Goal: Task Accomplishment & Management: Complete application form

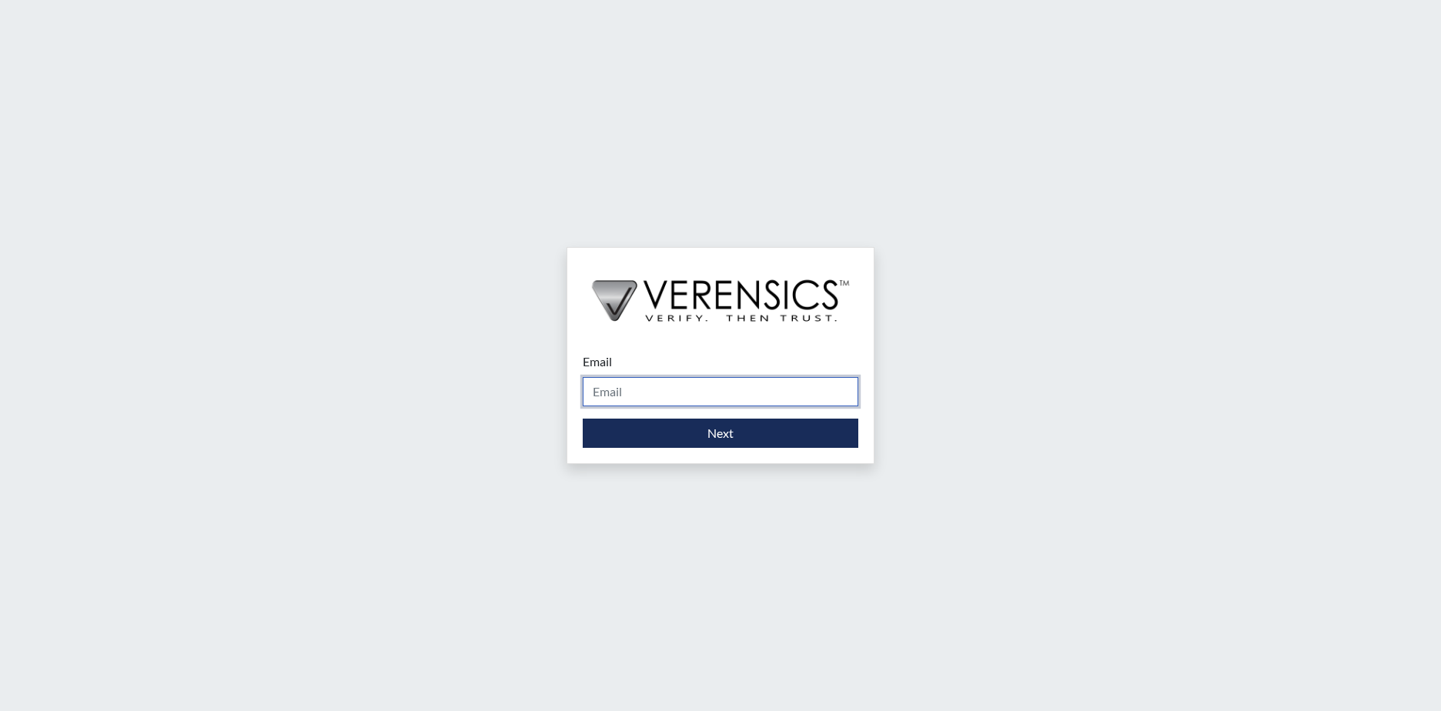
click at [710, 383] on input "Email" at bounding box center [721, 391] width 276 height 29
type input "[PERSON_NAME][EMAIL_ADDRESS][PERSON_NAME][DOMAIN_NAME]"
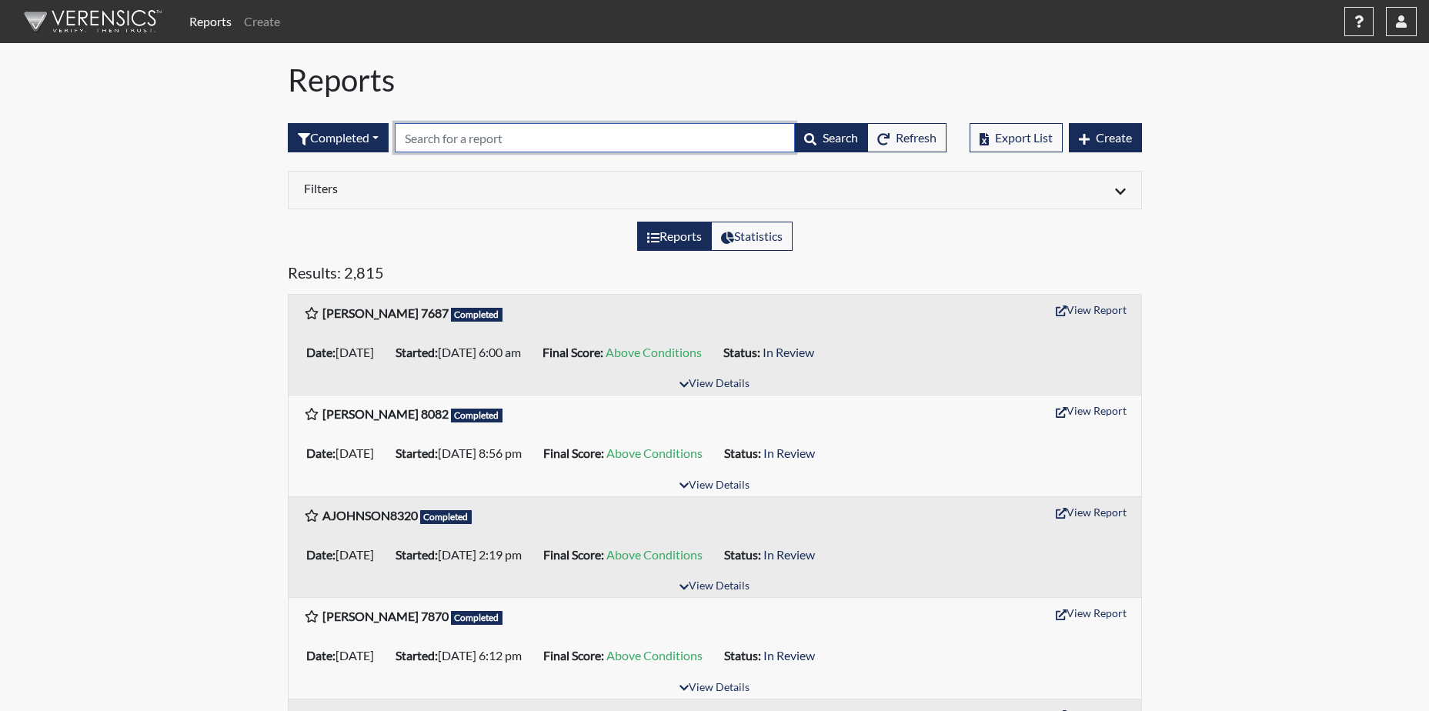
click at [566, 132] on input "text" at bounding box center [595, 137] width 400 height 29
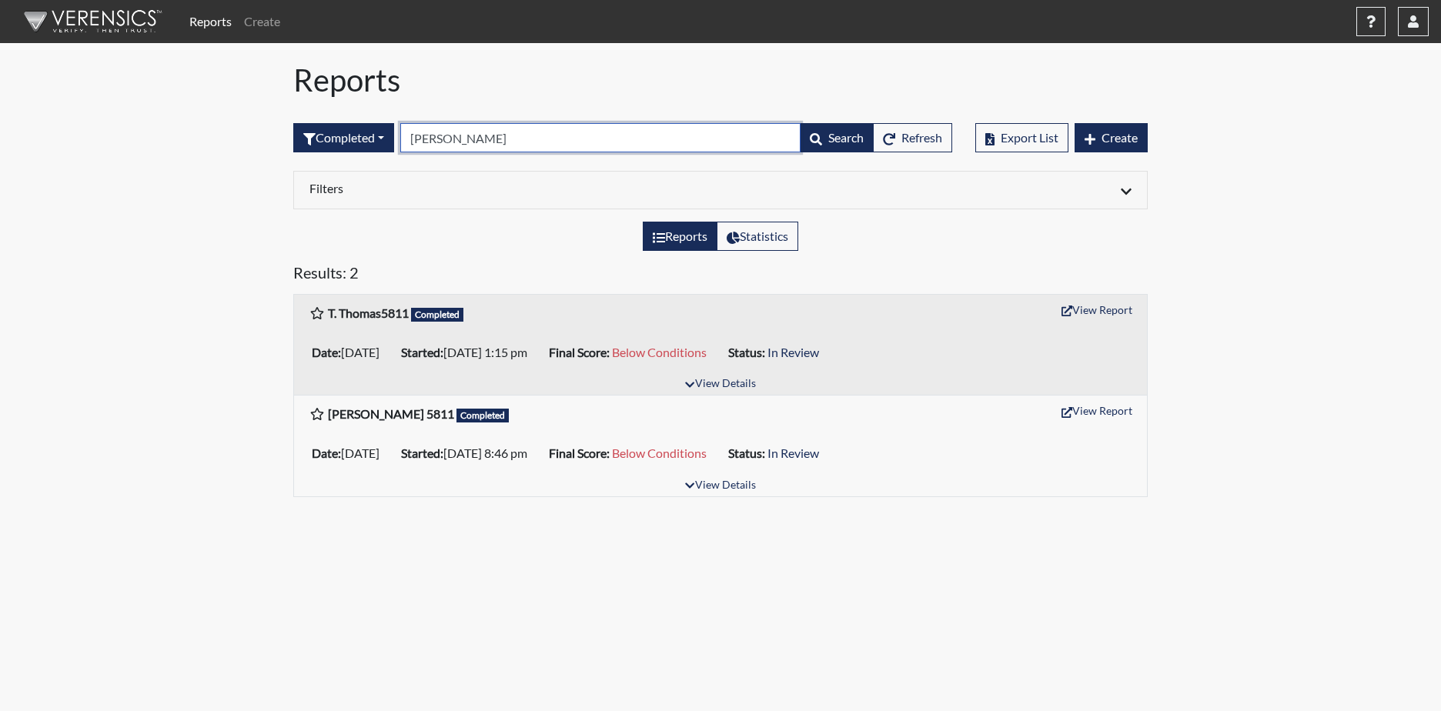
type input "[PERSON_NAME]"
click at [724, 373] on div "Date: [DATE] Started: [DATE] 1:15 pm Final Score: Below Conditions Status: In R…" at bounding box center [720, 352] width 853 height 43
click at [724, 386] on button "View Details" at bounding box center [720, 384] width 84 height 21
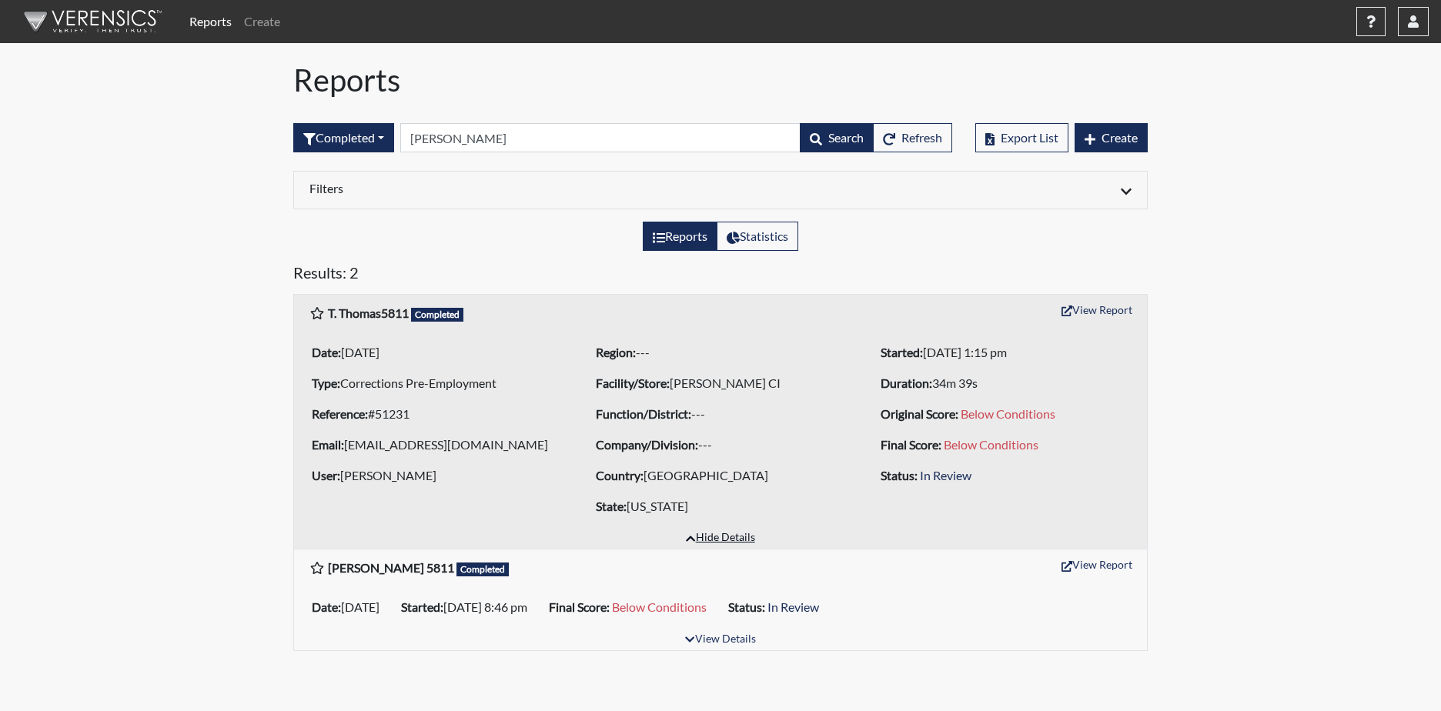
click at [715, 537] on button "Hide Details" at bounding box center [720, 538] width 82 height 21
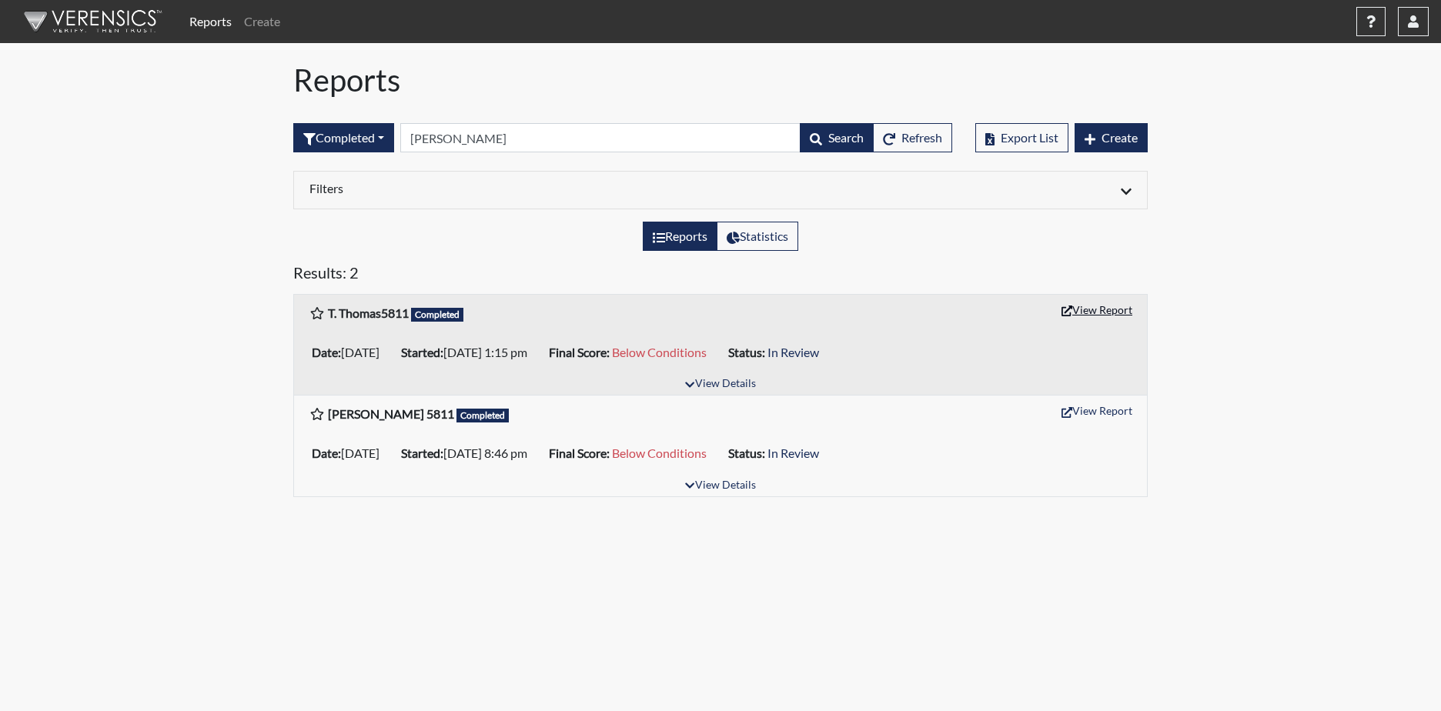
click at [1093, 309] on button "View Report" at bounding box center [1097, 310] width 85 height 24
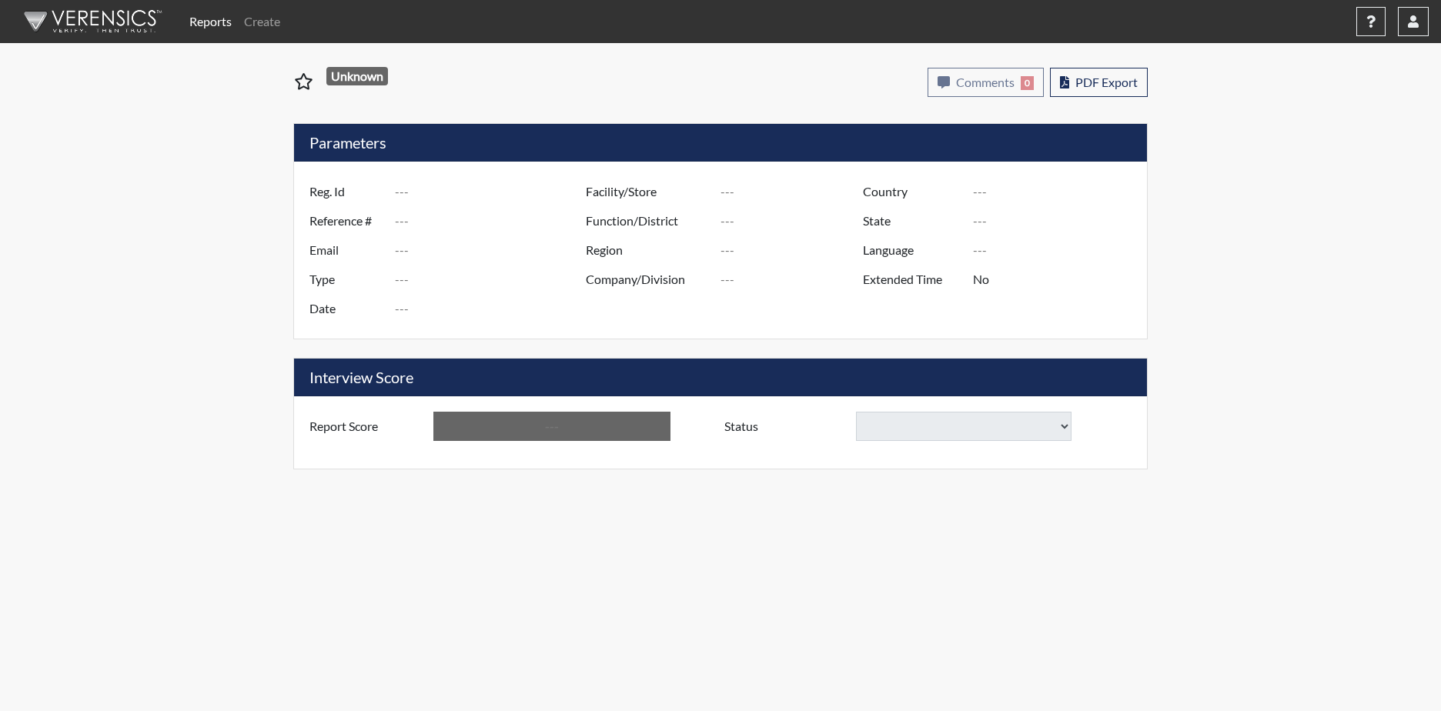
type input "T. Thomas5811"
type input "51231"
type input "[EMAIL_ADDRESS][DOMAIN_NAME]"
type input "Corrections Pre-Employment"
type input "Sep 11, 2025"
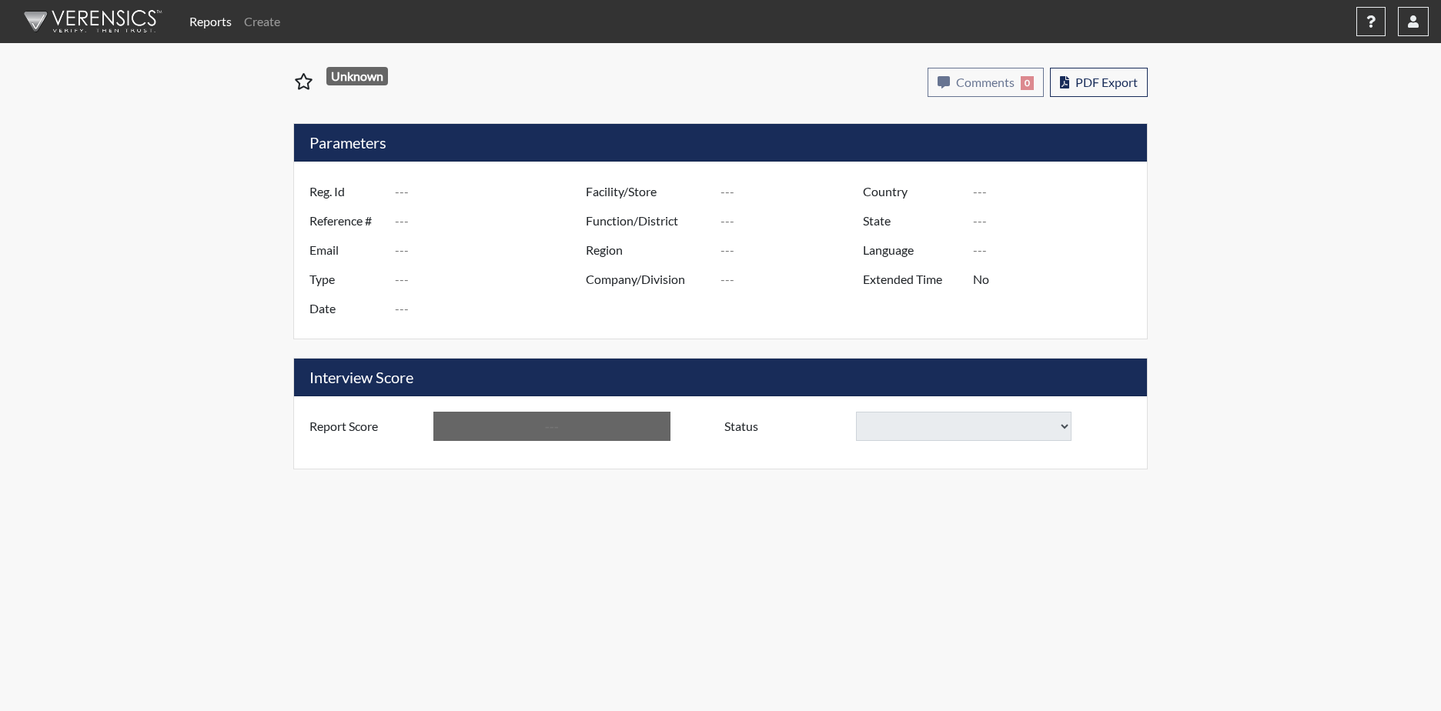
type input "[PERSON_NAME] CI"
type input "[GEOGRAPHIC_DATA]"
type input "[US_STATE]"
type input "English"
type input "Yes"
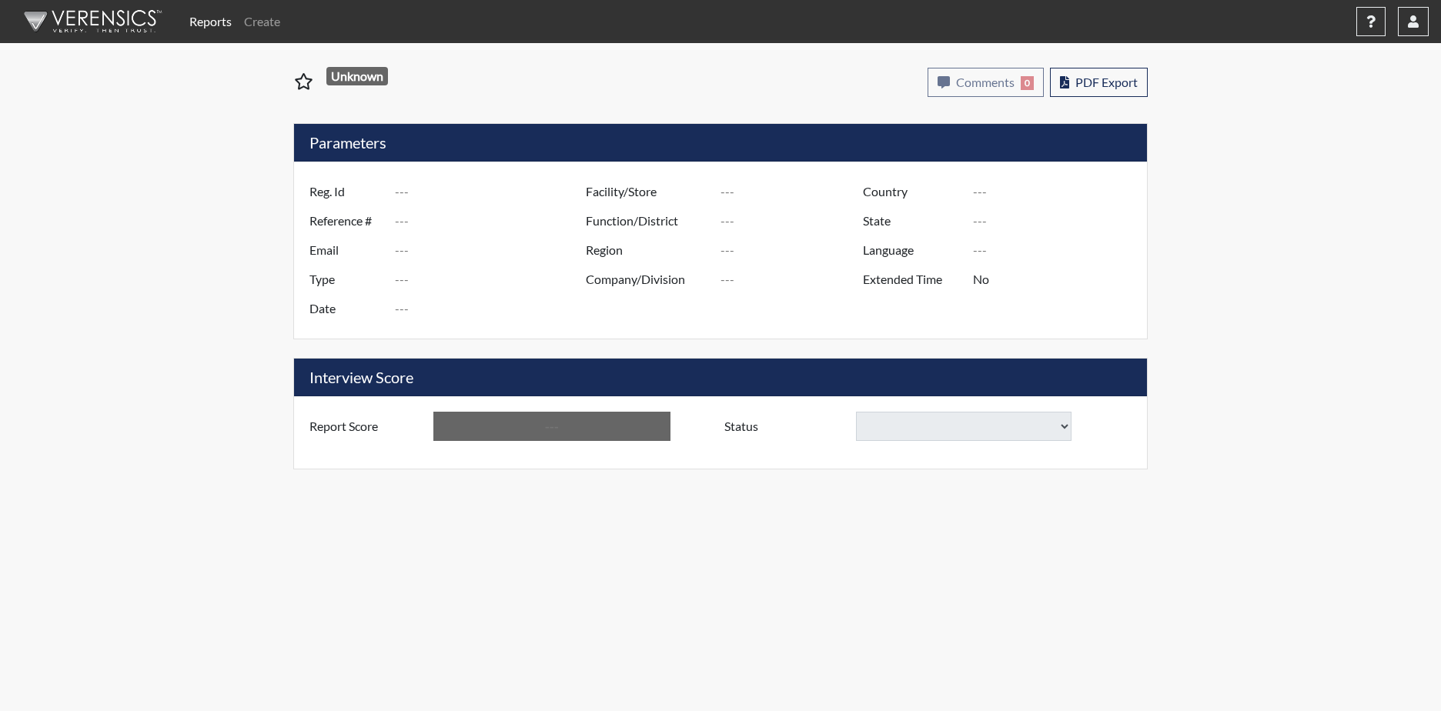
type input "Below Conditions"
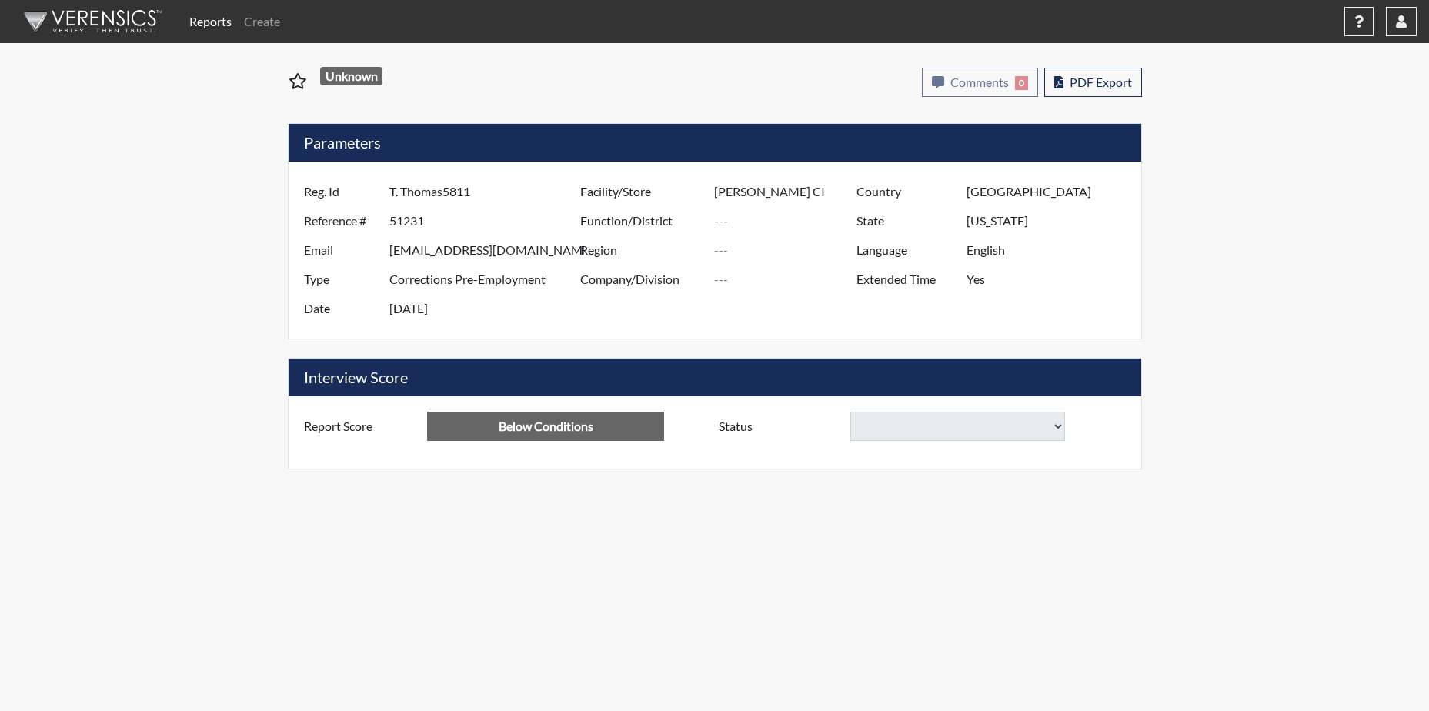
select select
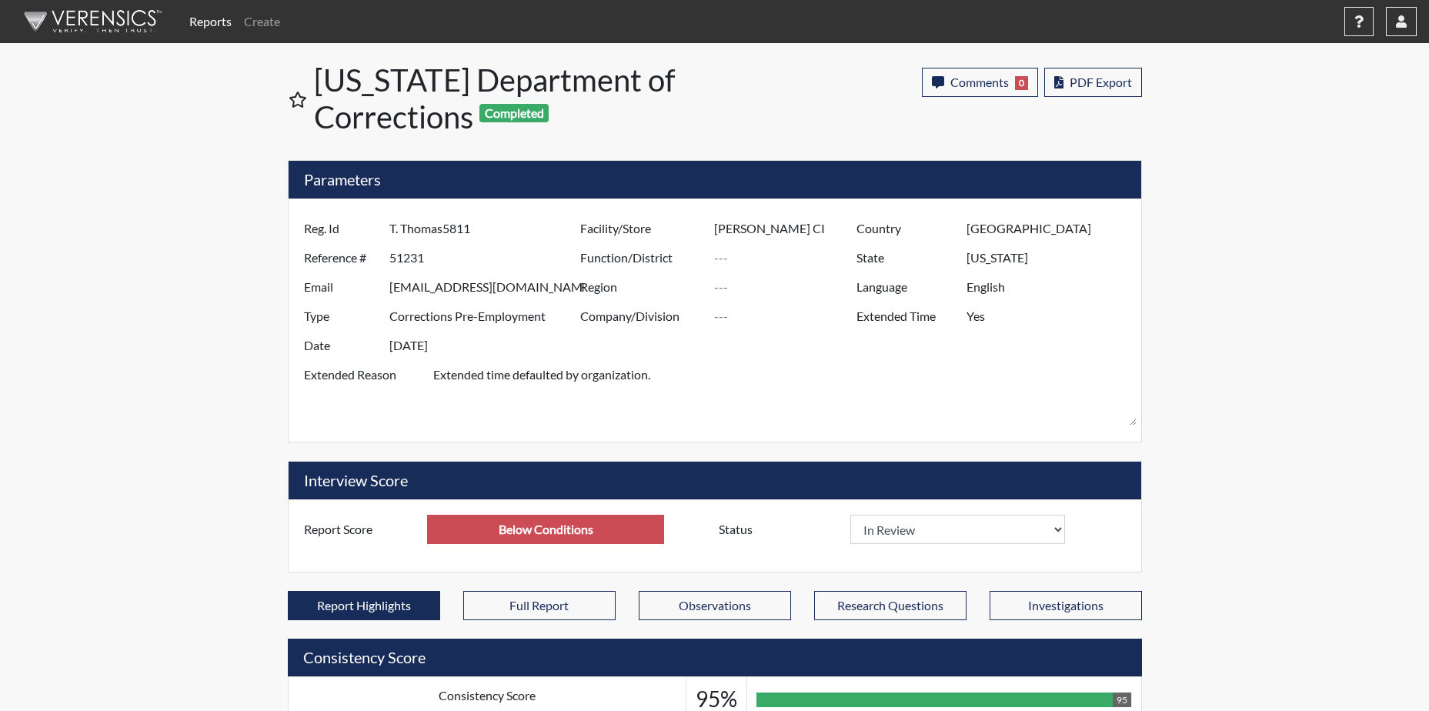
click at [135, 269] on div "Reports Create Help Center × Verensics Best Practices How to successfully use t…" at bounding box center [714, 704] width 1429 height 1408
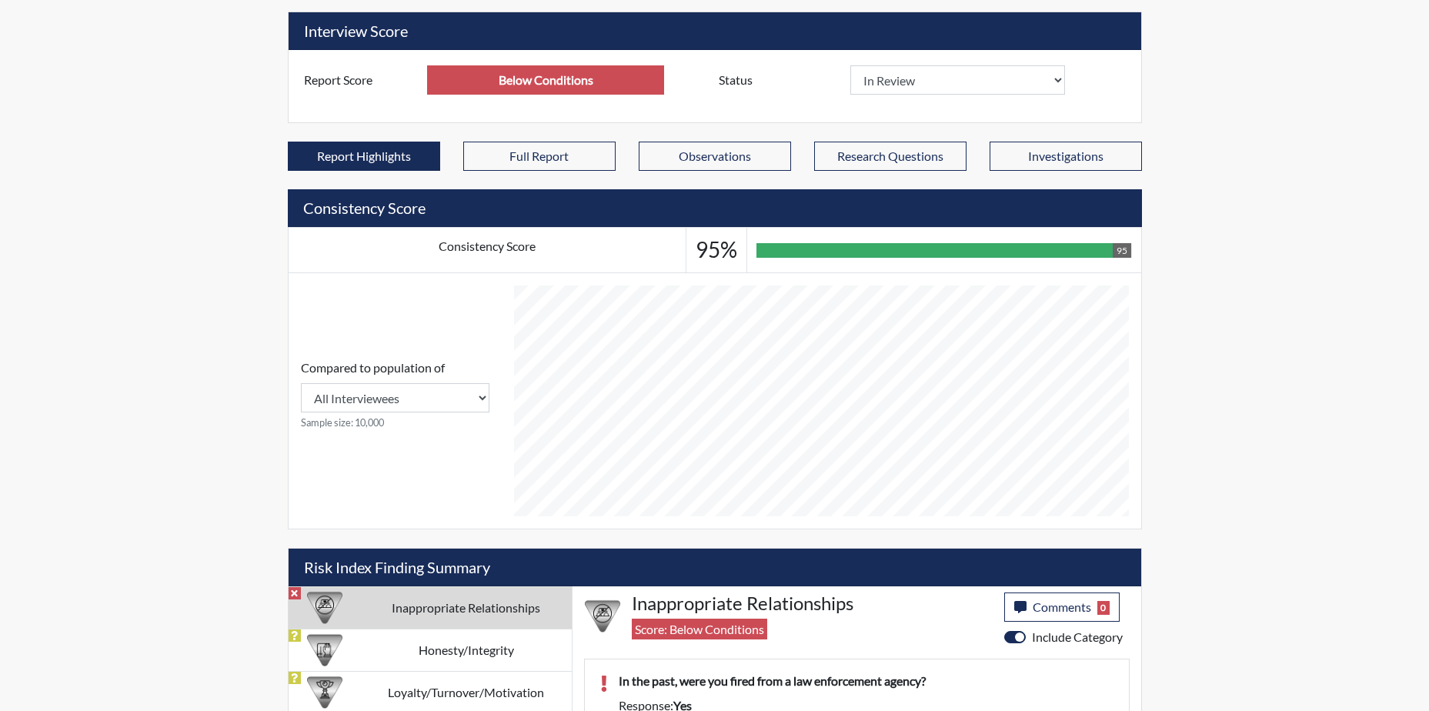
scroll to position [697, 0]
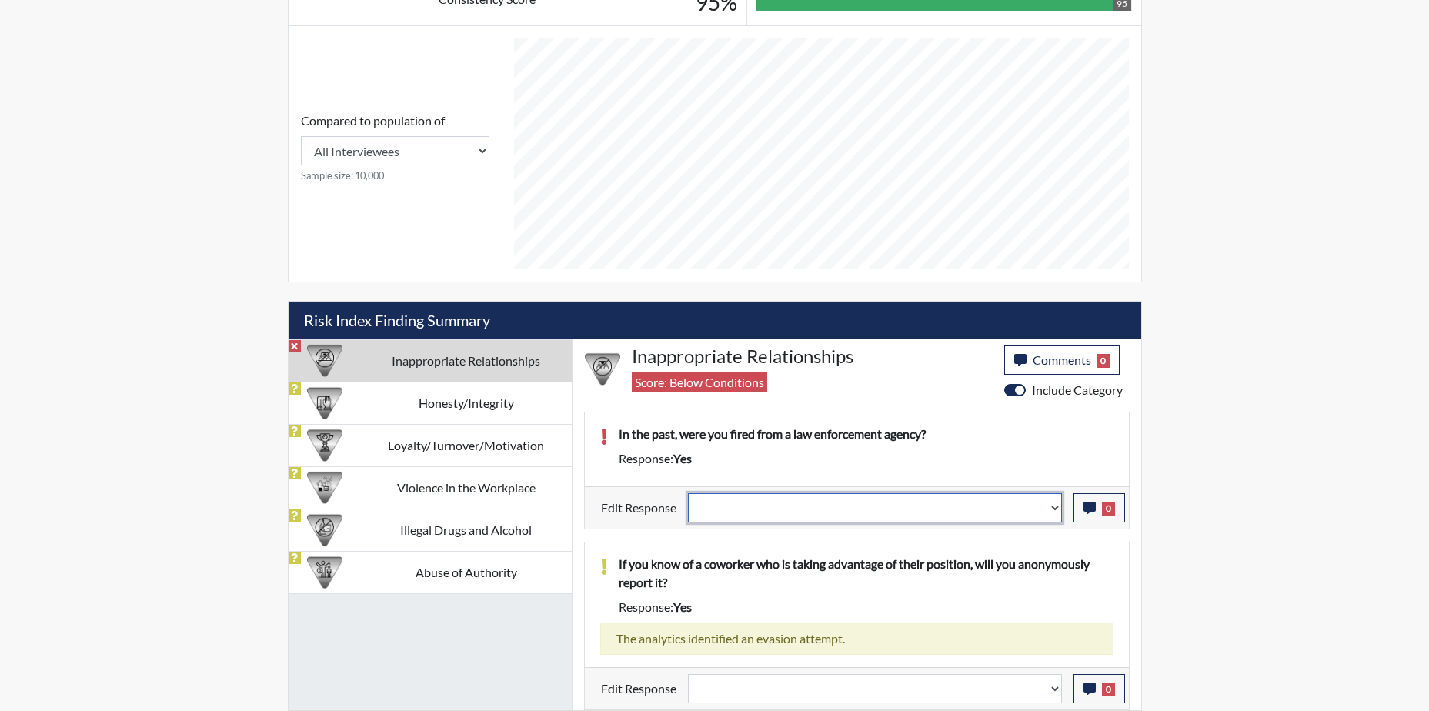
click at [1048, 510] on select "Question is not relevant. Results will be updated. Reasonable explanation provi…" at bounding box center [875, 507] width 374 height 29
select select "reasonable-explanation-provided"
click at [688, 493] on select "Question is not relevant. Results will be updated. Reasonable explanation provi…" at bounding box center [875, 507] width 374 height 29
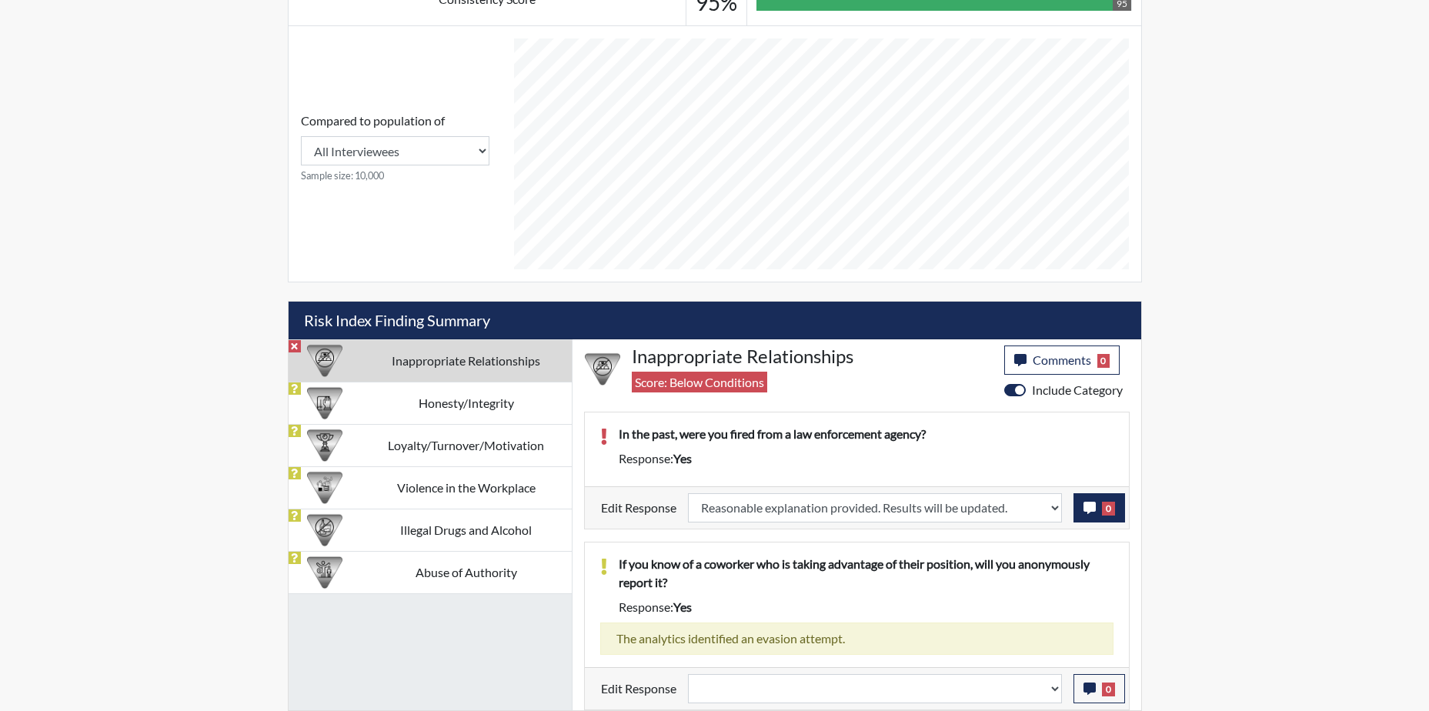
select select
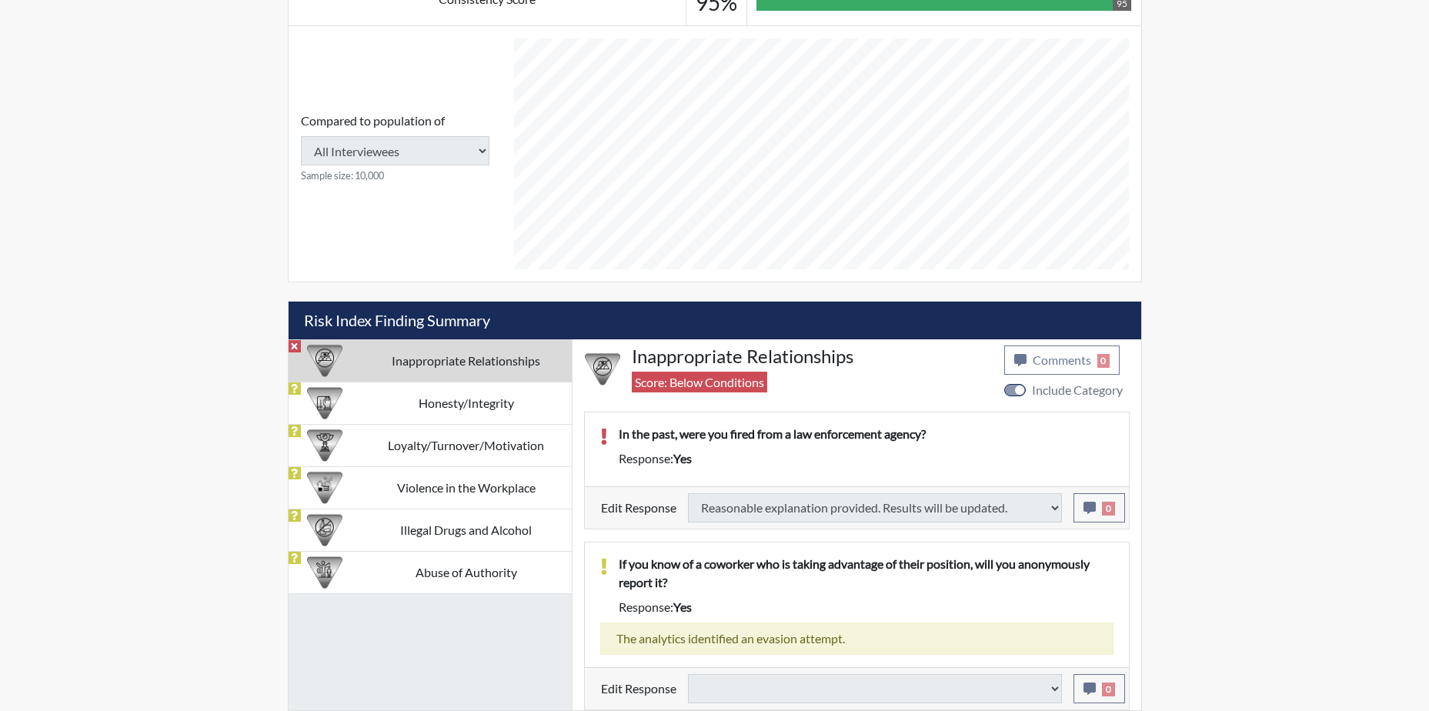
type input "Above Conditions"
select select
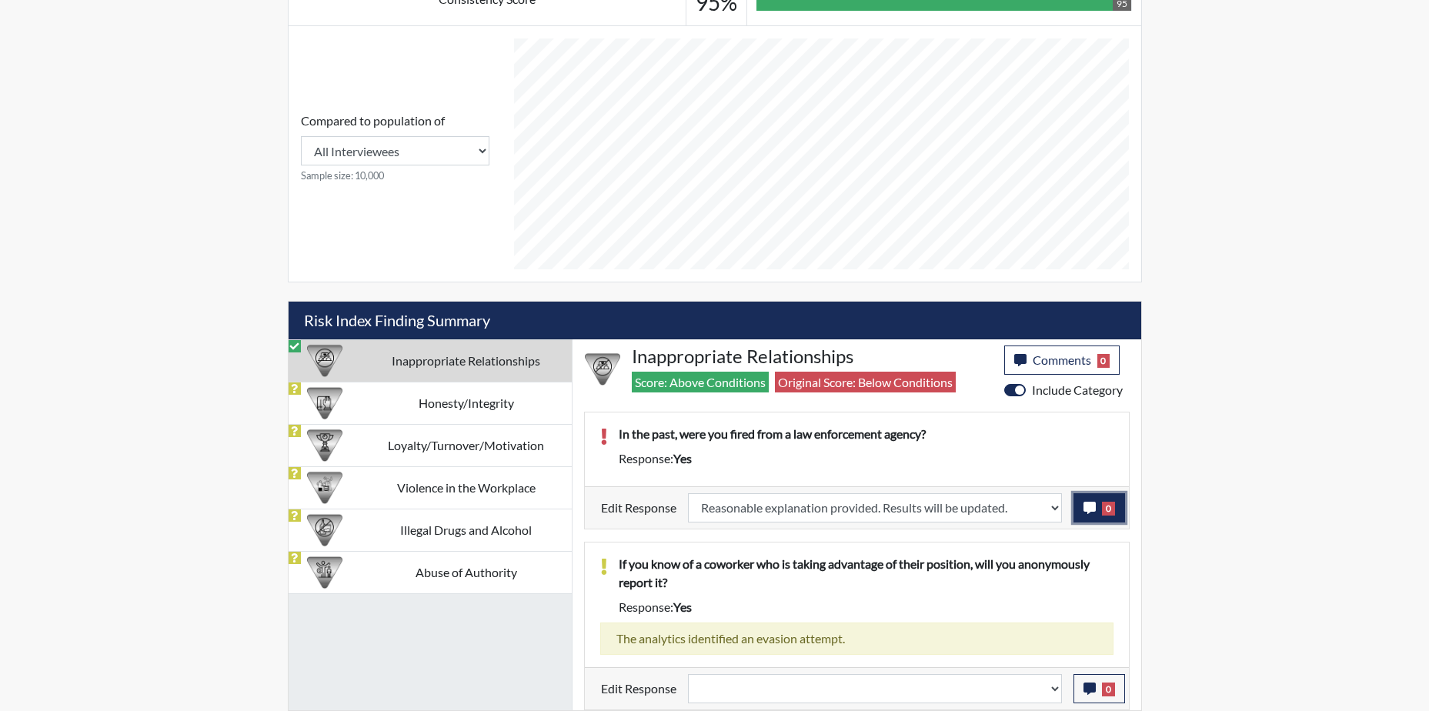
click at [1105, 515] on span "0" at bounding box center [1108, 509] width 13 height 14
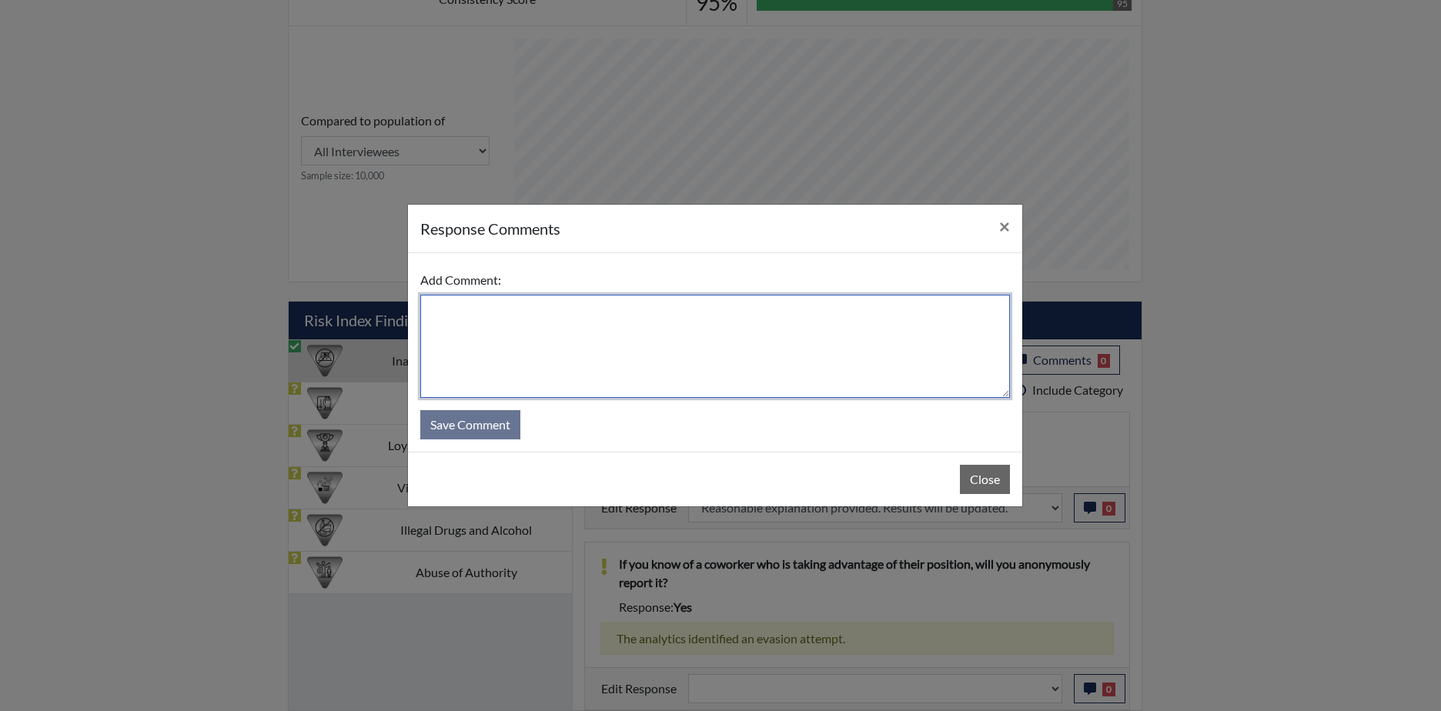
click at [545, 349] on textarea at bounding box center [715, 346] width 590 height 103
click at [696, 306] on textarea "Applicant responded with yes was arrested" at bounding box center [715, 346] width 590 height 103
type textarea "Applicant responded with yes was arrested and did not report in a timely manner."
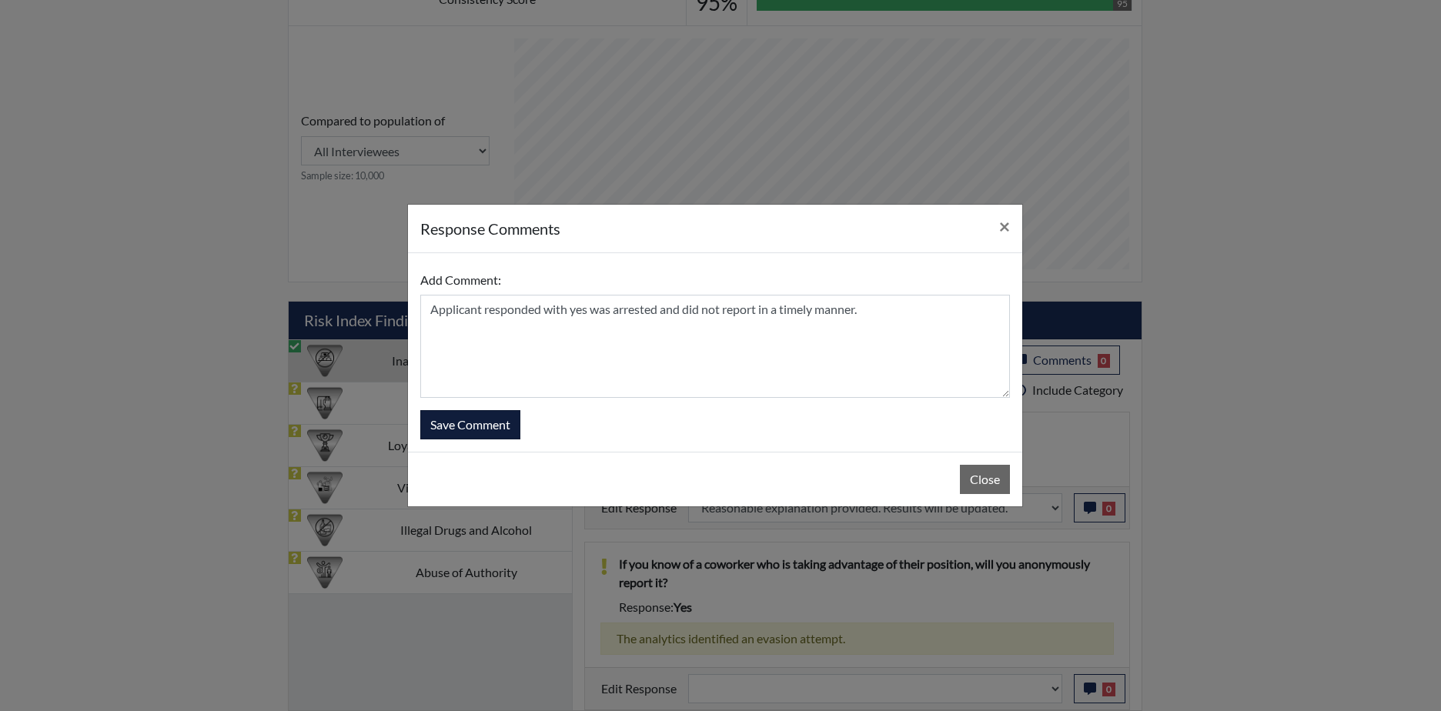
drag, startPoint x: 452, startPoint y: 399, endPoint x: 461, endPoint y: 416, distance: 19.3
click at [456, 408] on form "Add Comment: Applicant responded with yes was arrested and did not report in a …" at bounding box center [715, 353] width 590 height 174
click at [461, 418] on button "Save Comment" at bounding box center [470, 424] width 100 height 29
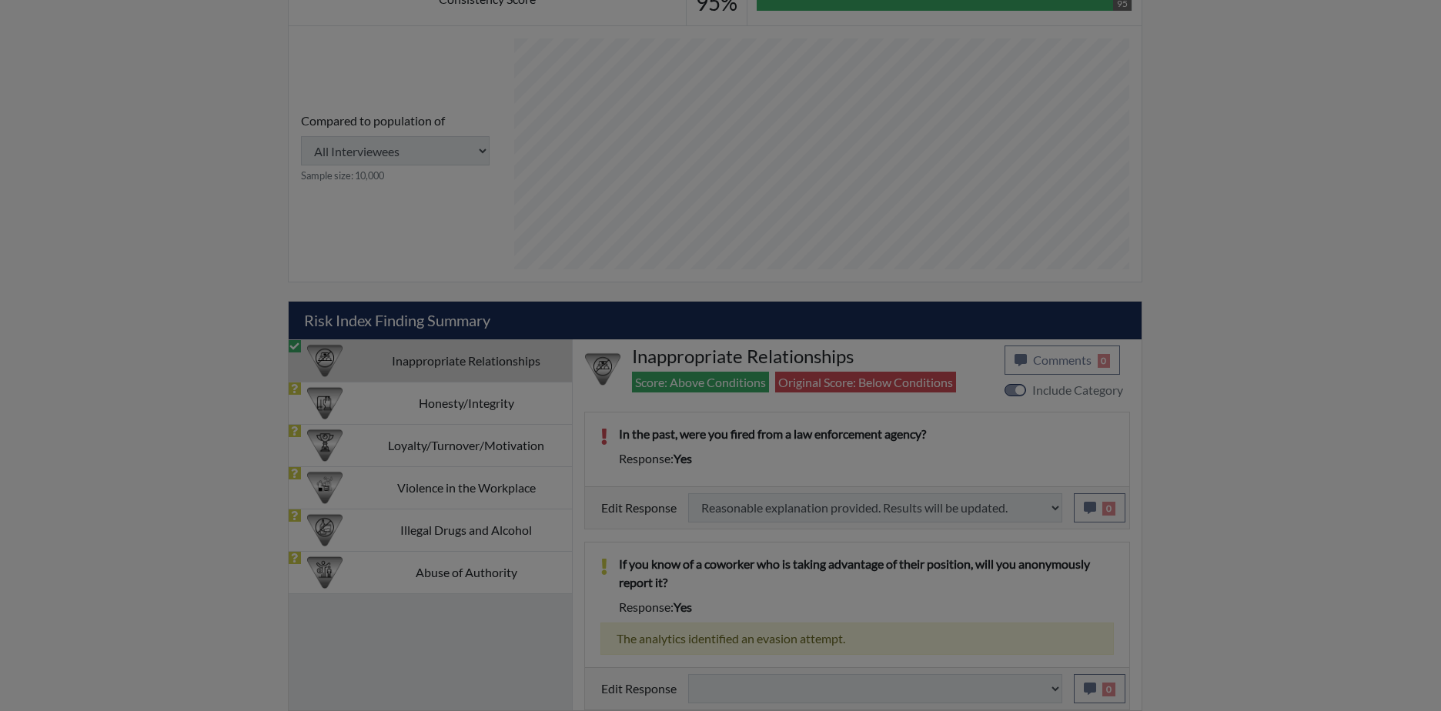
select select
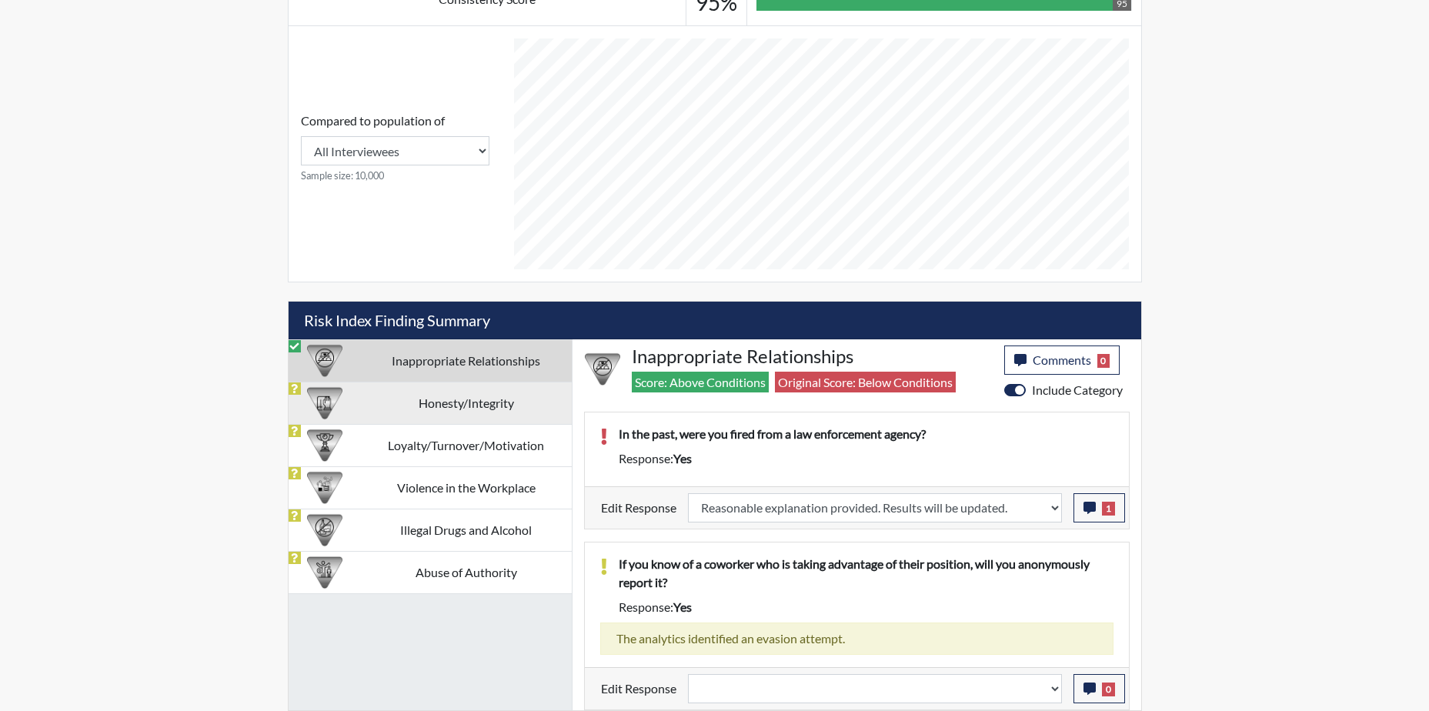
click at [389, 398] on td "Honesty/Integrity" at bounding box center [466, 403] width 211 height 42
select select
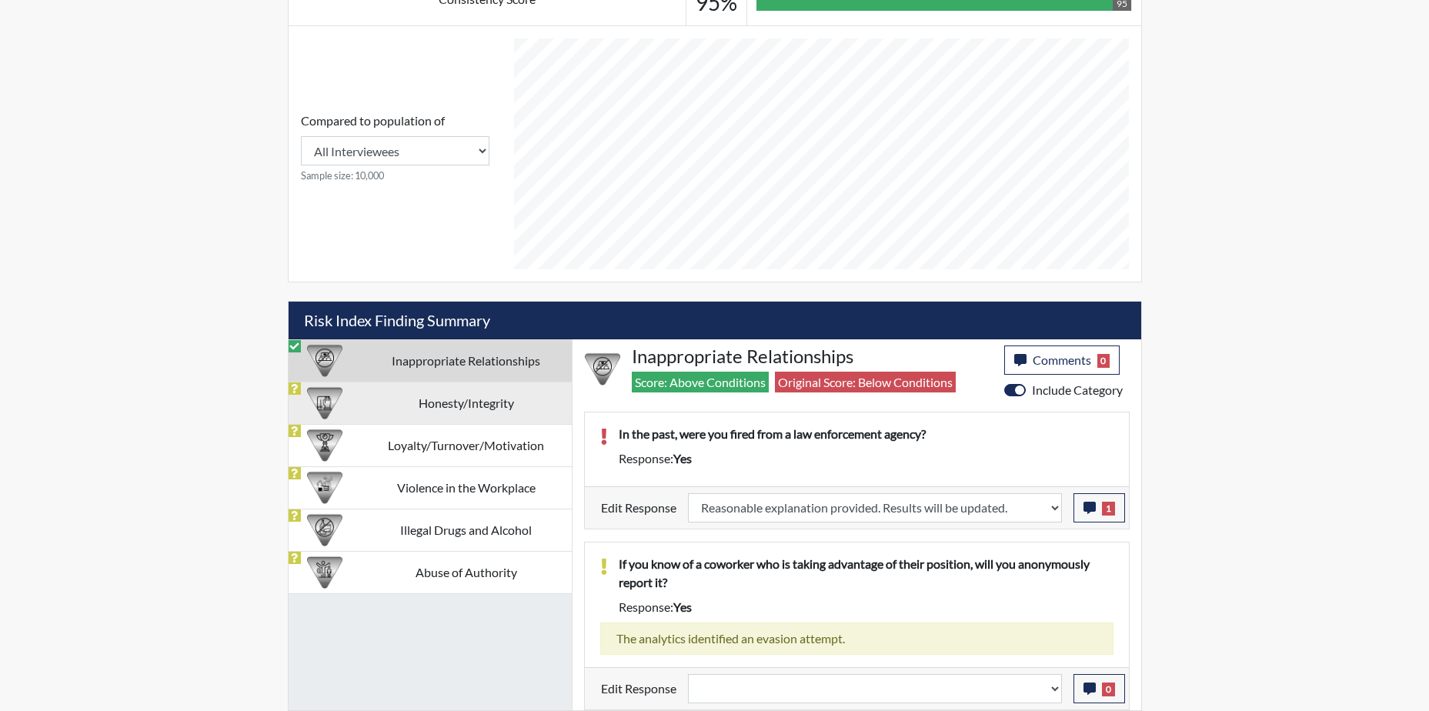
select select
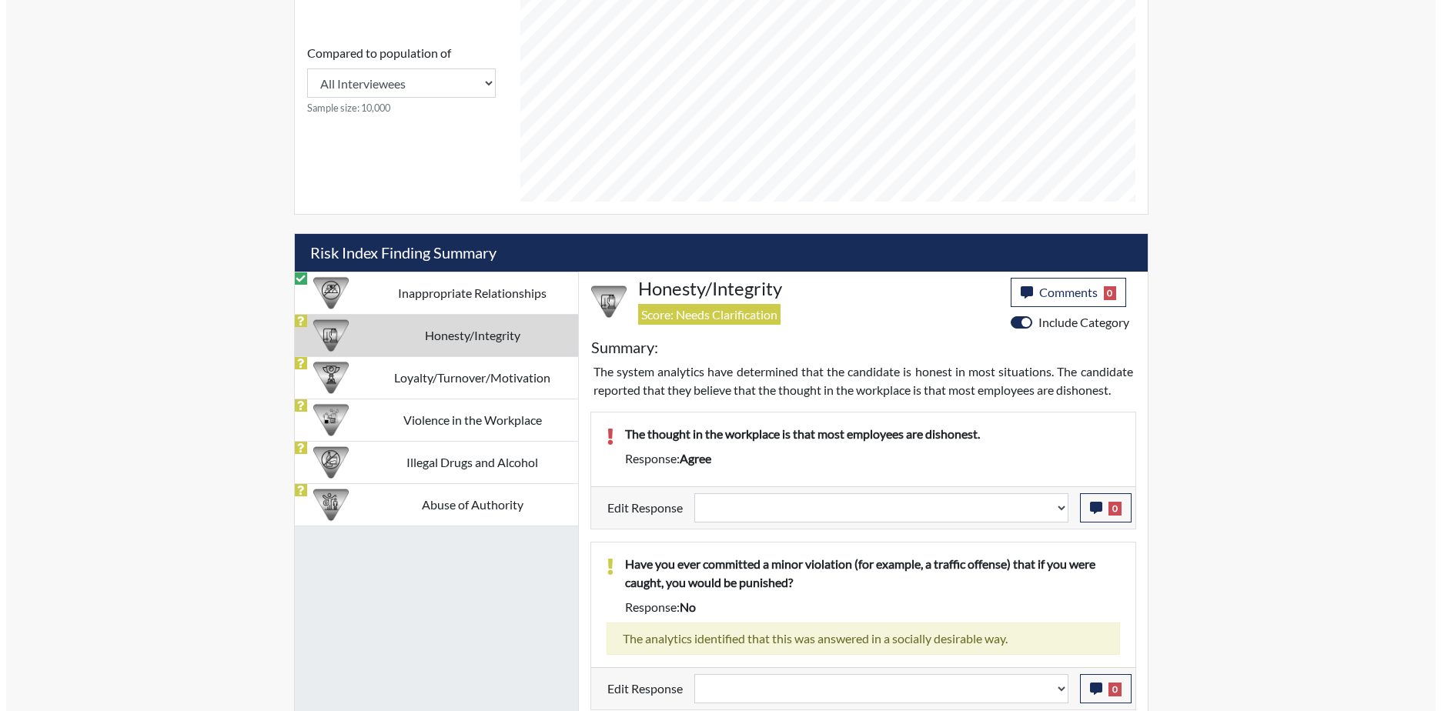
scroll to position [851, 0]
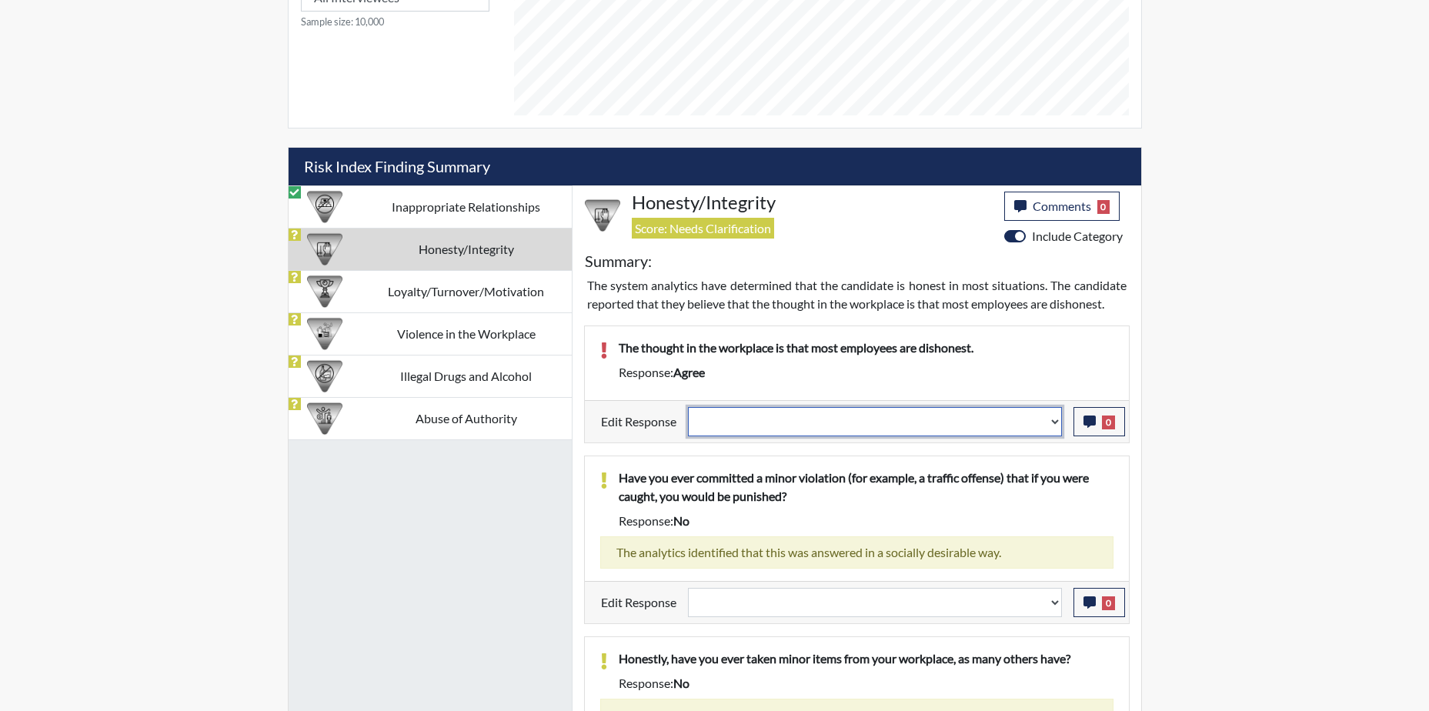
click at [990, 416] on select "Question is not relevant. Results will be updated. Reasonable explanation provi…" at bounding box center [875, 421] width 374 height 29
select select "reasonable-explanation-provided"
click at [688, 407] on select "Question is not relevant. Results will be updated. Reasonable explanation provi…" at bounding box center [875, 421] width 374 height 29
select select
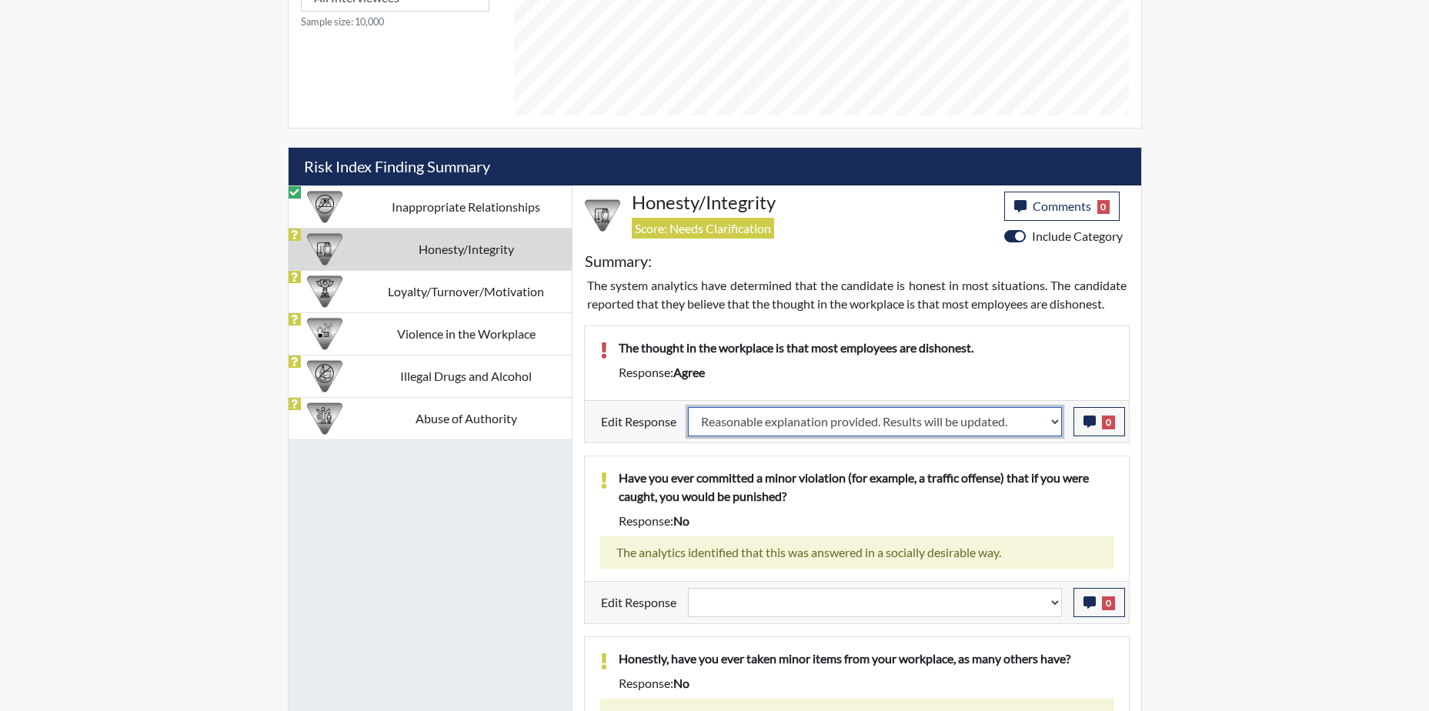
select select
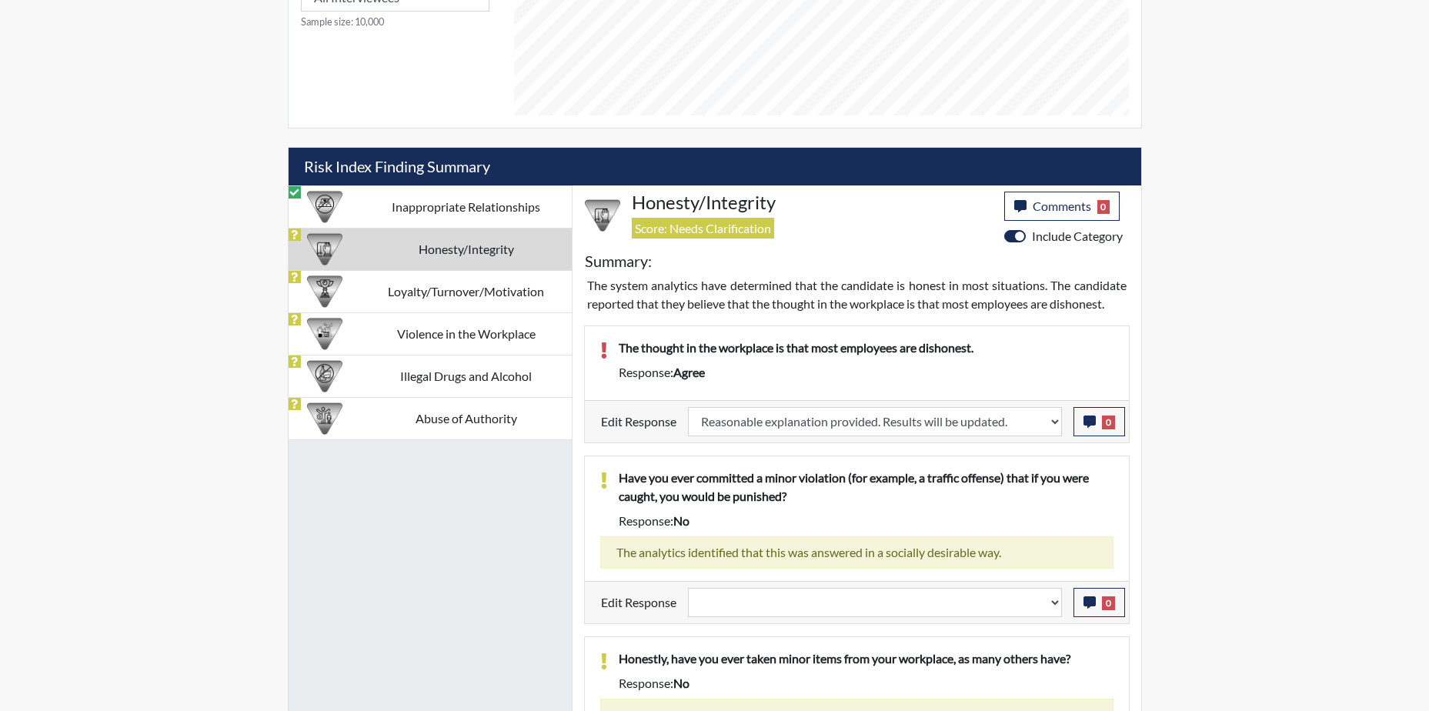
select select
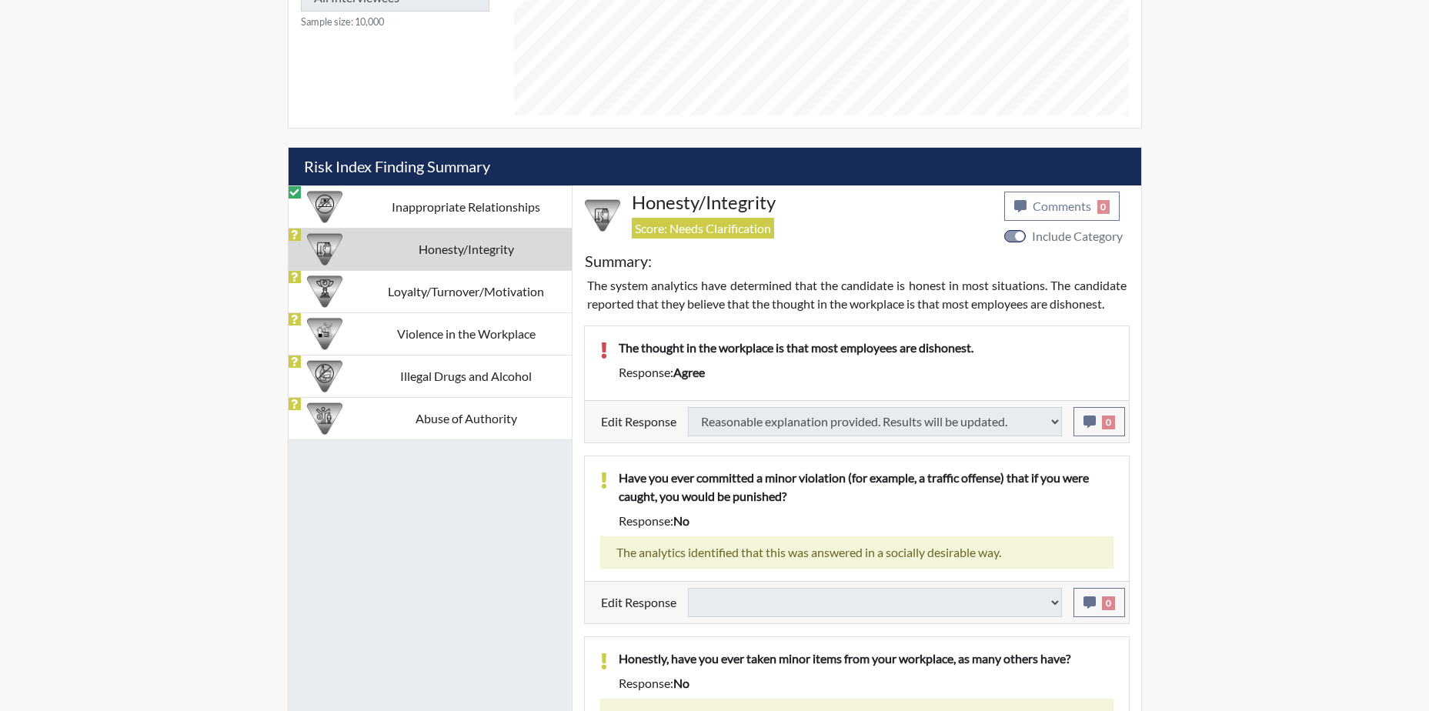
select select
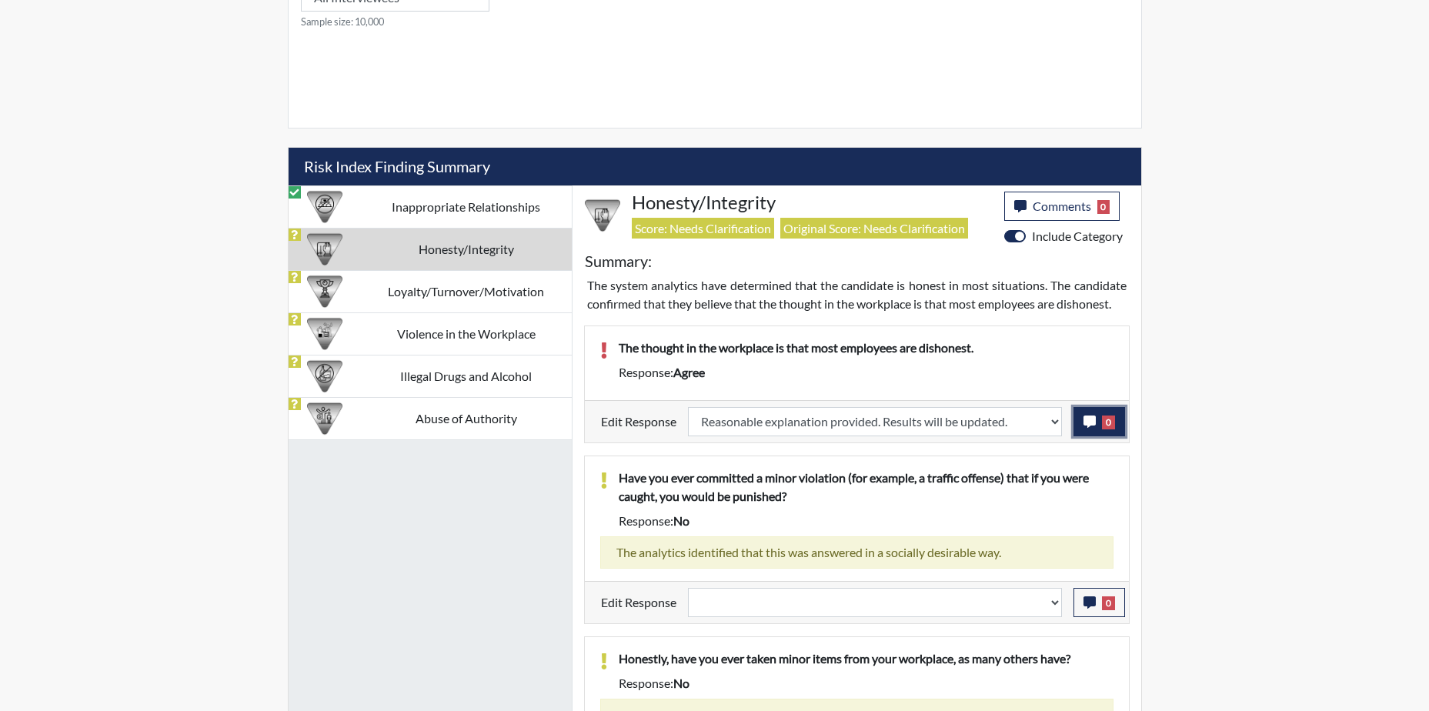
click at [1095, 427] on icon "button" at bounding box center [1090, 422] width 12 height 12
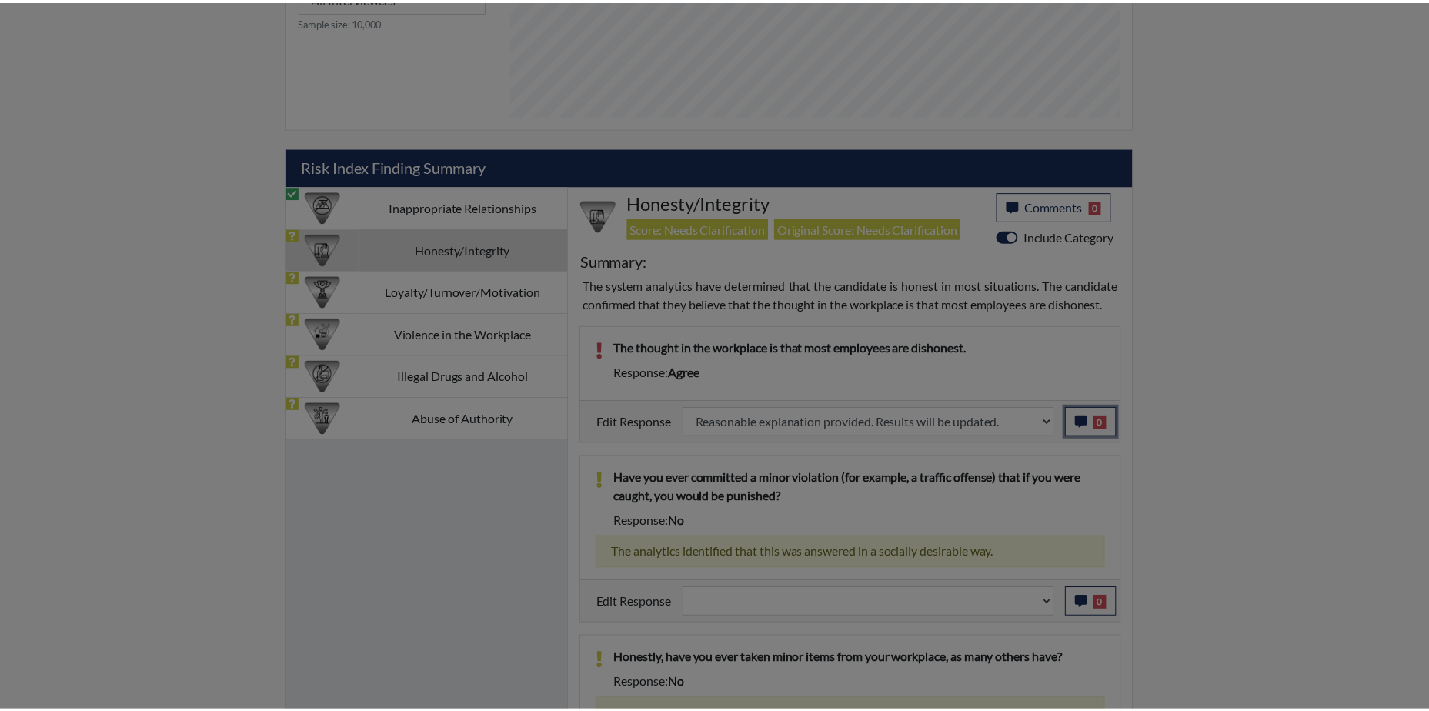
scroll to position [256, 640]
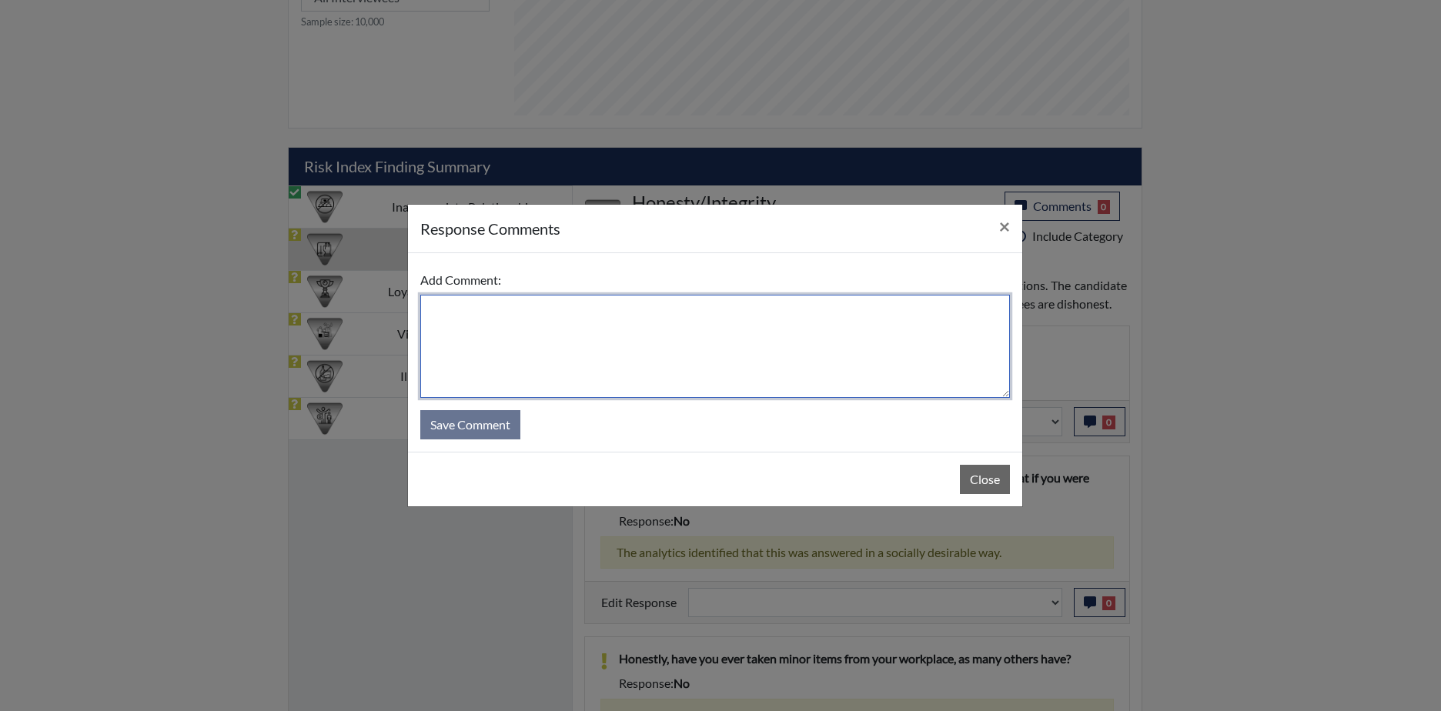
click at [497, 323] on textarea at bounding box center [715, 346] width 590 height 103
type textarea "Applicant responded disagree all applicants are not dishonest."
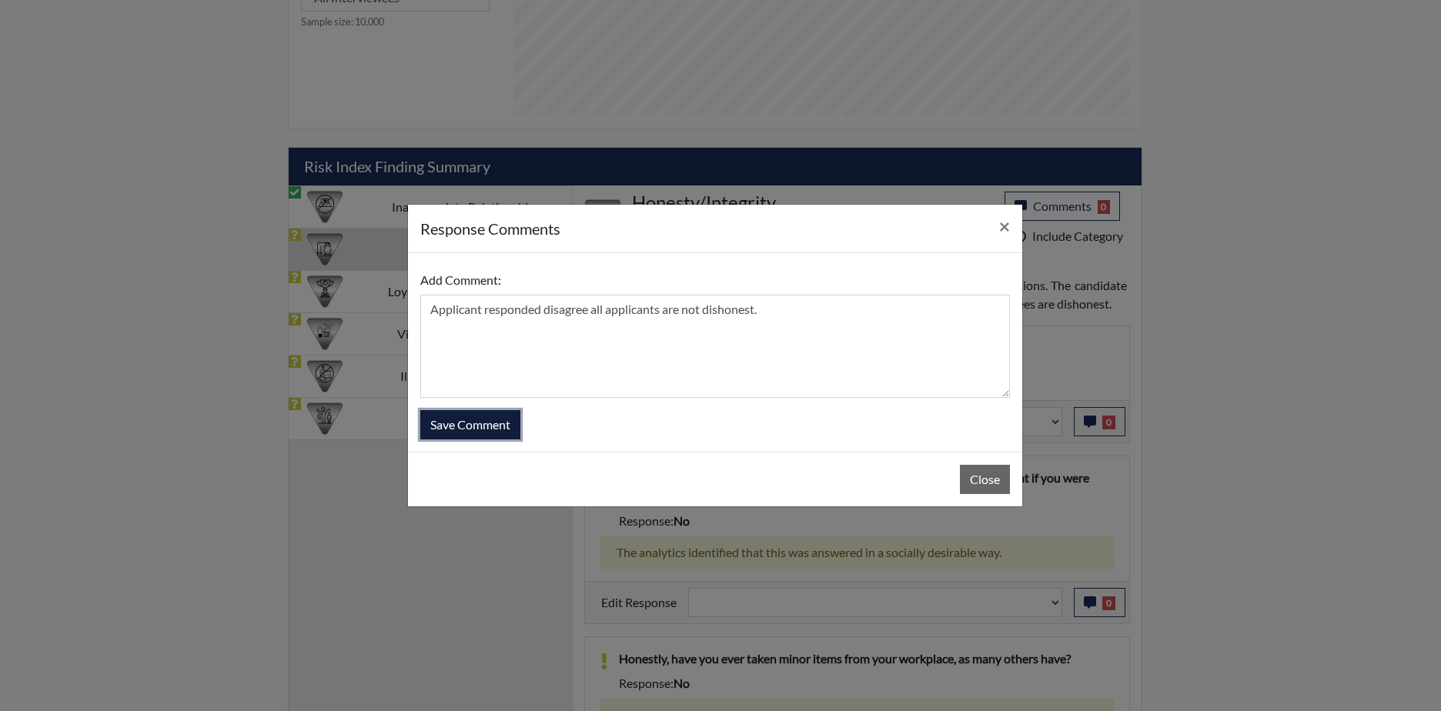
click at [483, 428] on button "Save Comment" at bounding box center [470, 424] width 100 height 29
select select
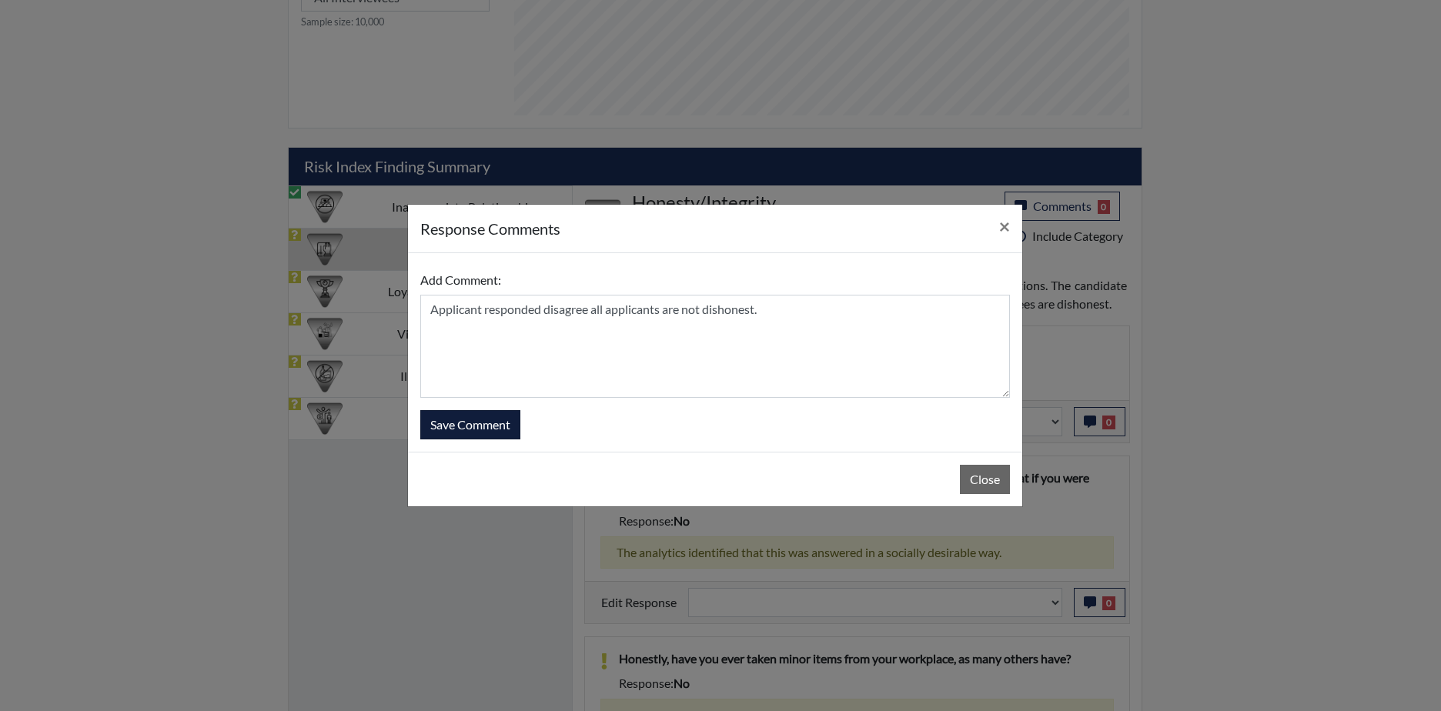
select select
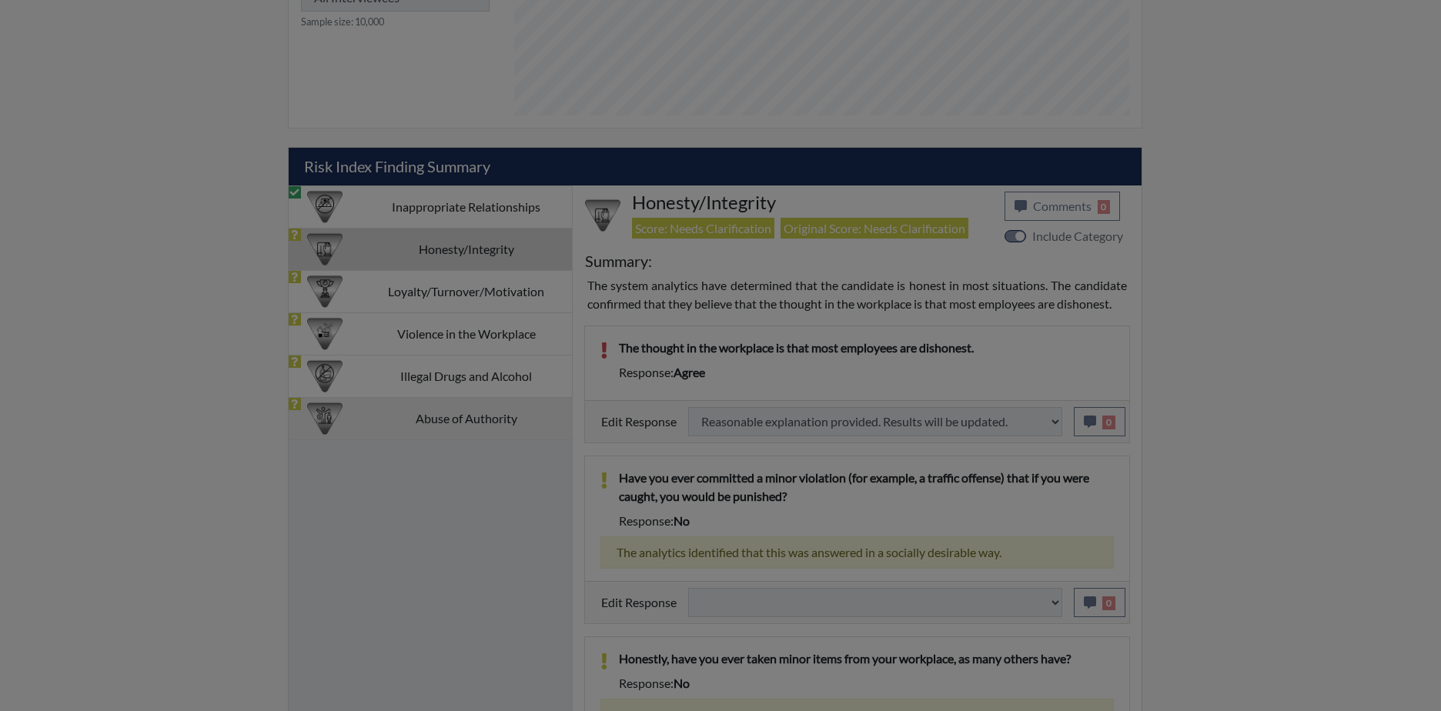
select select
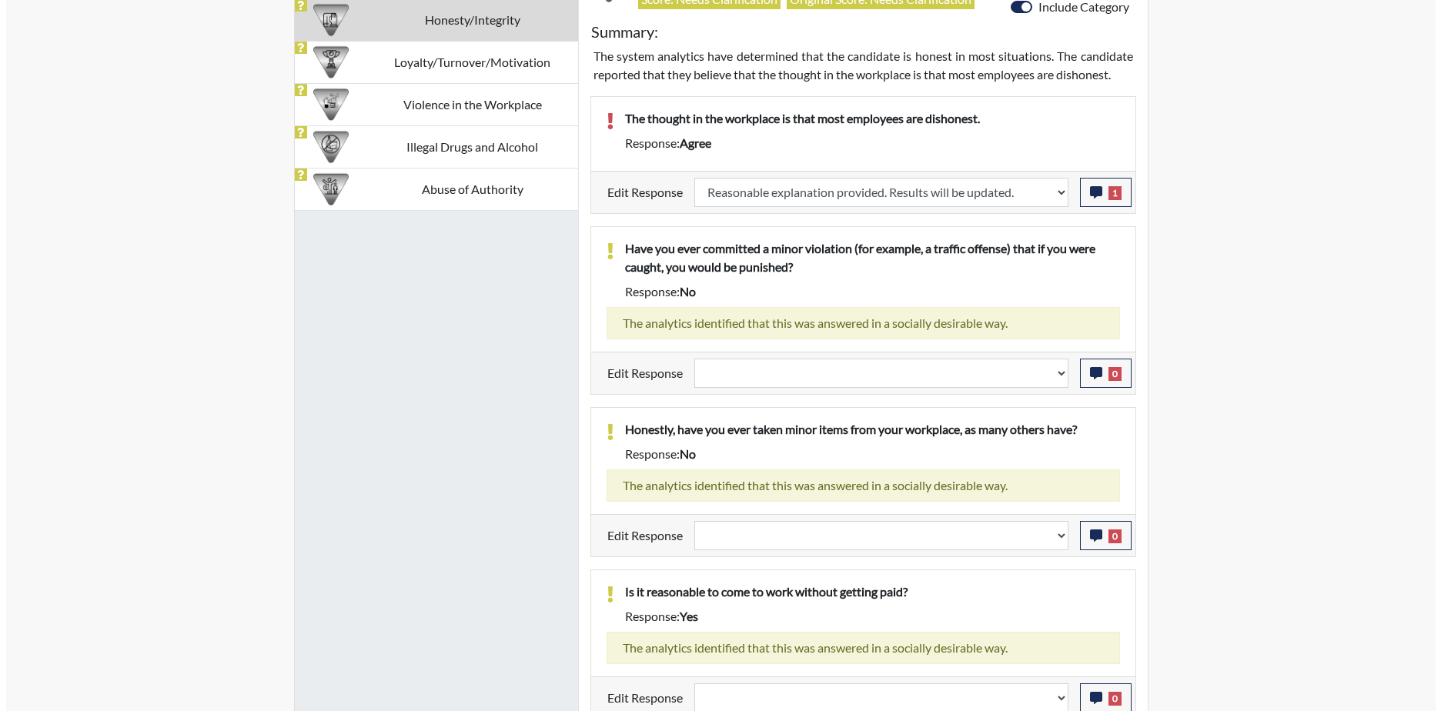
scroll to position [1081, 0]
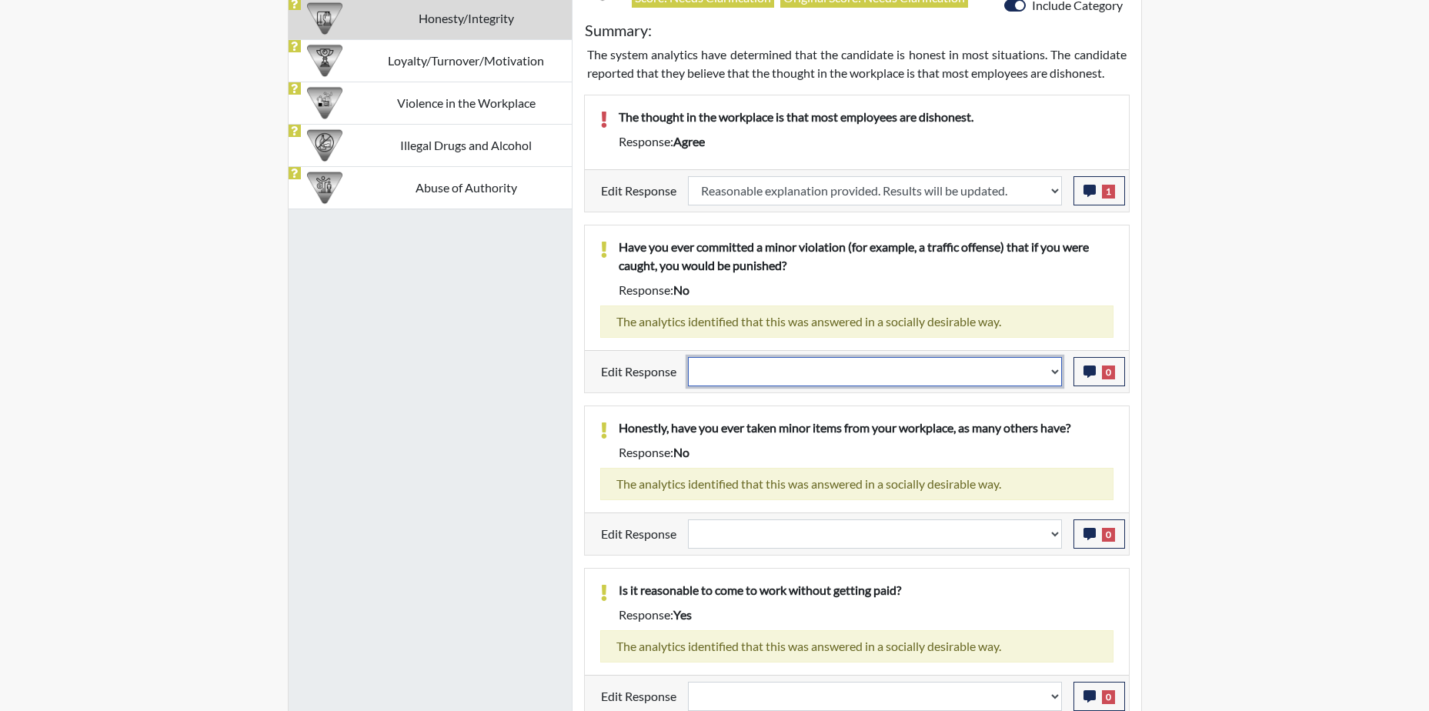
click at [946, 368] on select "Question is not relevant. Results will be updated. Reasonable explanation provi…" at bounding box center [875, 371] width 374 height 29
select select "reasonable-explanation-provided"
click at [688, 357] on select "Question is not relevant. Results will be updated. Reasonable explanation provi…" at bounding box center [875, 371] width 374 height 29
select select
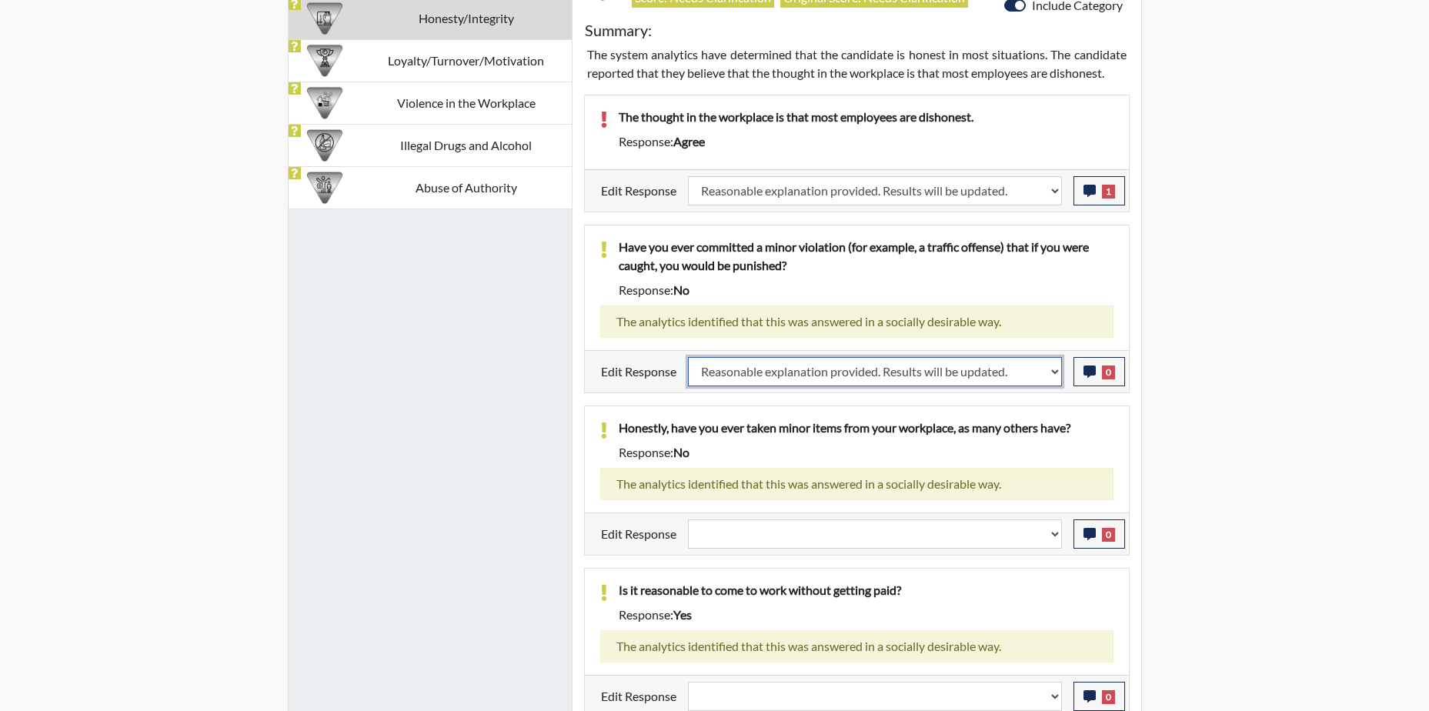
select select
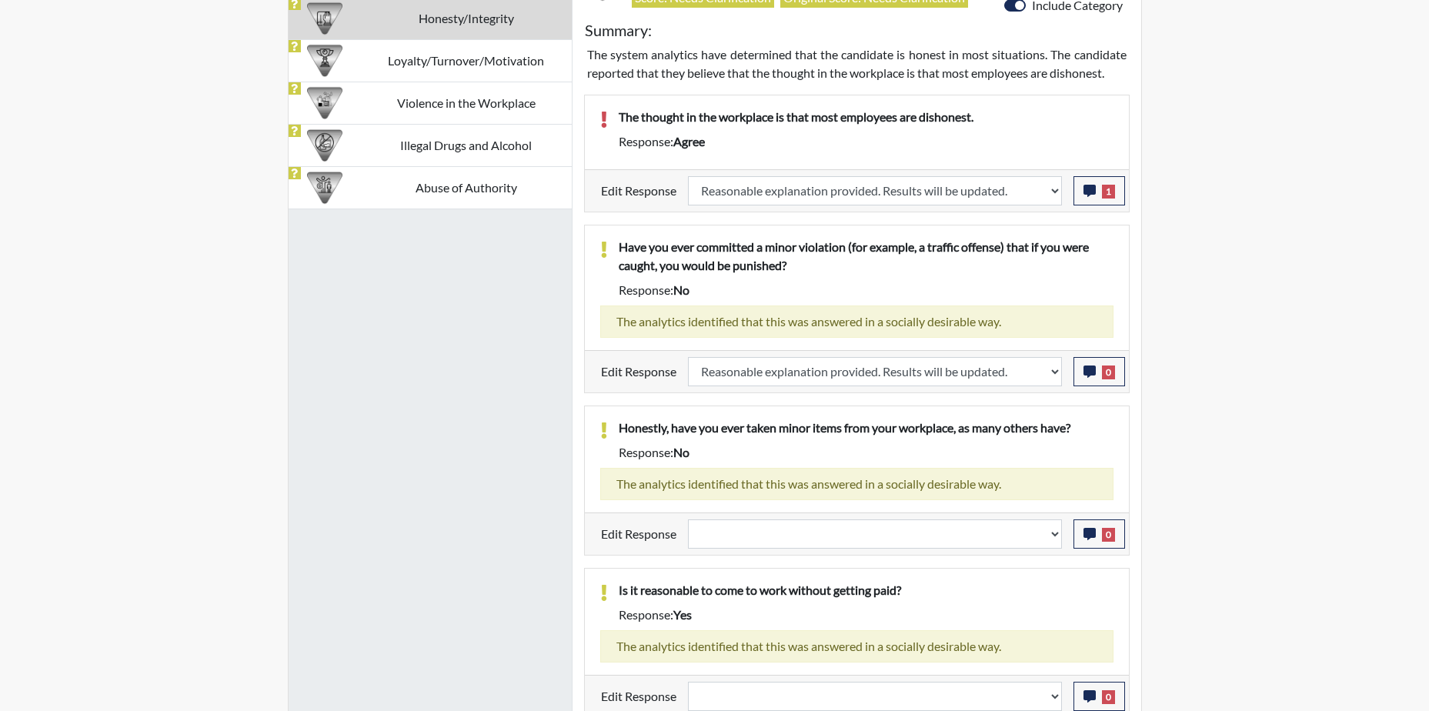
select select
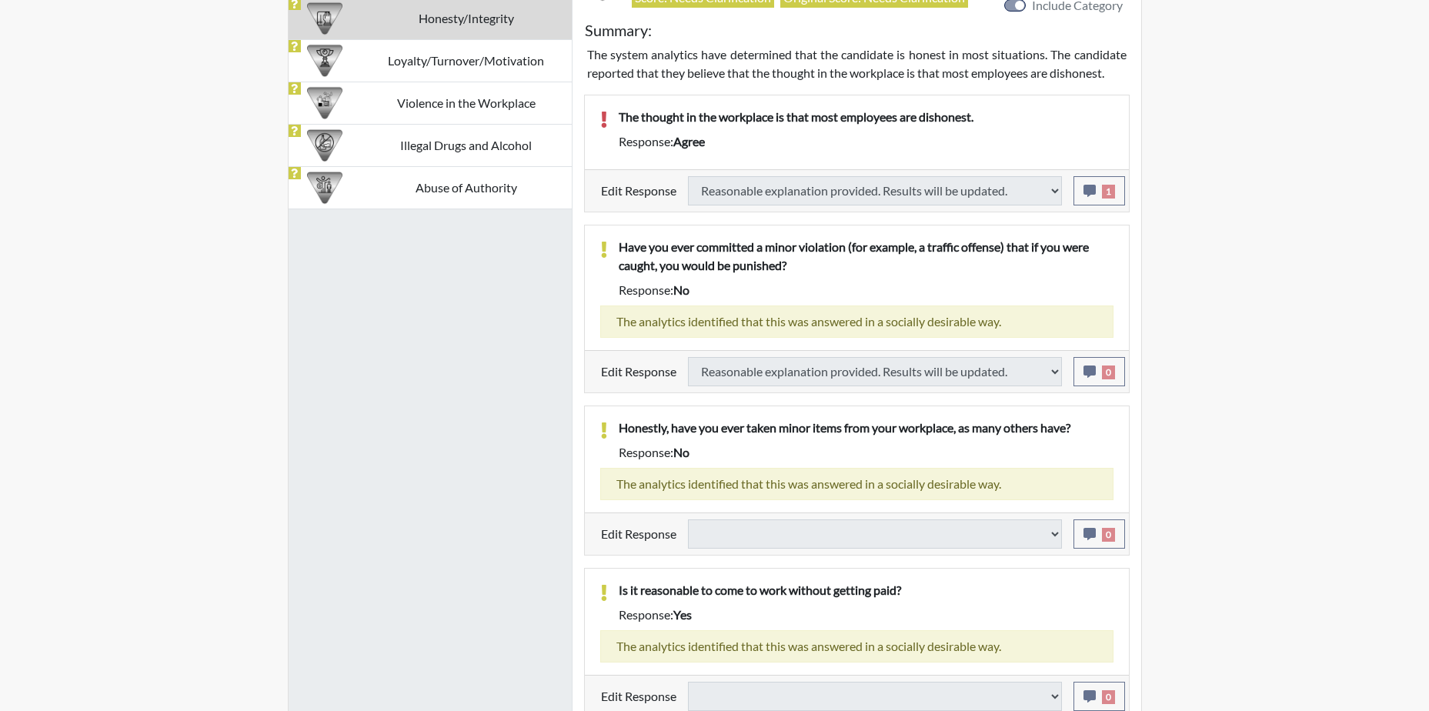
select select
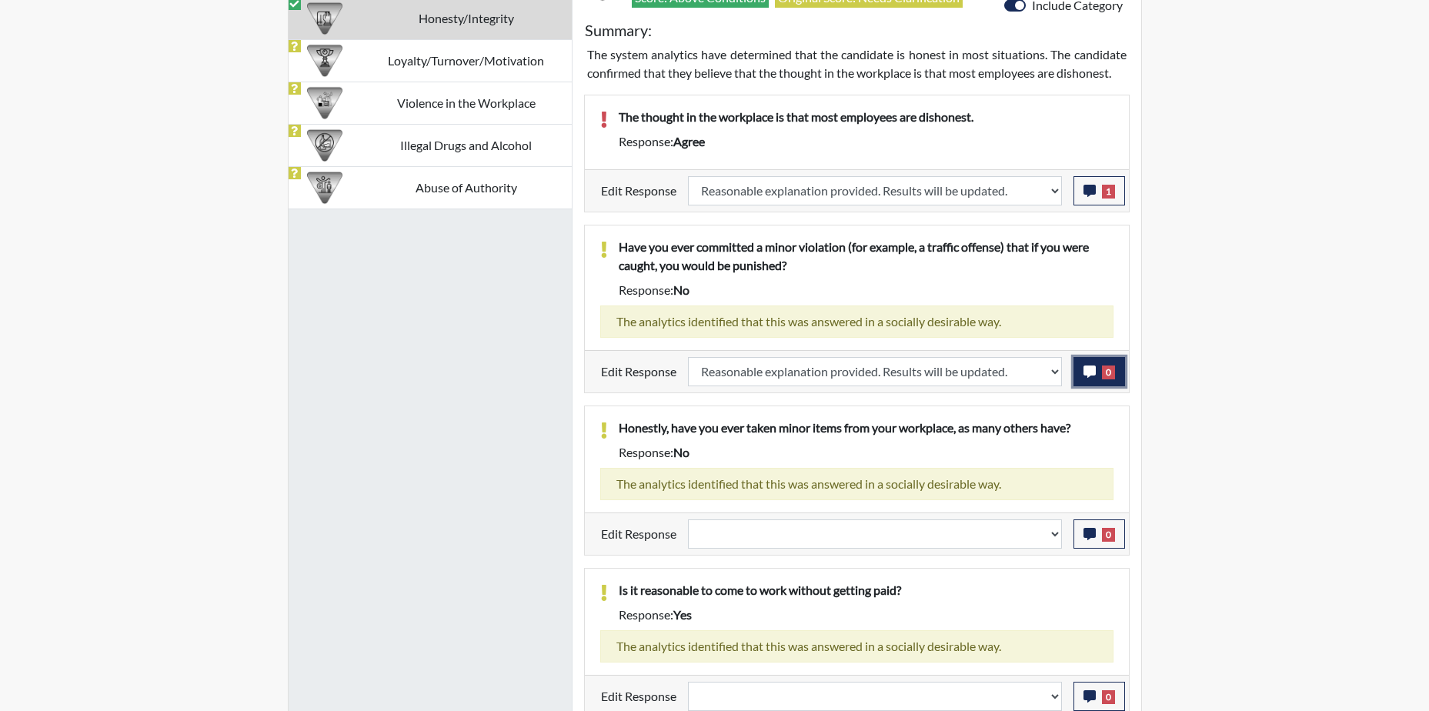
click at [1087, 372] on icon "button" at bounding box center [1090, 372] width 12 height 12
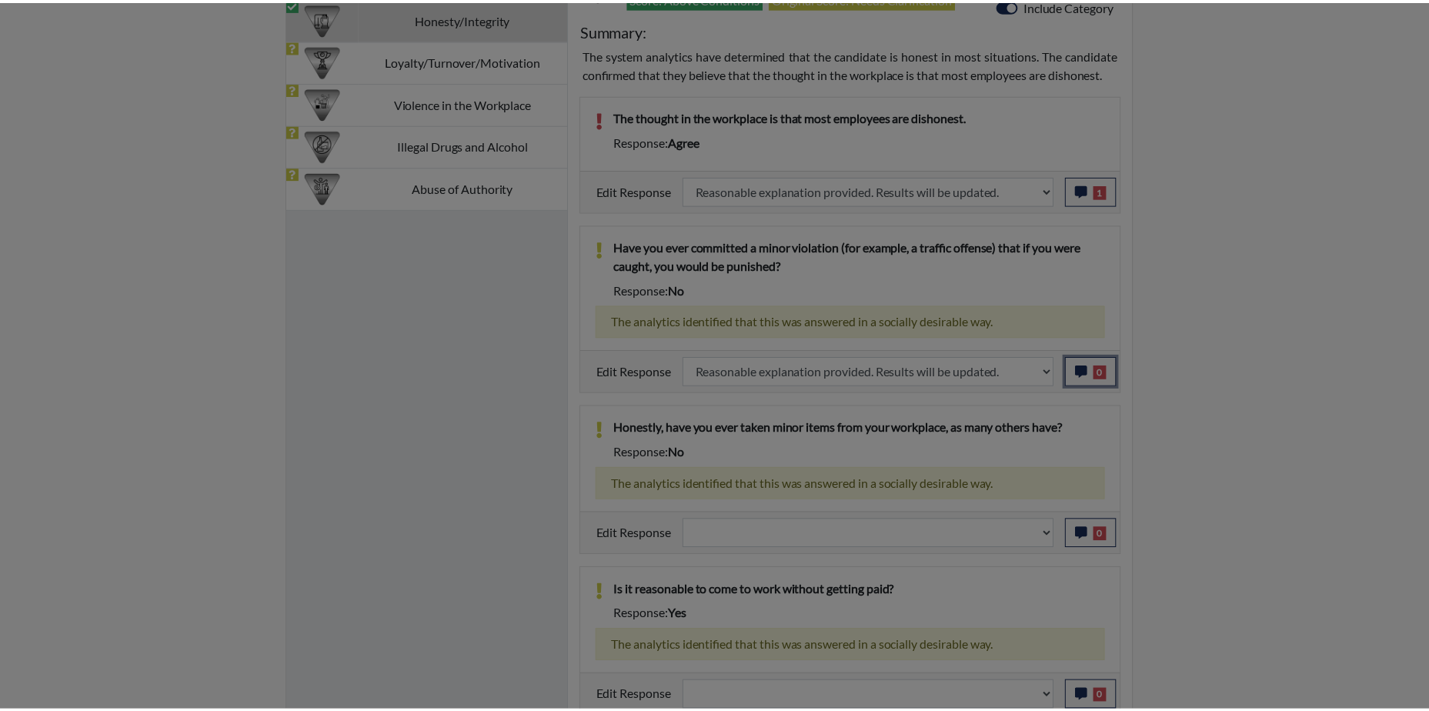
scroll to position [256, 640]
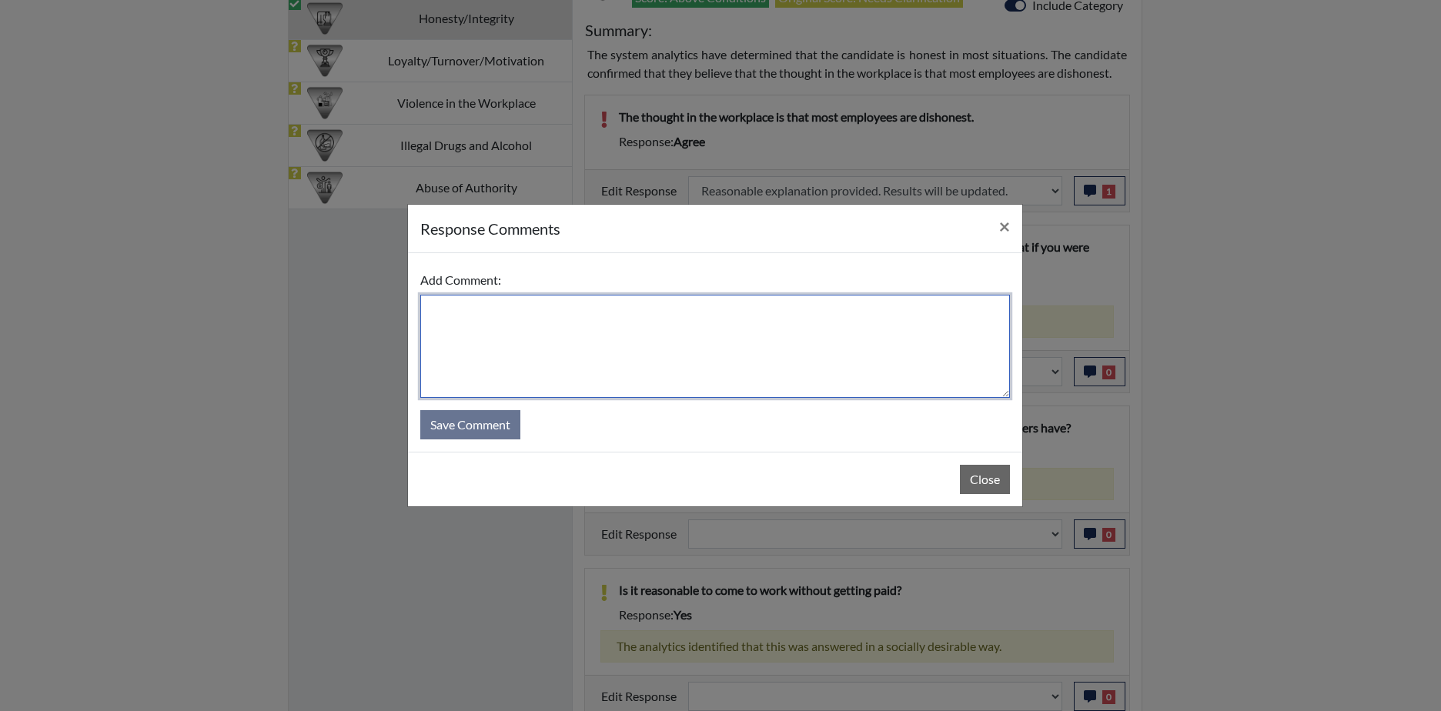
click at [541, 332] on textarea at bounding box center [715, 346] width 590 height 103
type textarea "Applicant responded with no for speeding"
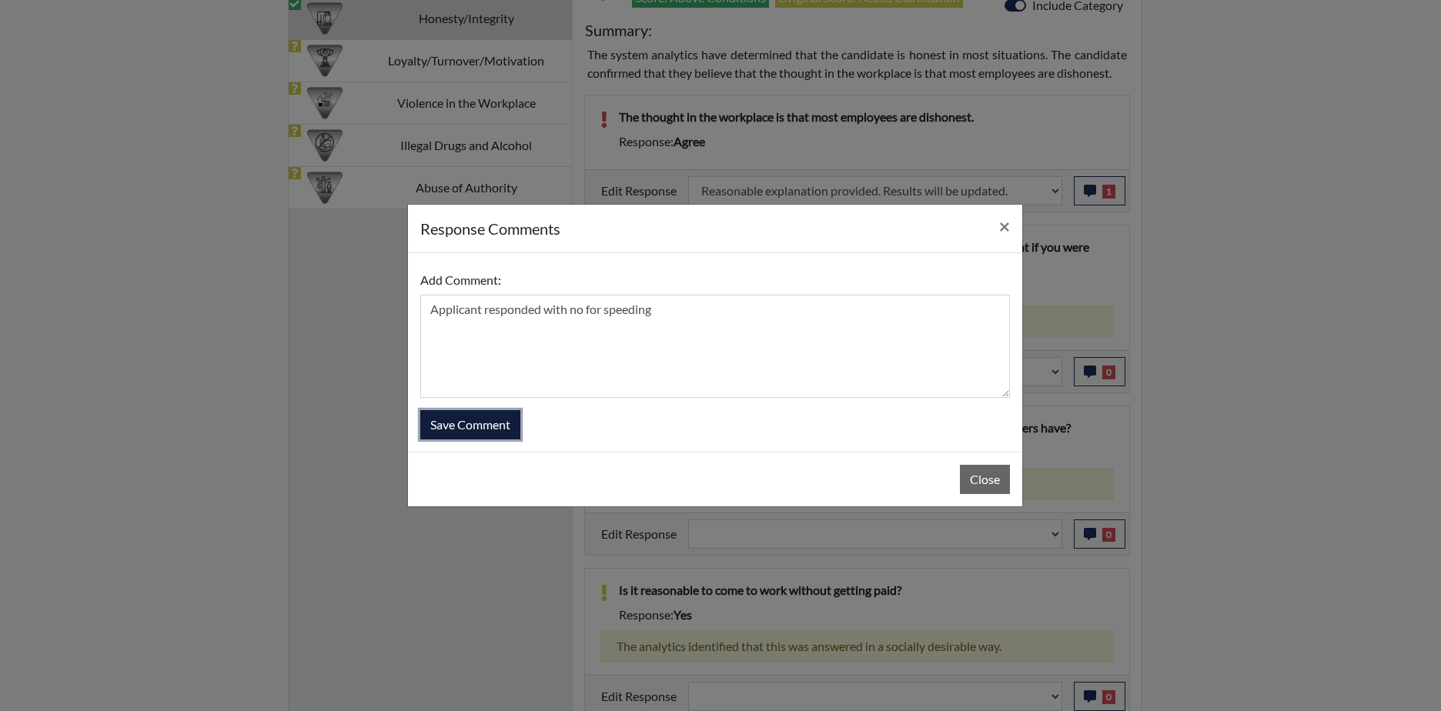
click at [479, 429] on button "Save Comment" at bounding box center [470, 424] width 100 height 29
select select
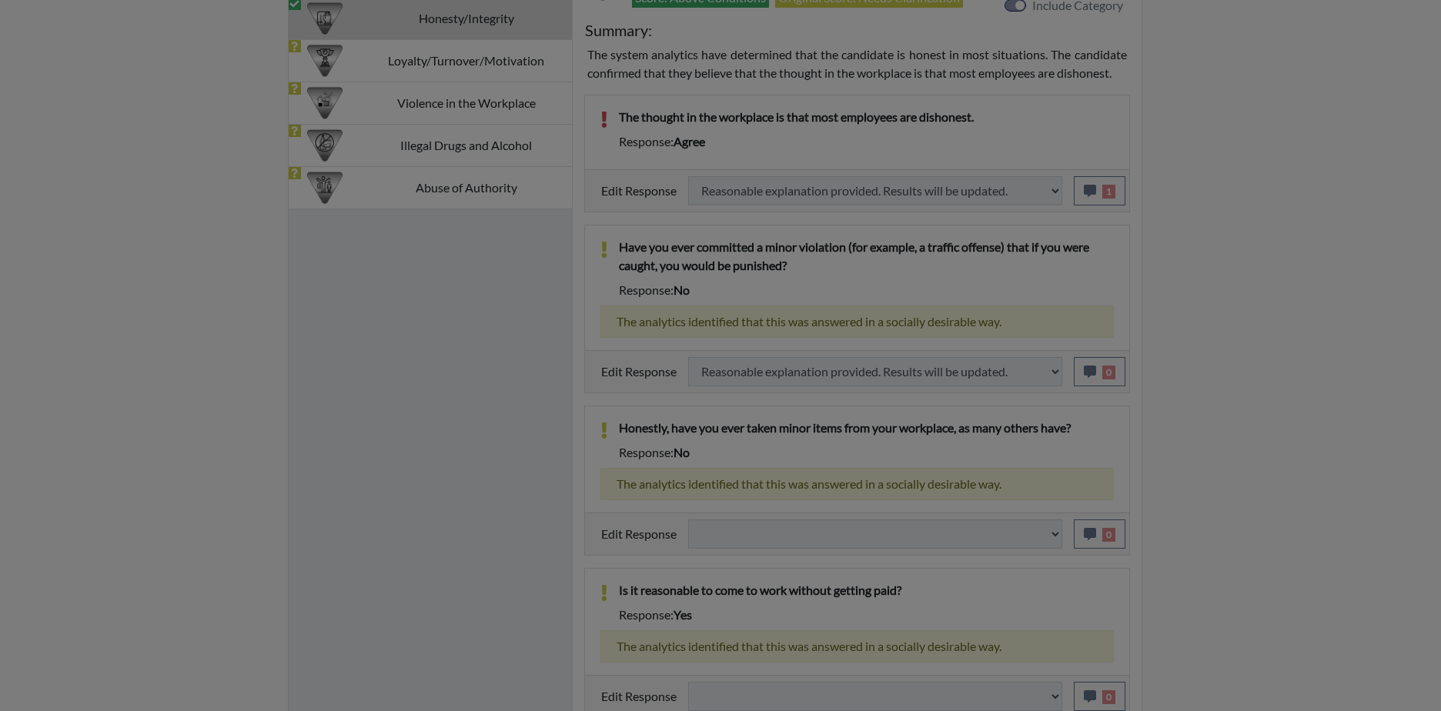
select select
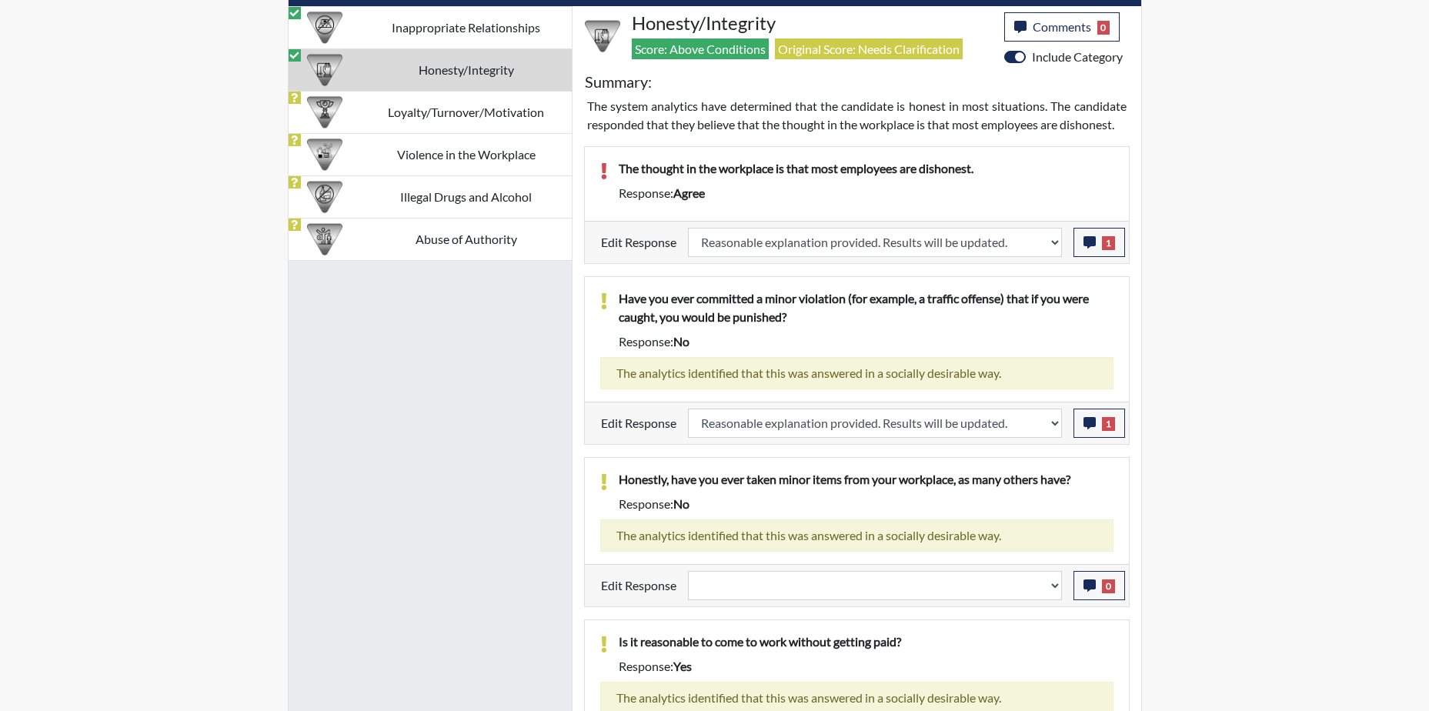
scroll to position [851, 0]
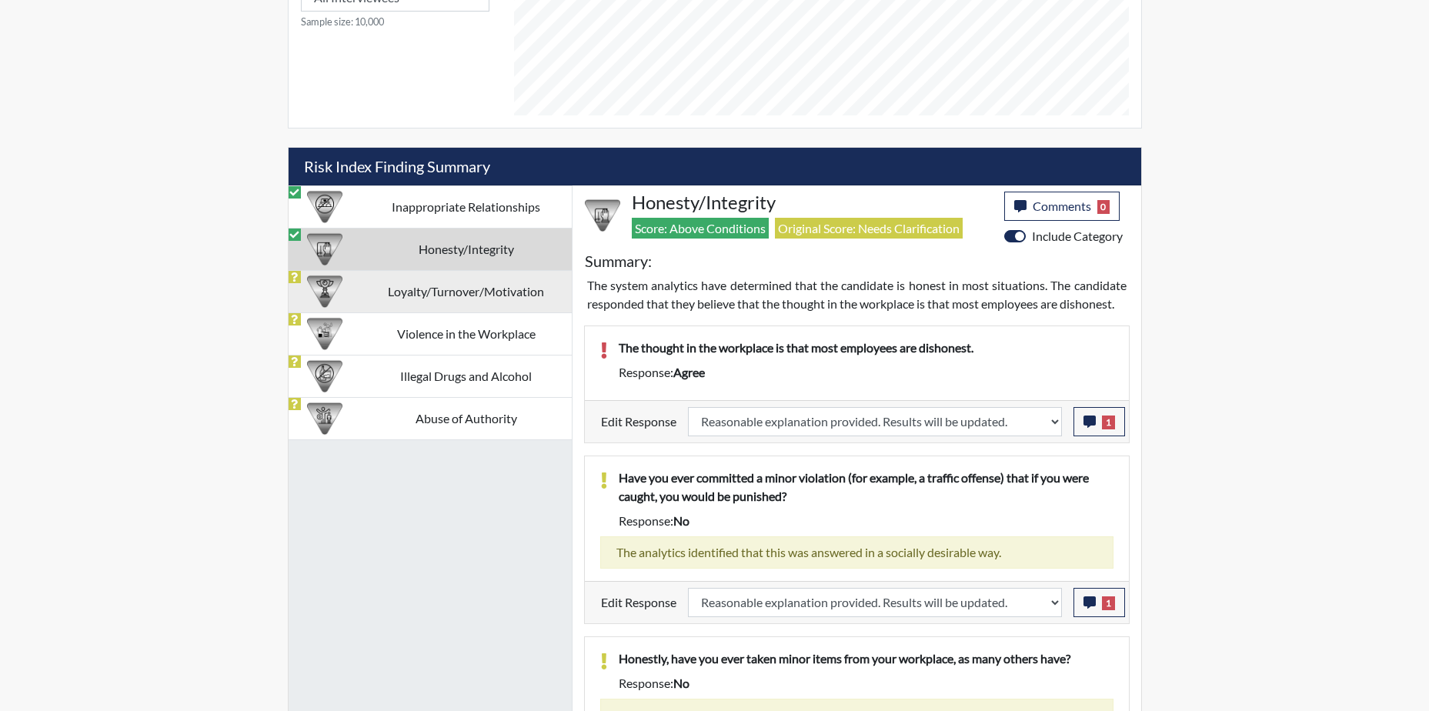
click at [406, 309] on td "Loyalty/Turnover/Motivation" at bounding box center [466, 291] width 211 height 42
select select
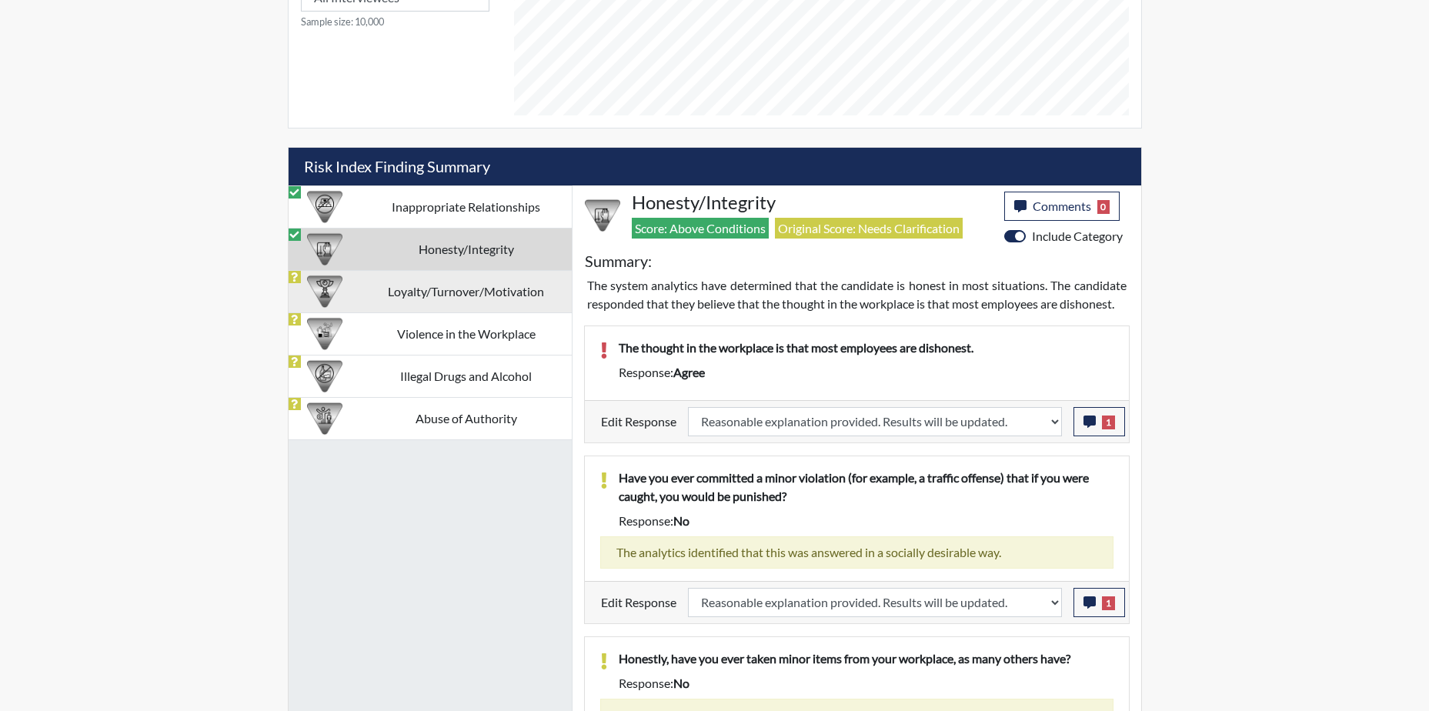
select select
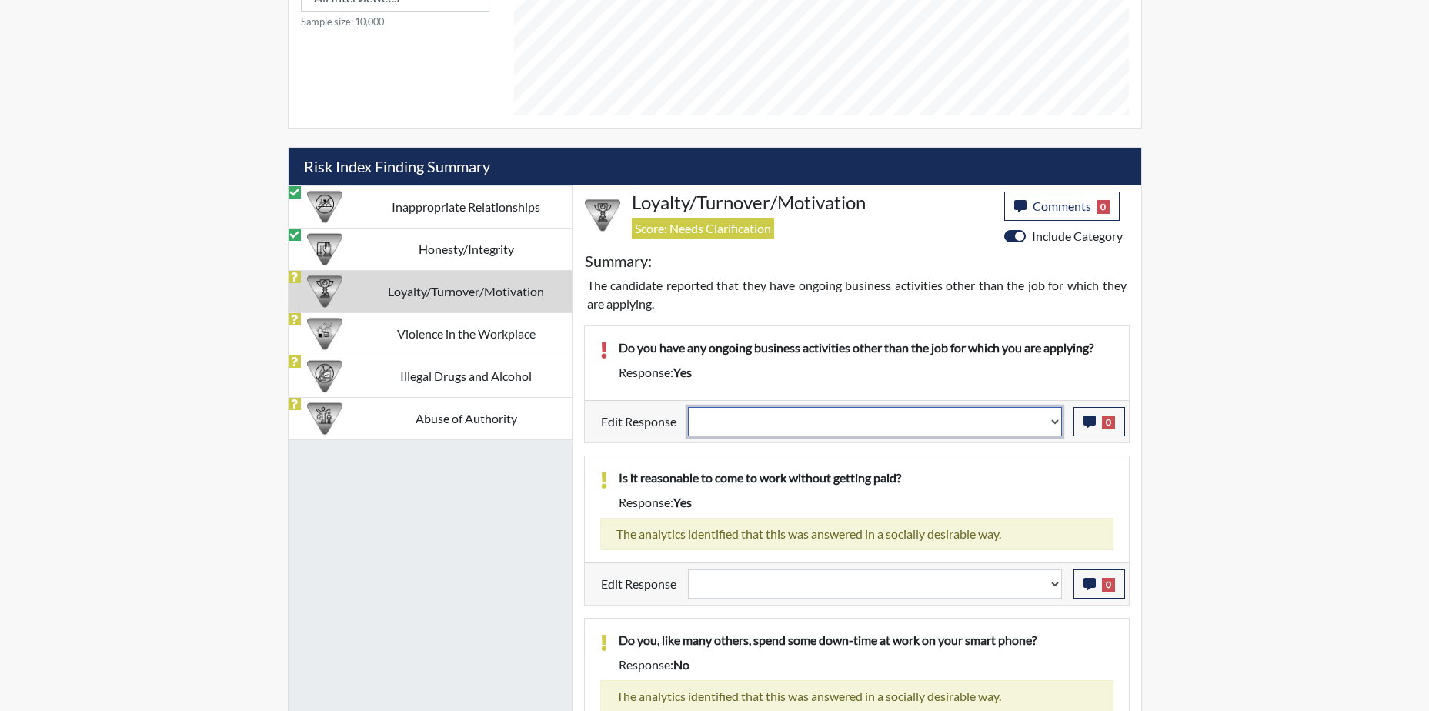
click at [1016, 412] on select "Question is not relevant. Results will be updated. Reasonable explanation provi…" at bounding box center [875, 421] width 374 height 29
select select "reasonable-explanation-provided"
click at [688, 407] on select "Question is not relevant. Results will be updated. Reasonable explanation provi…" at bounding box center [875, 421] width 374 height 29
select select
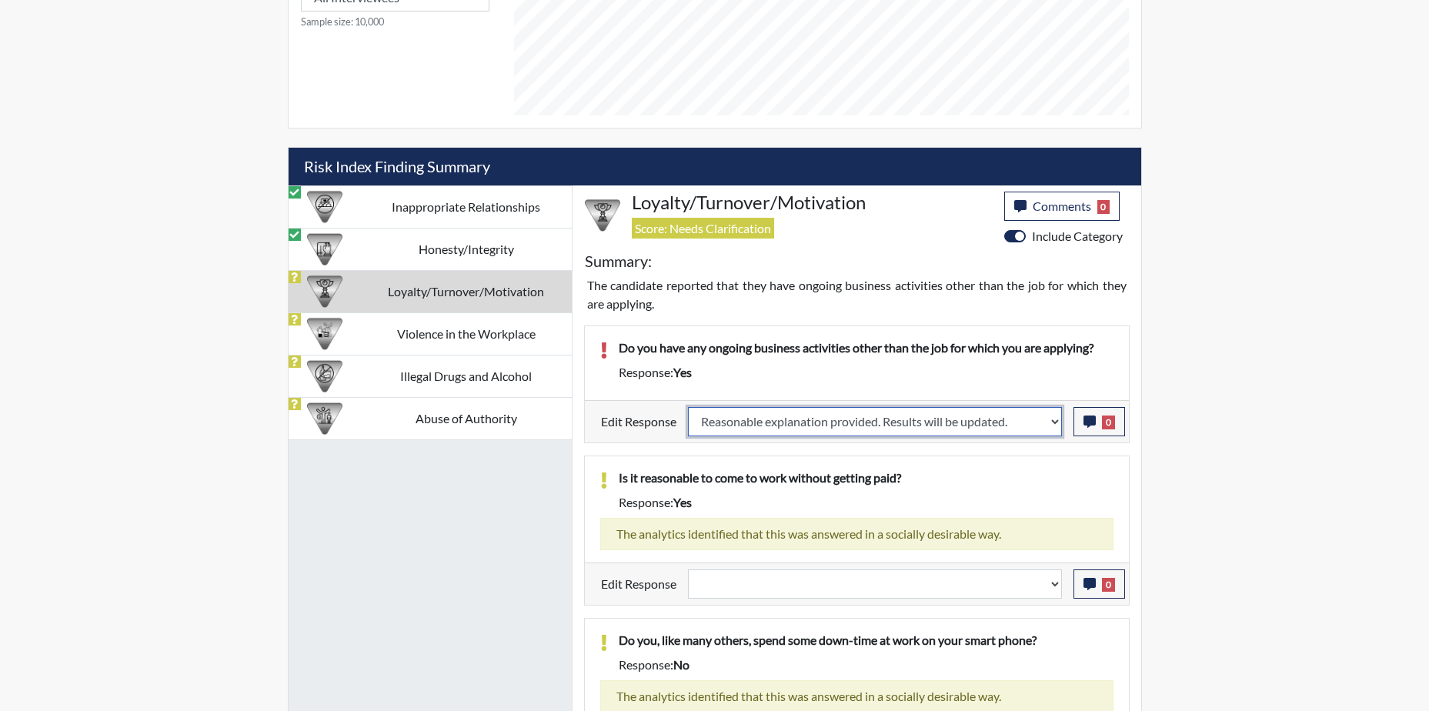
select select
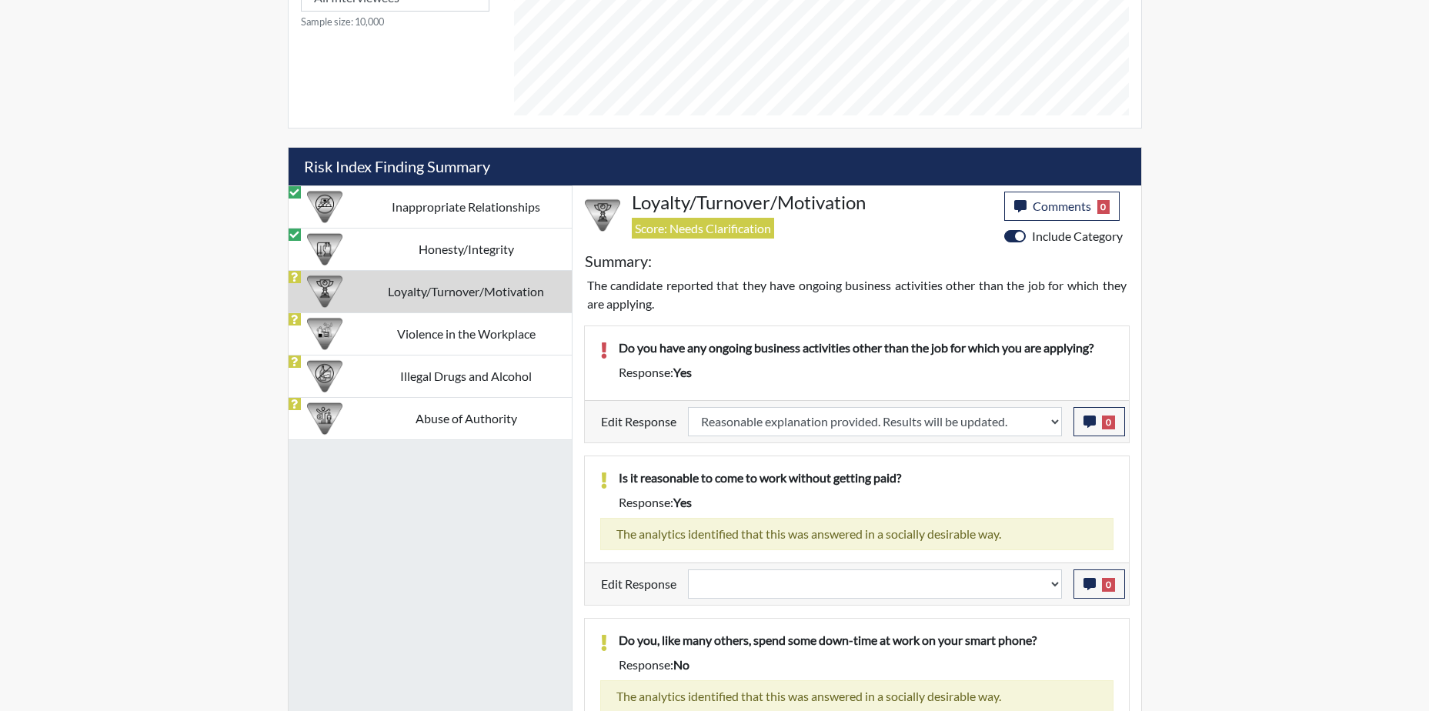
select select
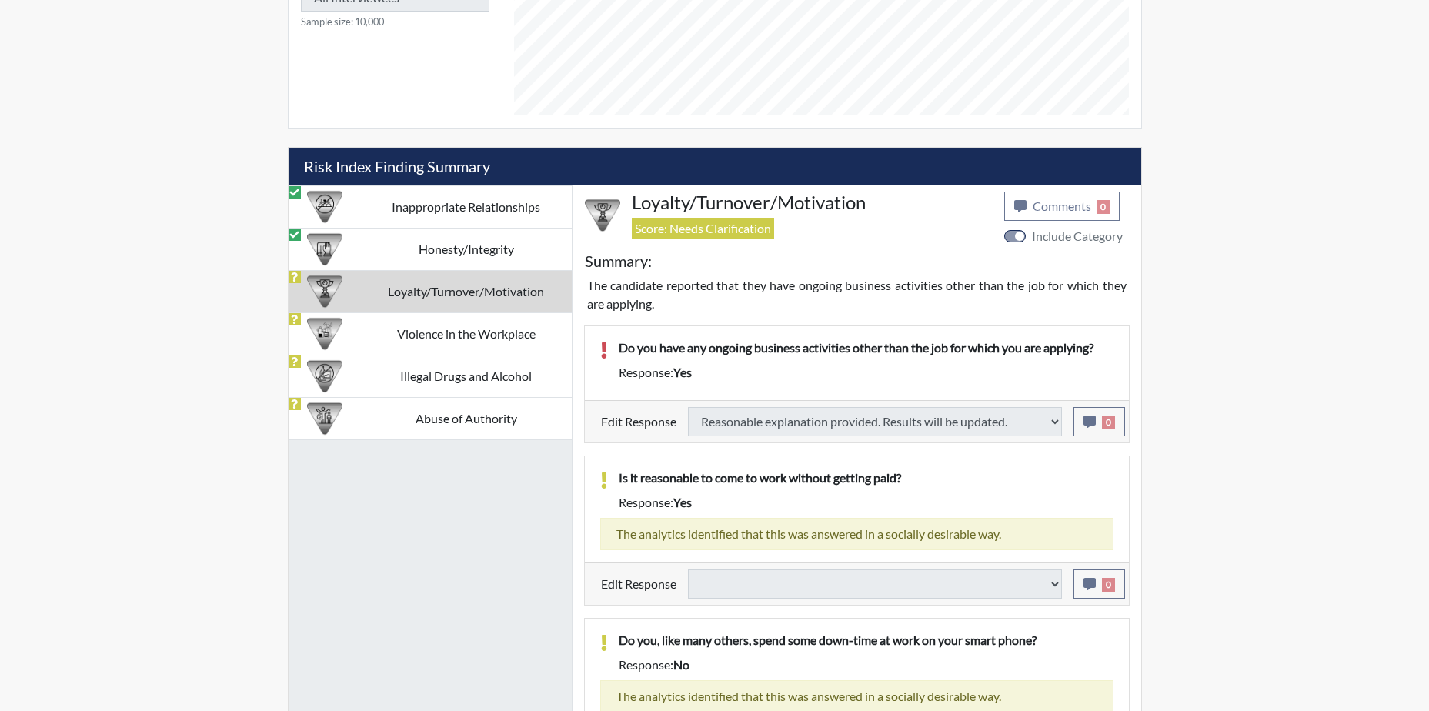
select select
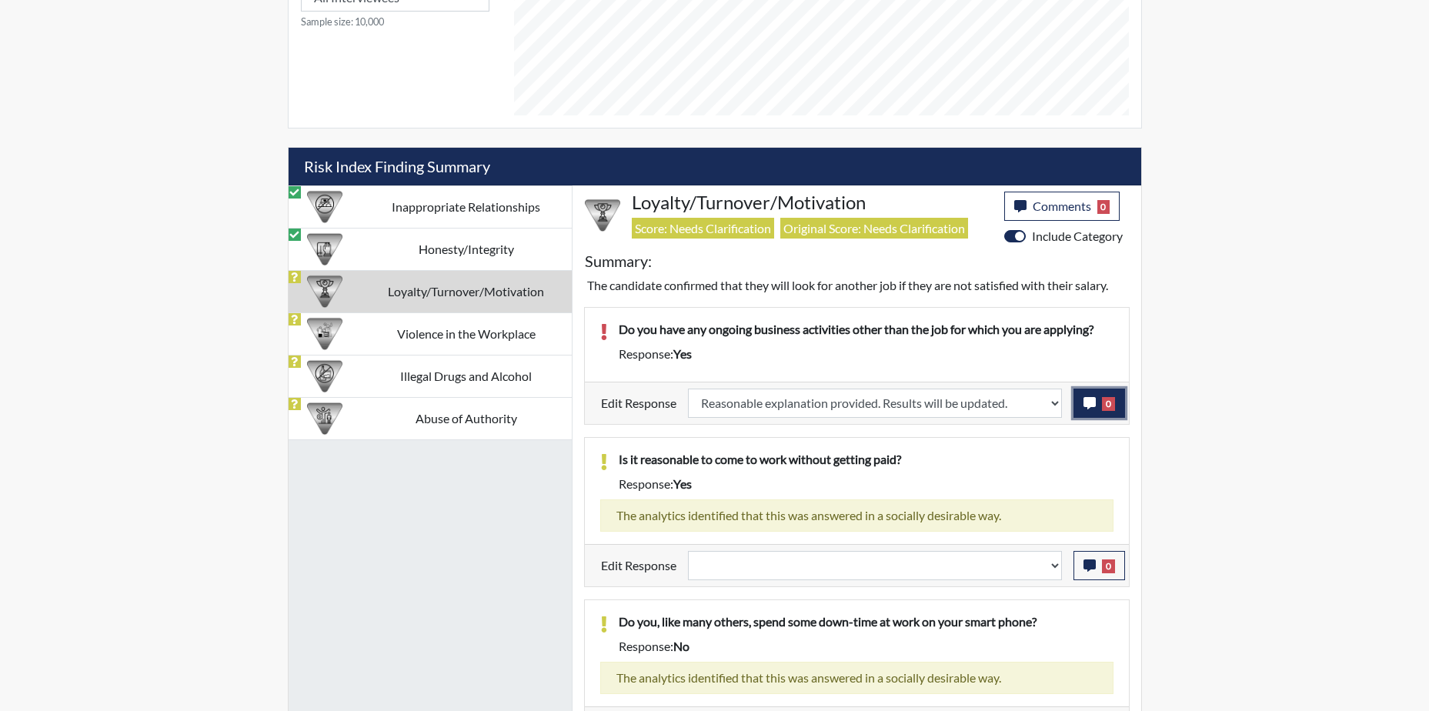
click at [1115, 404] on span "0" at bounding box center [1108, 404] width 13 height 14
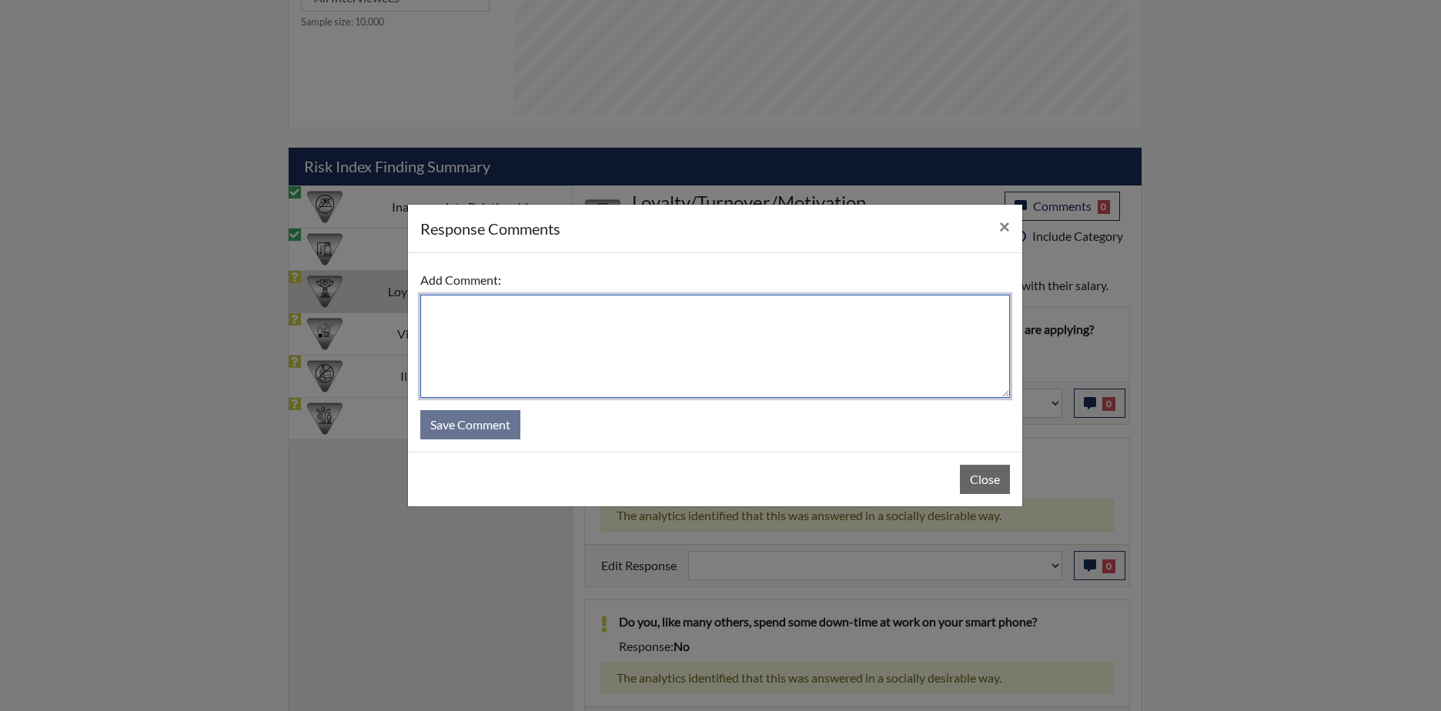
drag, startPoint x: 658, startPoint y: 339, endPoint x: 595, endPoint y: 383, distance: 76.9
click at [658, 338] on textarea at bounding box center [715, 346] width 590 height 103
type textarea "Applicant responded with no."
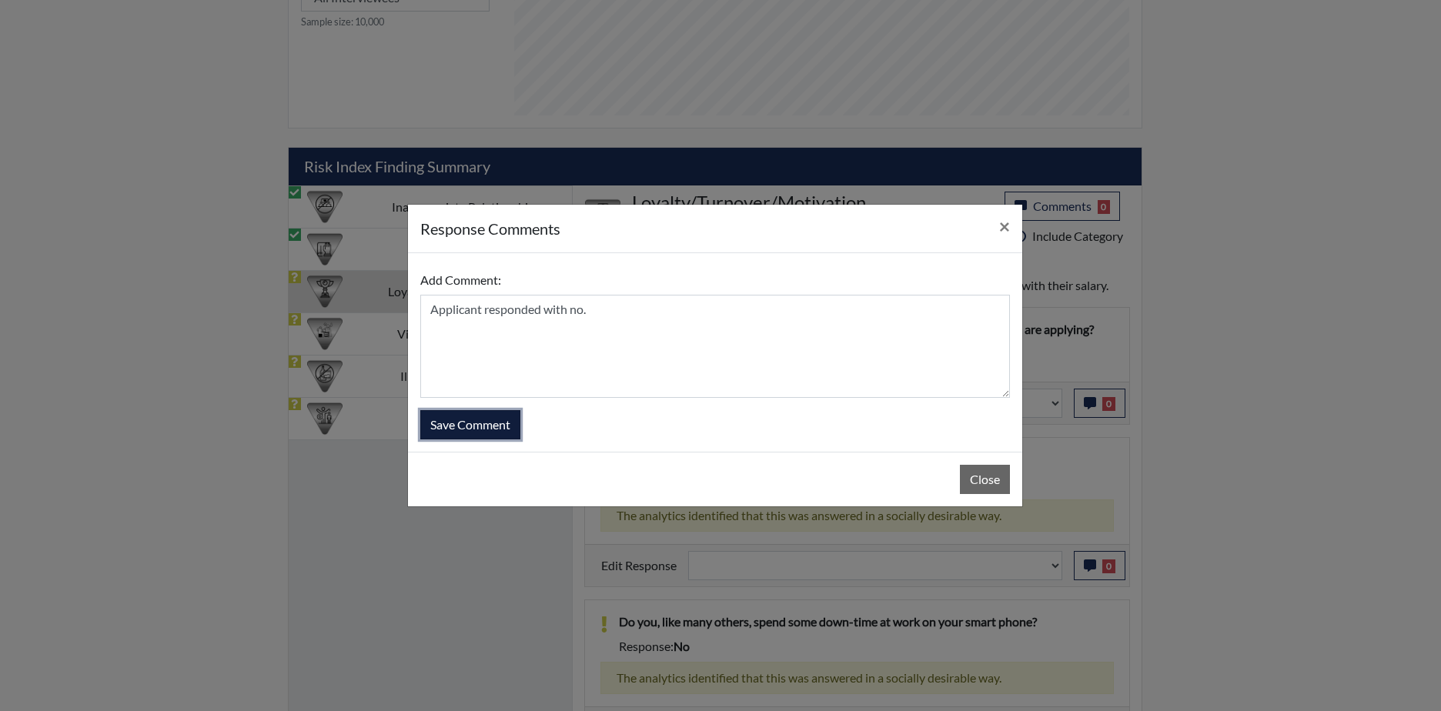
click at [483, 417] on button "Save Comment" at bounding box center [470, 424] width 100 height 29
select select
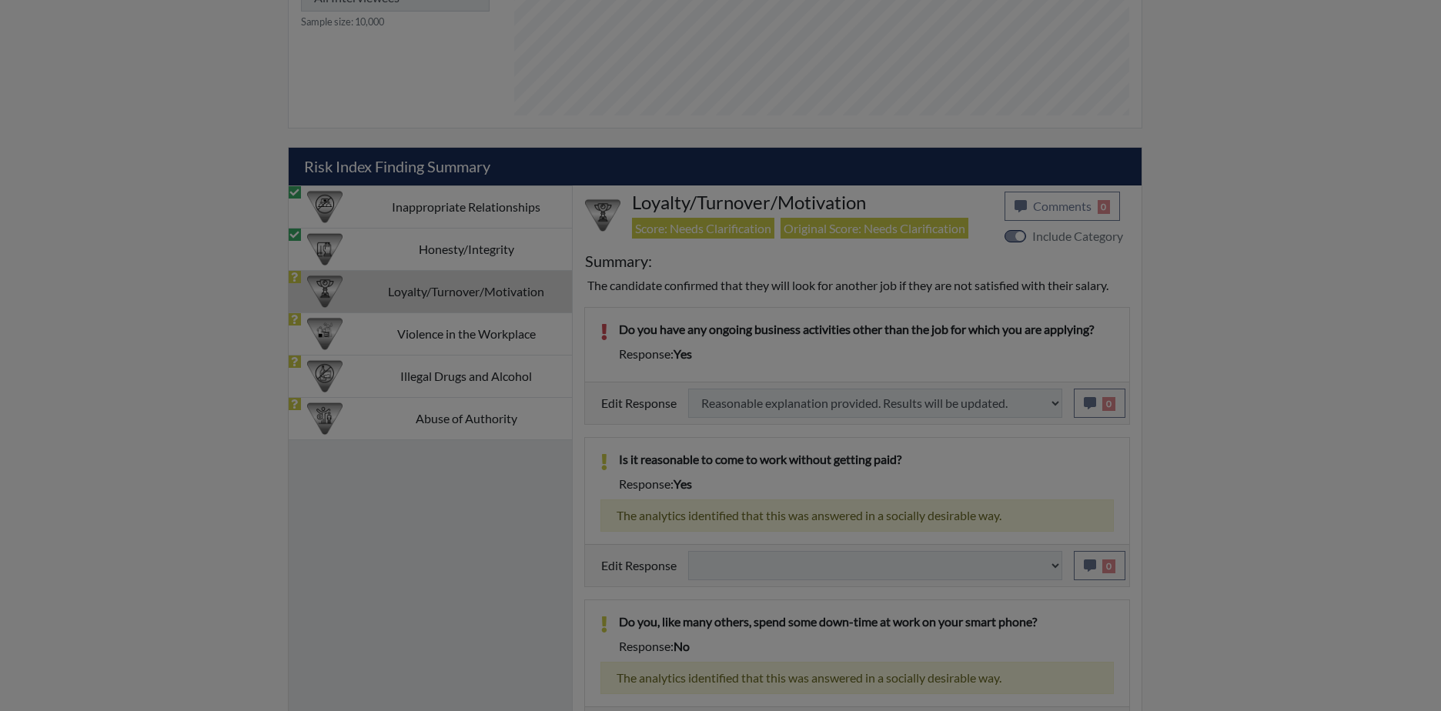
select select
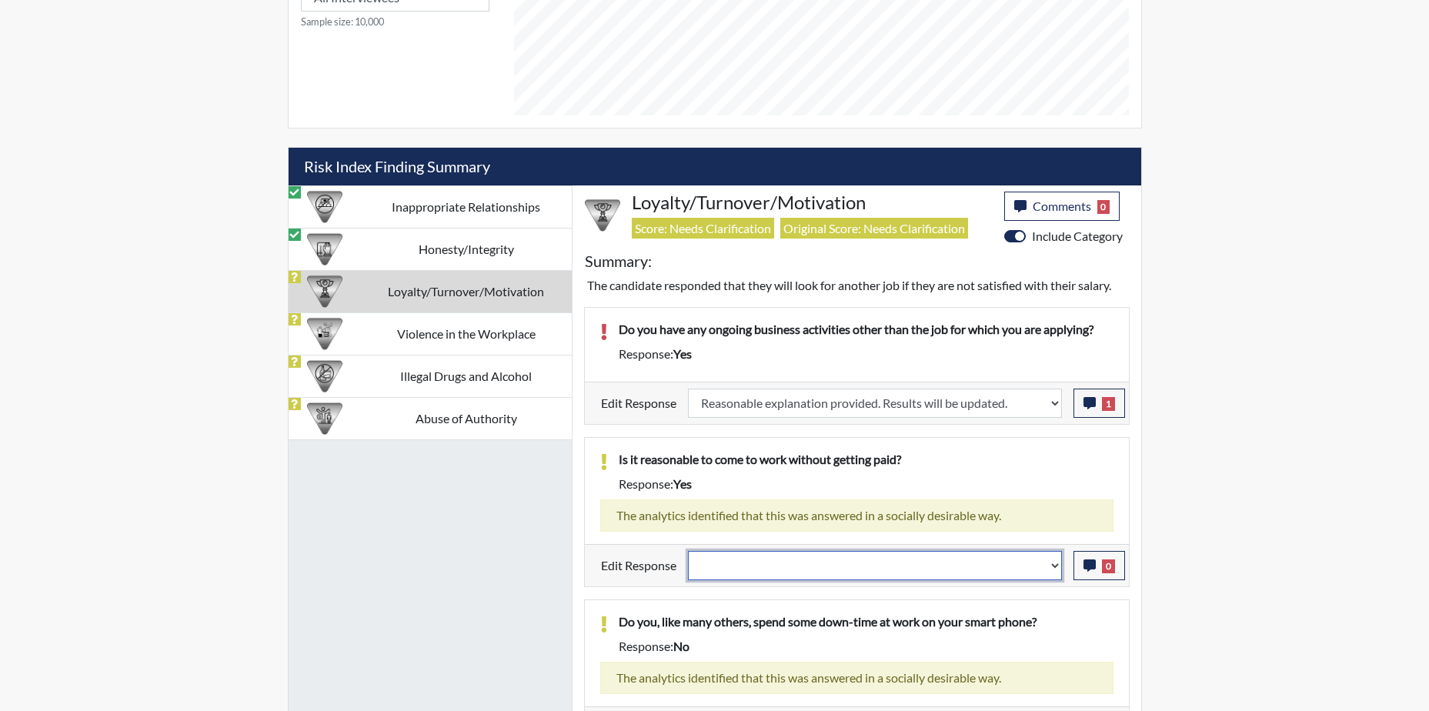
click at [1012, 554] on select "Question is not relevant. Results will be updated. Reasonable explanation provi…" at bounding box center [875, 565] width 374 height 29
select select "reasonable-explanation-provided"
click at [688, 551] on select "Question is not relevant. Results will be updated. Reasonable explanation provi…" at bounding box center [875, 565] width 374 height 29
select select
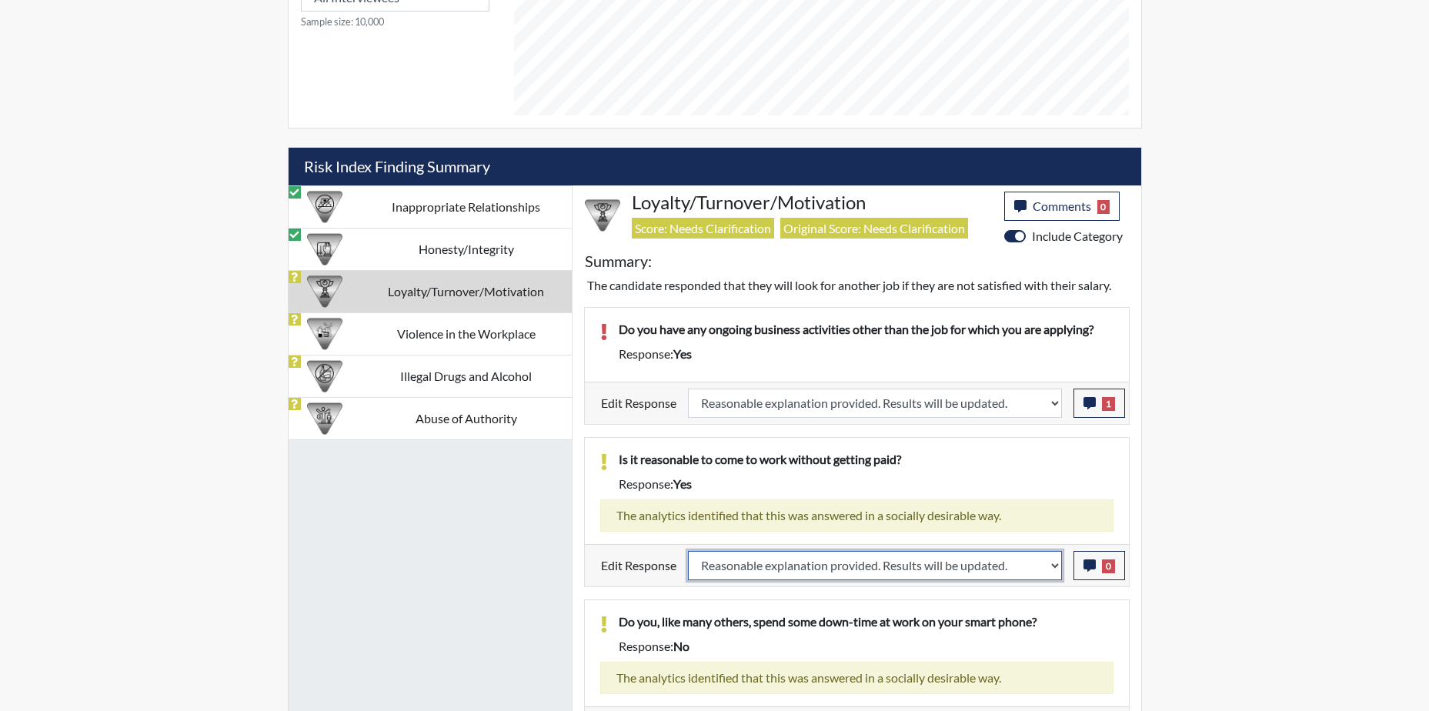
select select
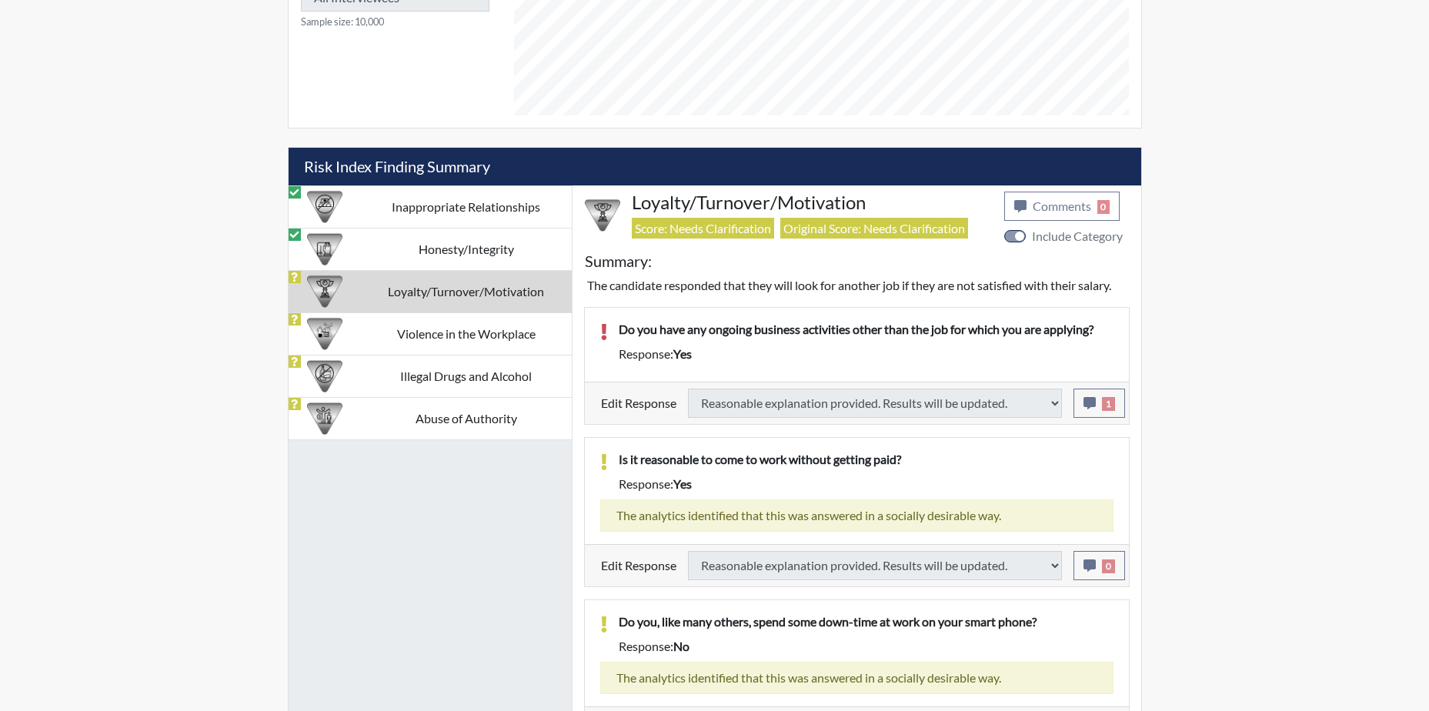
select select
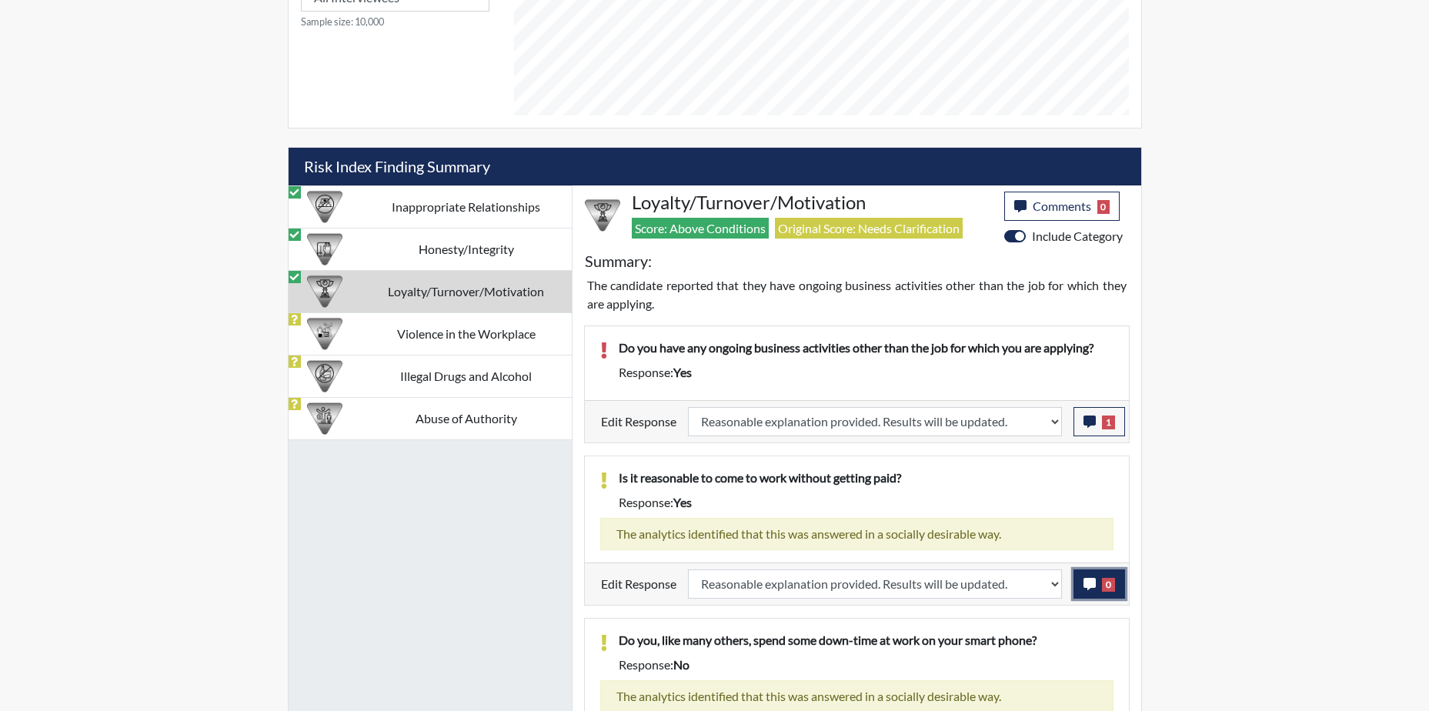
click at [1091, 578] on icon "button" at bounding box center [1090, 584] width 12 height 12
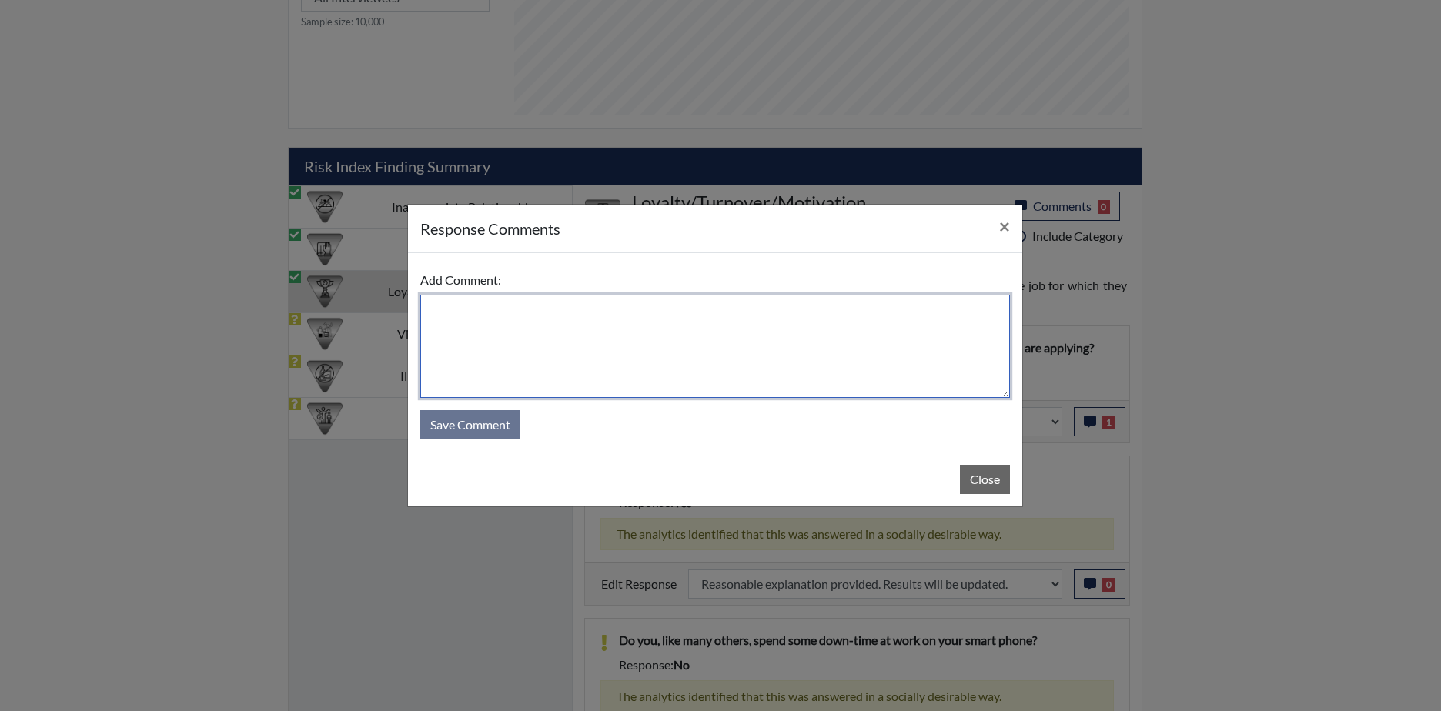
drag, startPoint x: 523, startPoint y: 307, endPoint x: 539, endPoint y: 282, distance: 29.0
click at [540, 284] on div "Add Comment:" at bounding box center [715, 332] width 590 height 132
type textarea "Applicant responded with no."
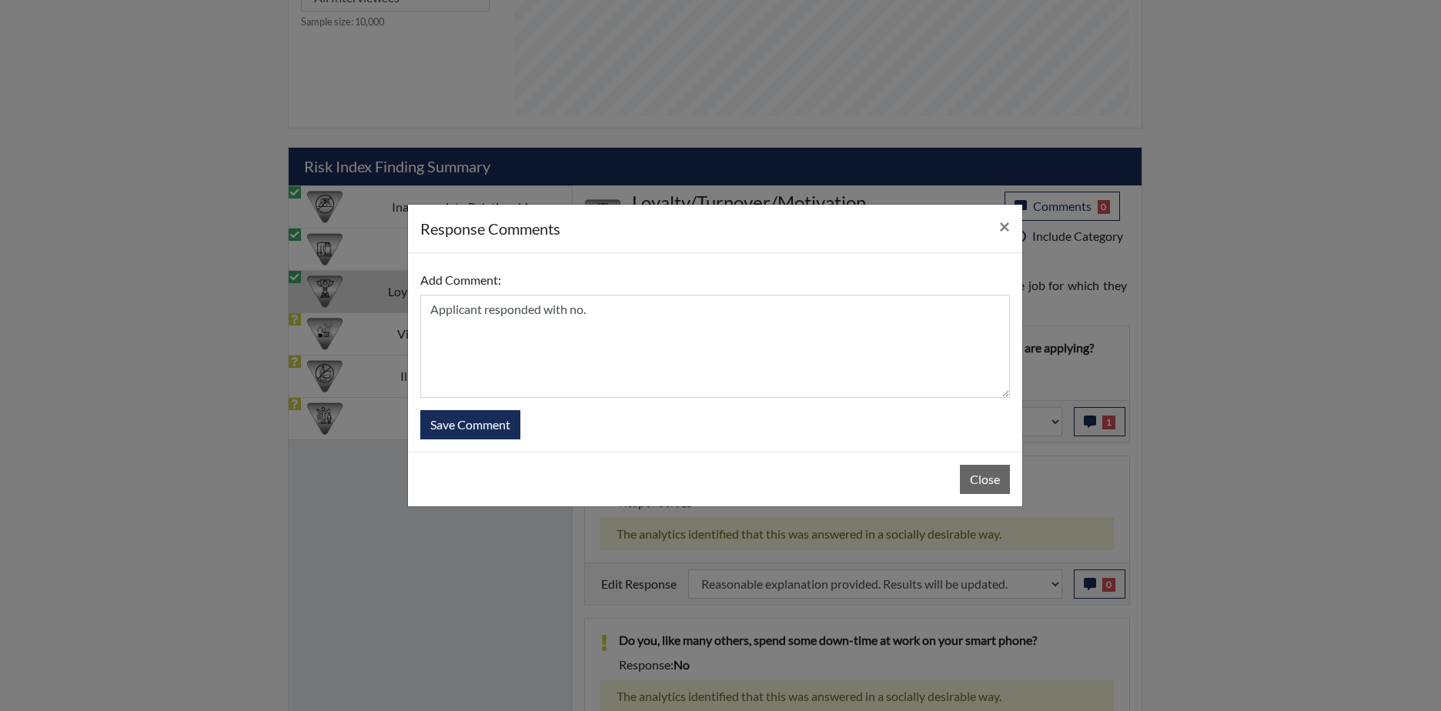
click at [483, 440] on div "Add Comment: Applicant responded with no. Save Comment" at bounding box center [715, 352] width 614 height 199
click at [488, 422] on button "Save Comment" at bounding box center [470, 424] width 100 height 29
select select
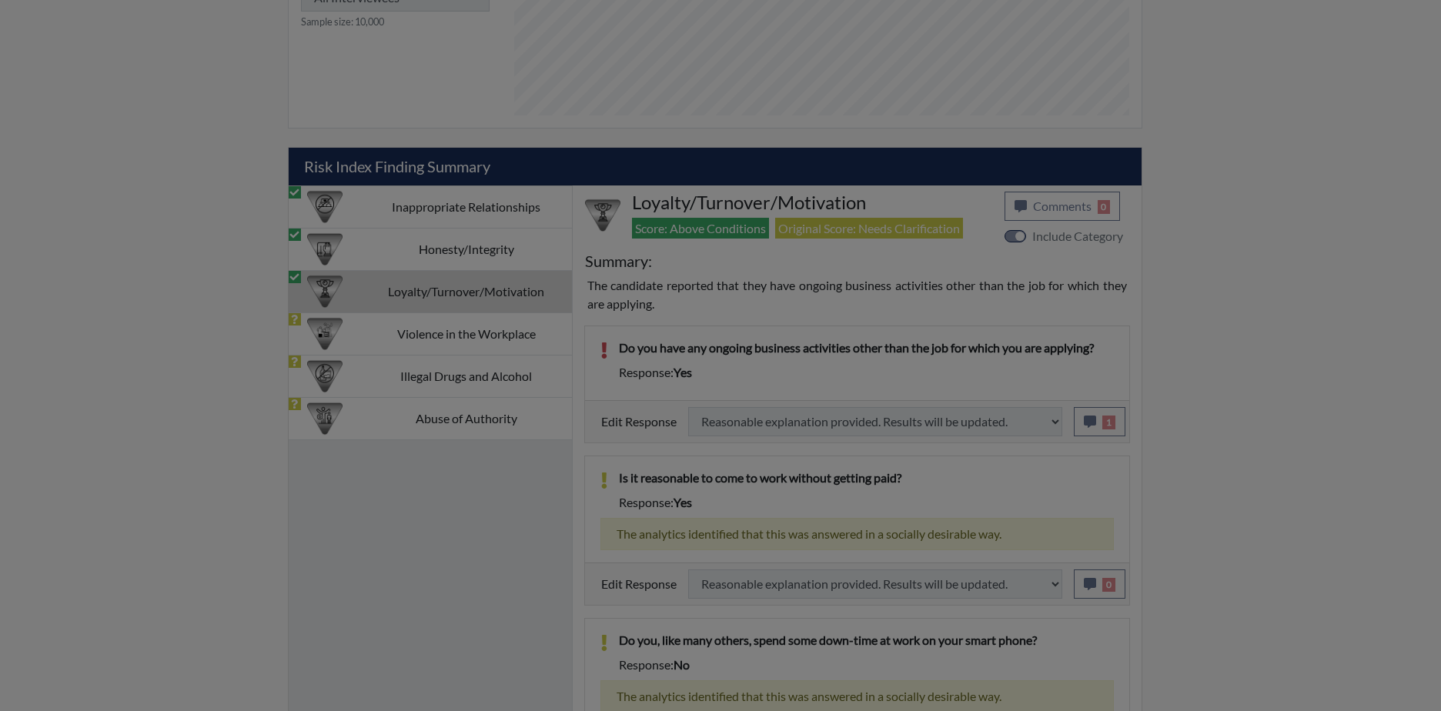
select select
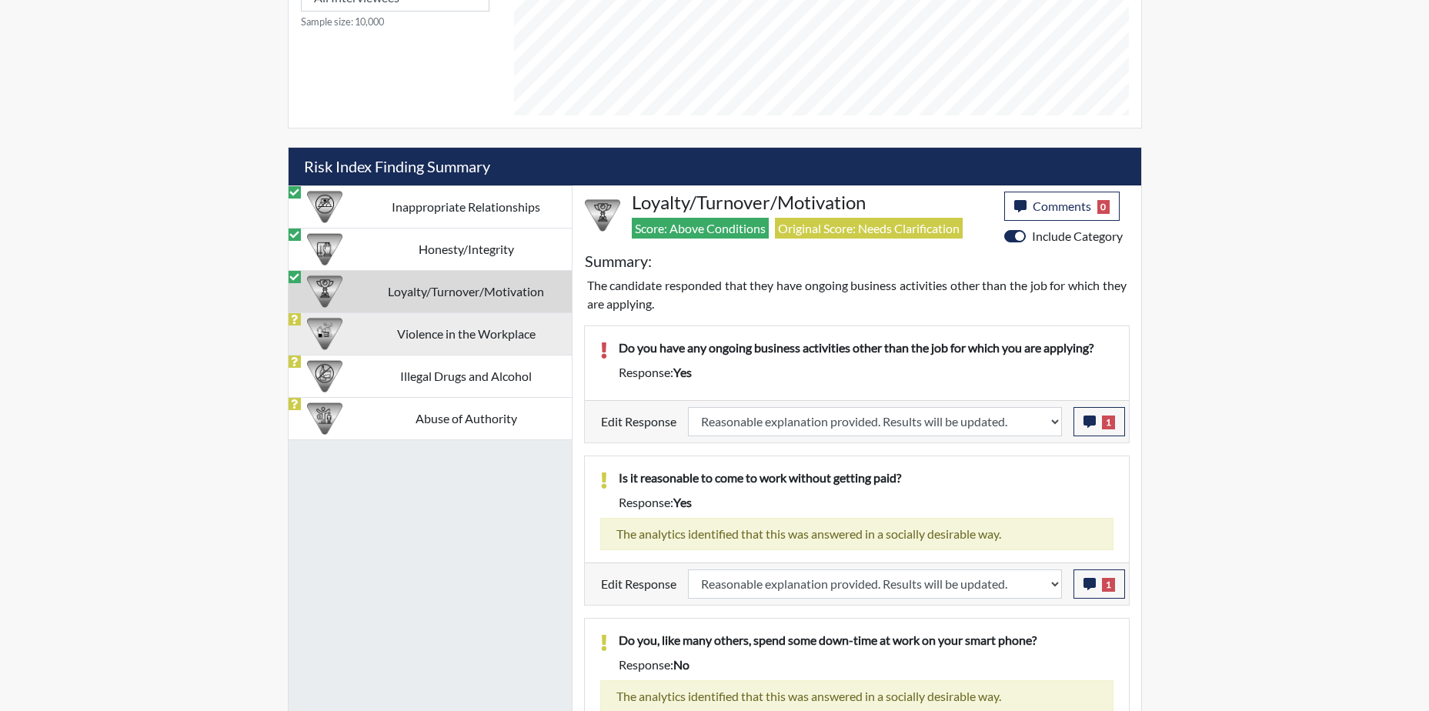
click at [469, 338] on td "Violence in the Workplace" at bounding box center [466, 334] width 211 height 42
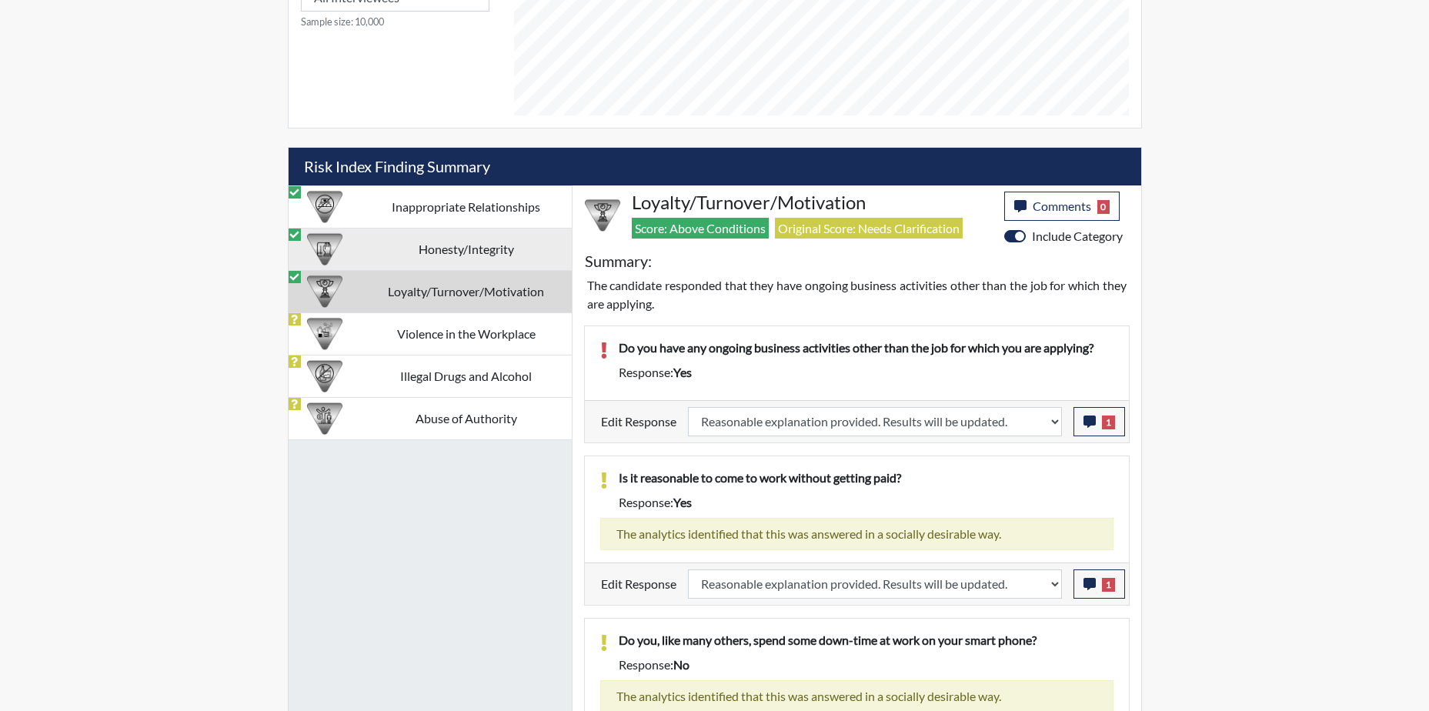
select select
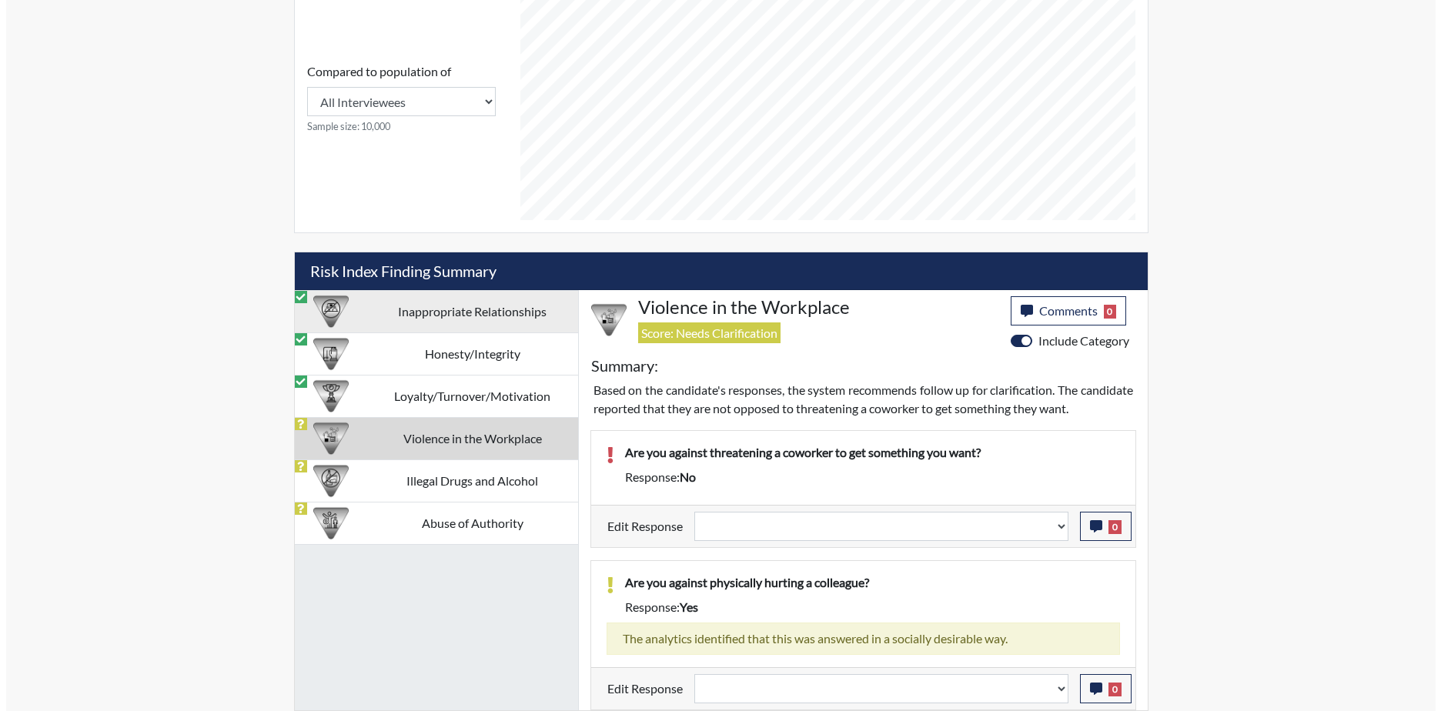
scroll to position [746, 0]
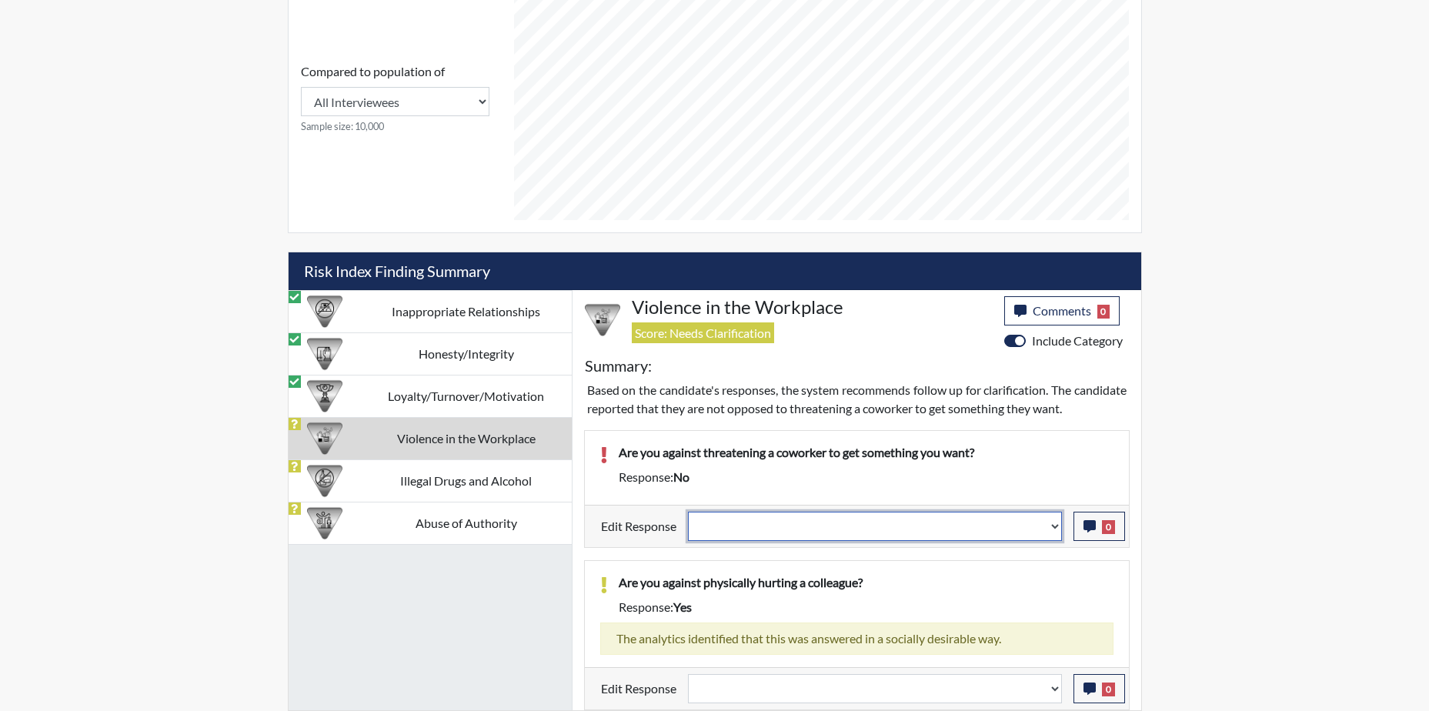
click at [1014, 530] on select "Question is not relevant. Results will be updated. Reasonable explanation provi…" at bounding box center [875, 526] width 374 height 29
select select "reasonable-explanation-provided"
click at [688, 512] on select "Question is not relevant. Results will be updated. Reasonable explanation provi…" at bounding box center [875, 526] width 374 height 29
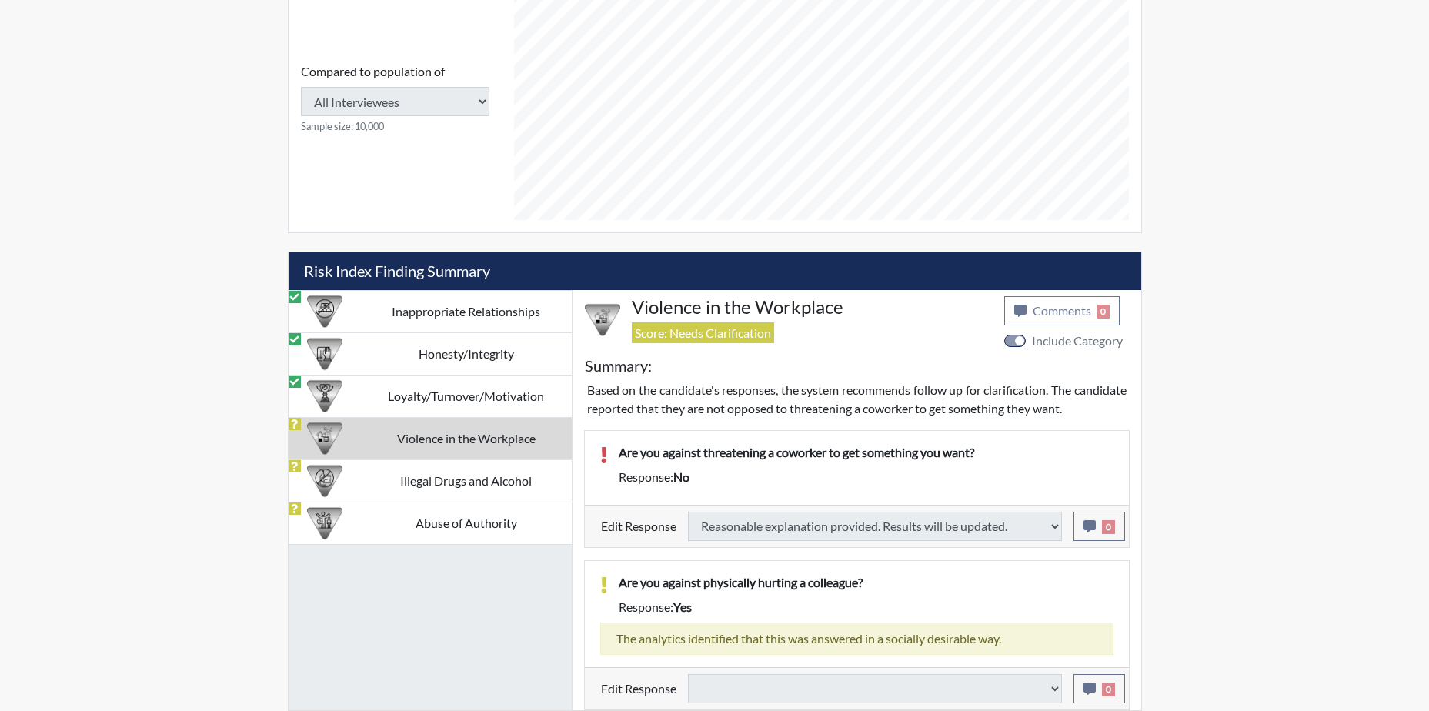
select select
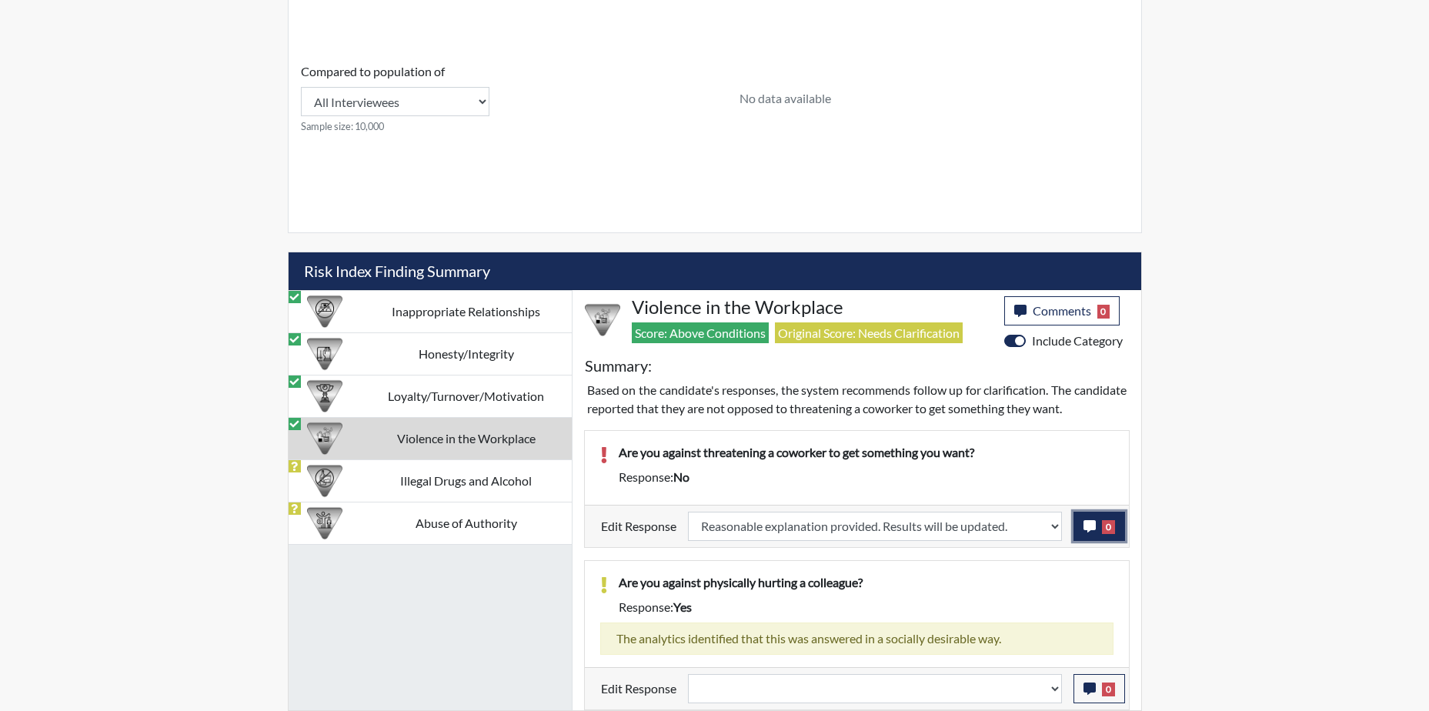
click at [1109, 521] on span "0" at bounding box center [1108, 527] width 13 height 14
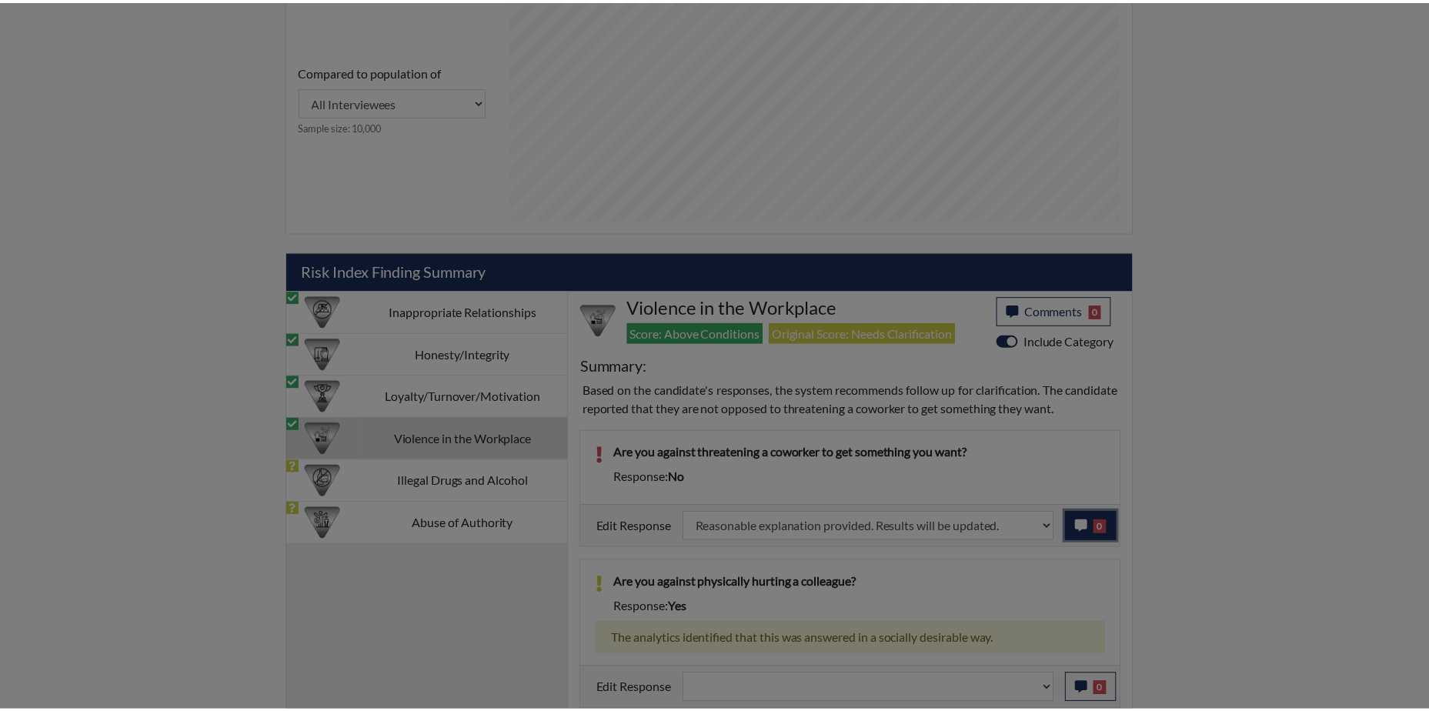
scroll to position [256, 640]
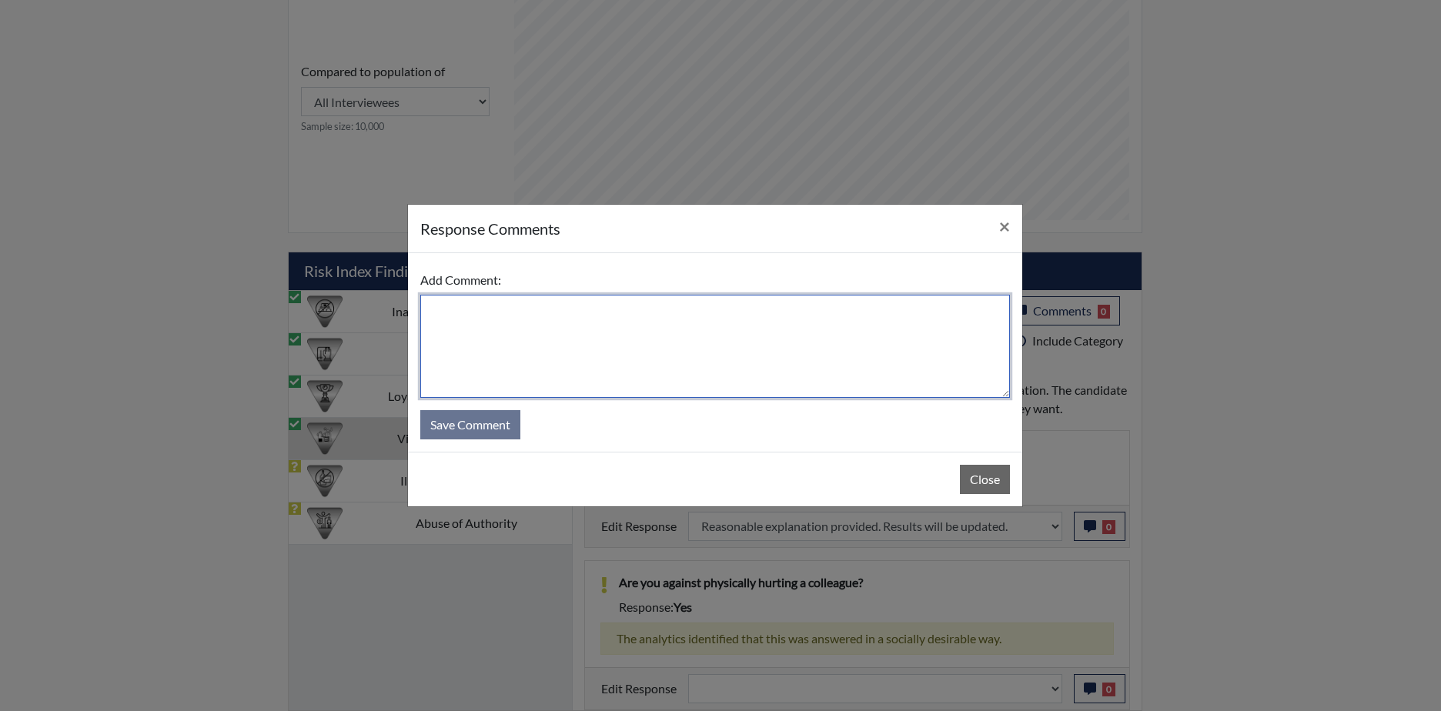
click at [677, 345] on textarea at bounding box center [715, 346] width 590 height 103
type textarea "Applicant responded with yes."
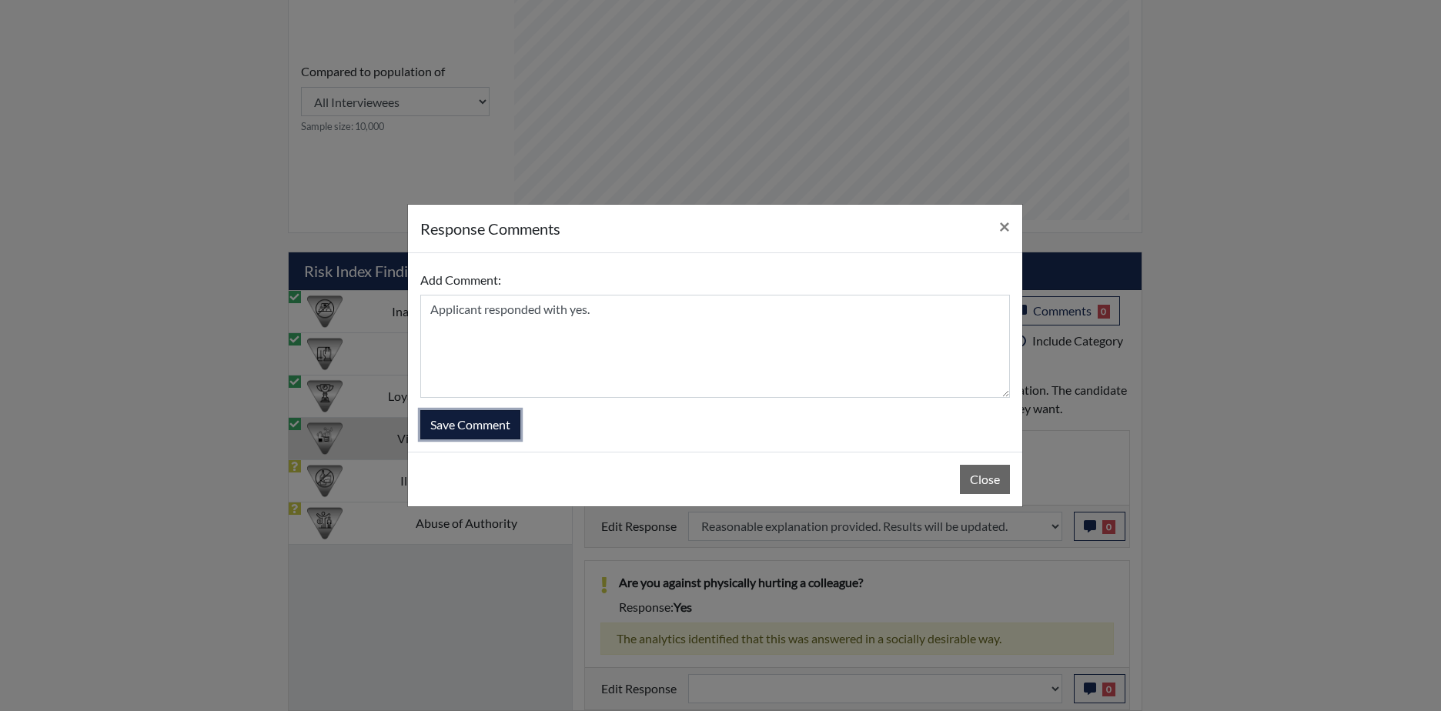
click at [469, 433] on button "Save Comment" at bounding box center [470, 424] width 100 height 29
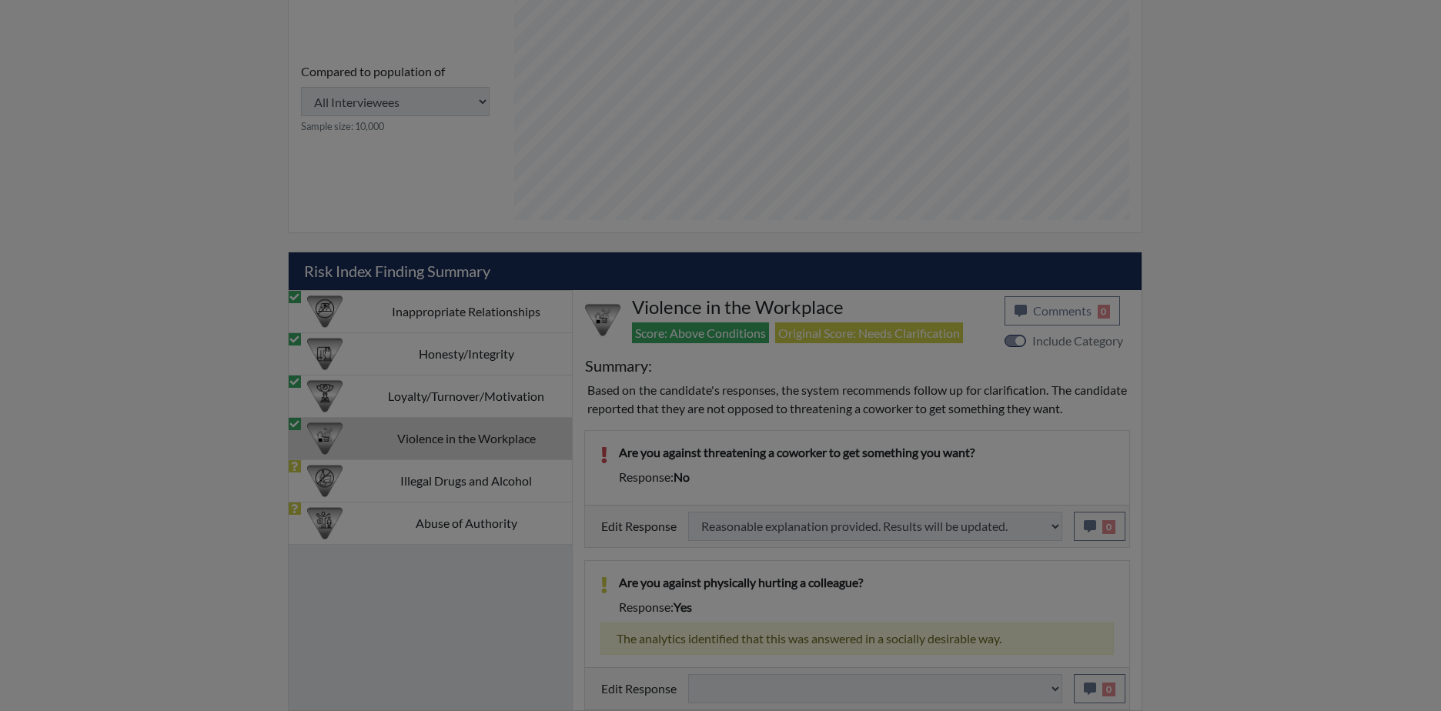
select select
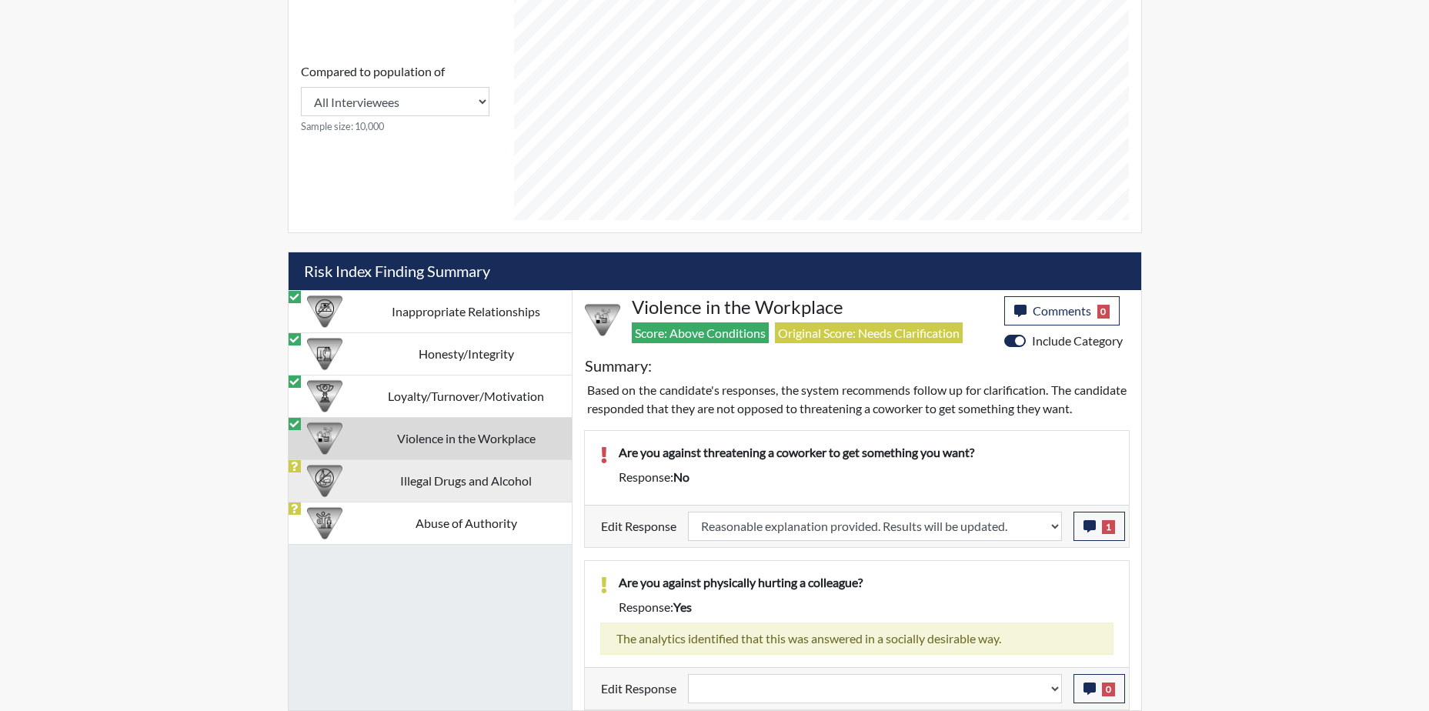
click at [460, 486] on td "Illegal Drugs and Alcohol" at bounding box center [466, 481] width 211 height 42
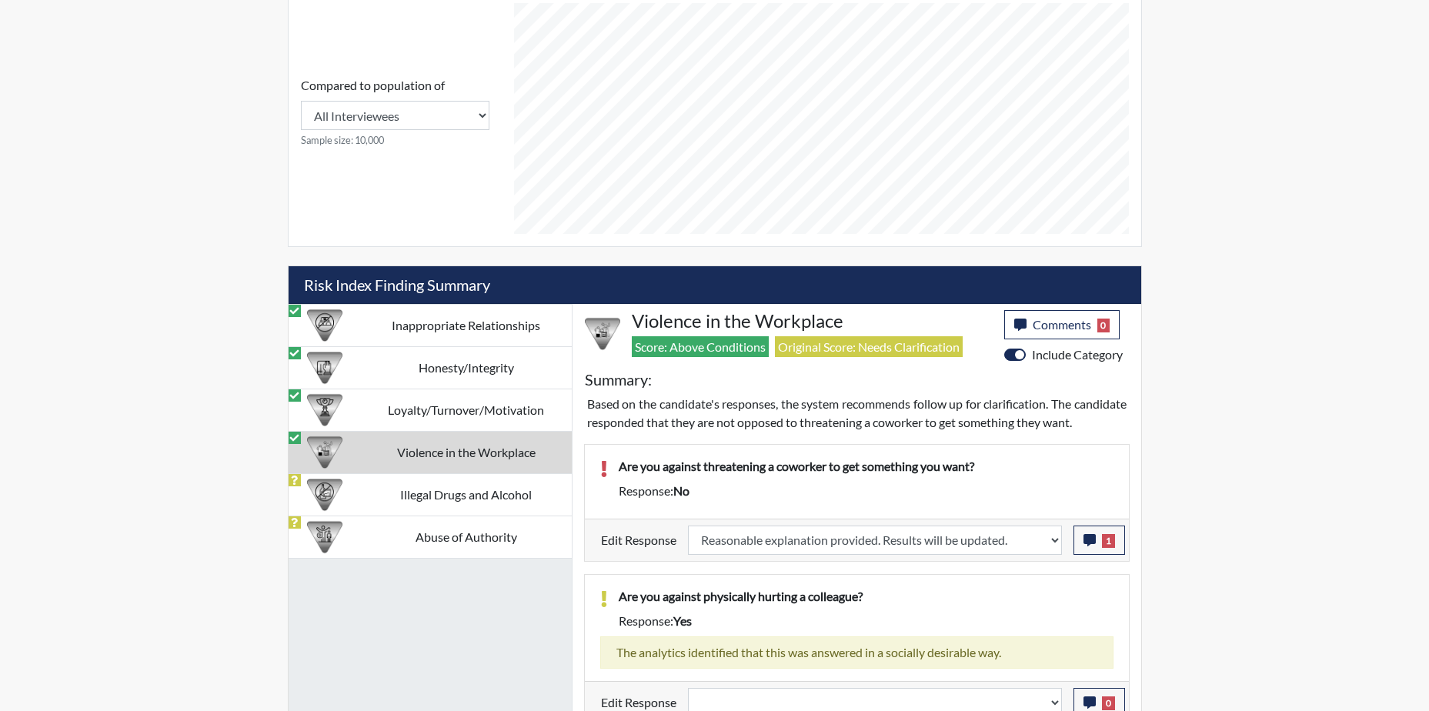
select select
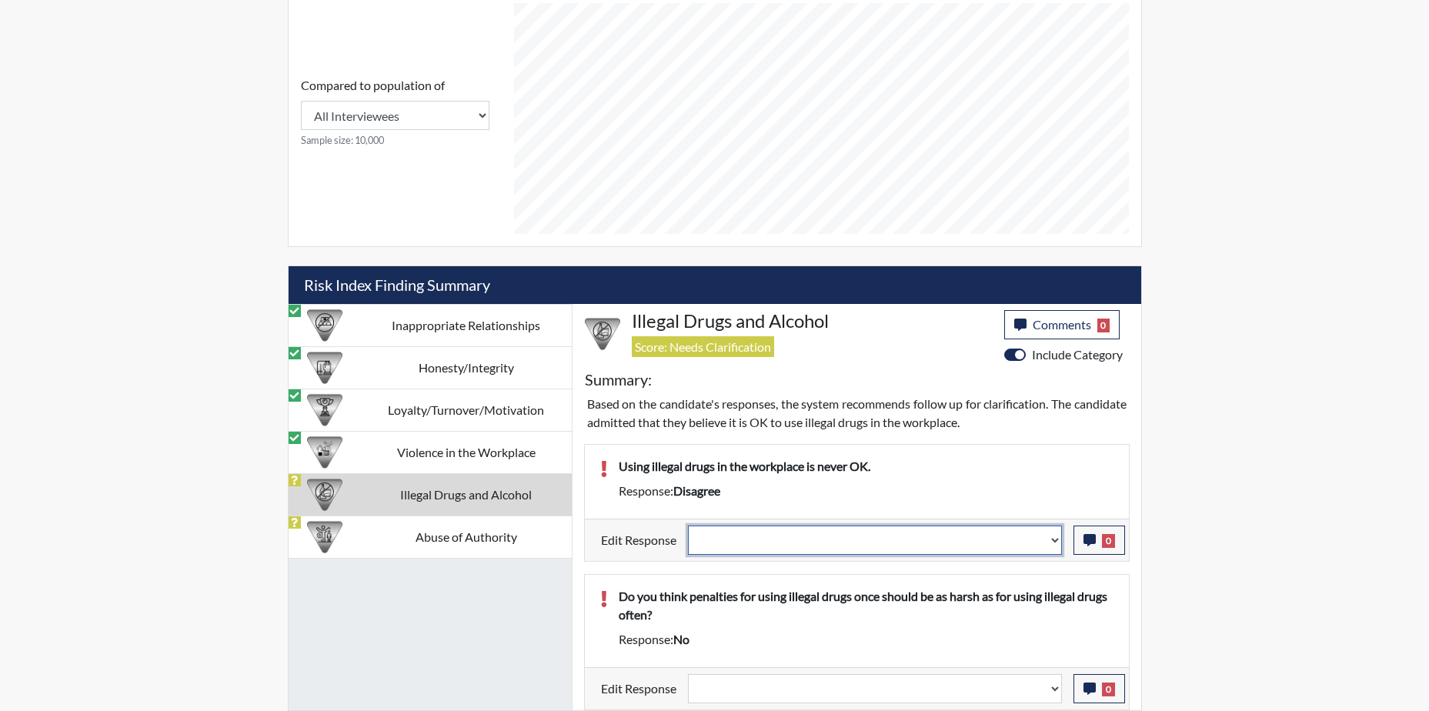
click at [997, 550] on select "Question is not relevant. Results will be updated. Reasonable explanation provi…" at bounding box center [875, 540] width 374 height 29
select select "reasonable-explanation-provided"
click at [688, 526] on select "Question is not relevant. Results will be updated. Reasonable explanation provi…" at bounding box center [875, 540] width 374 height 29
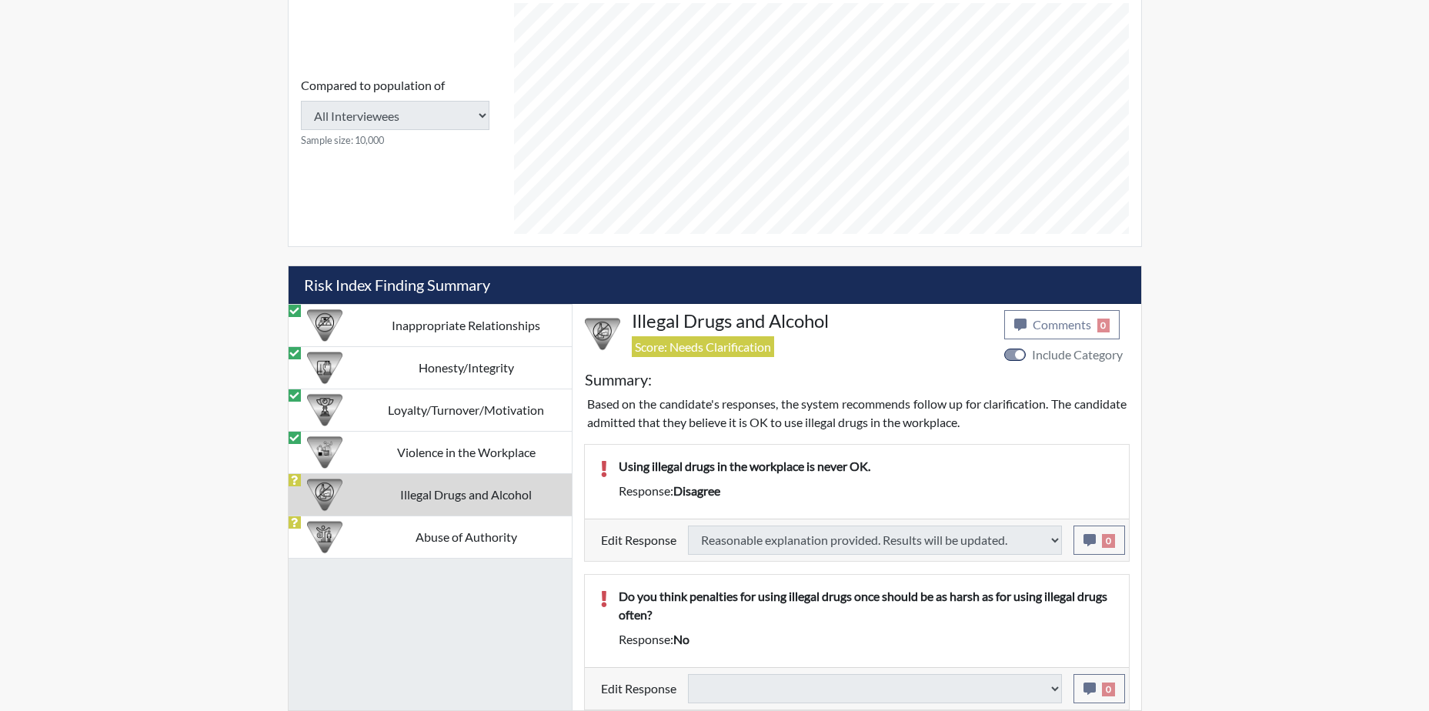
select select
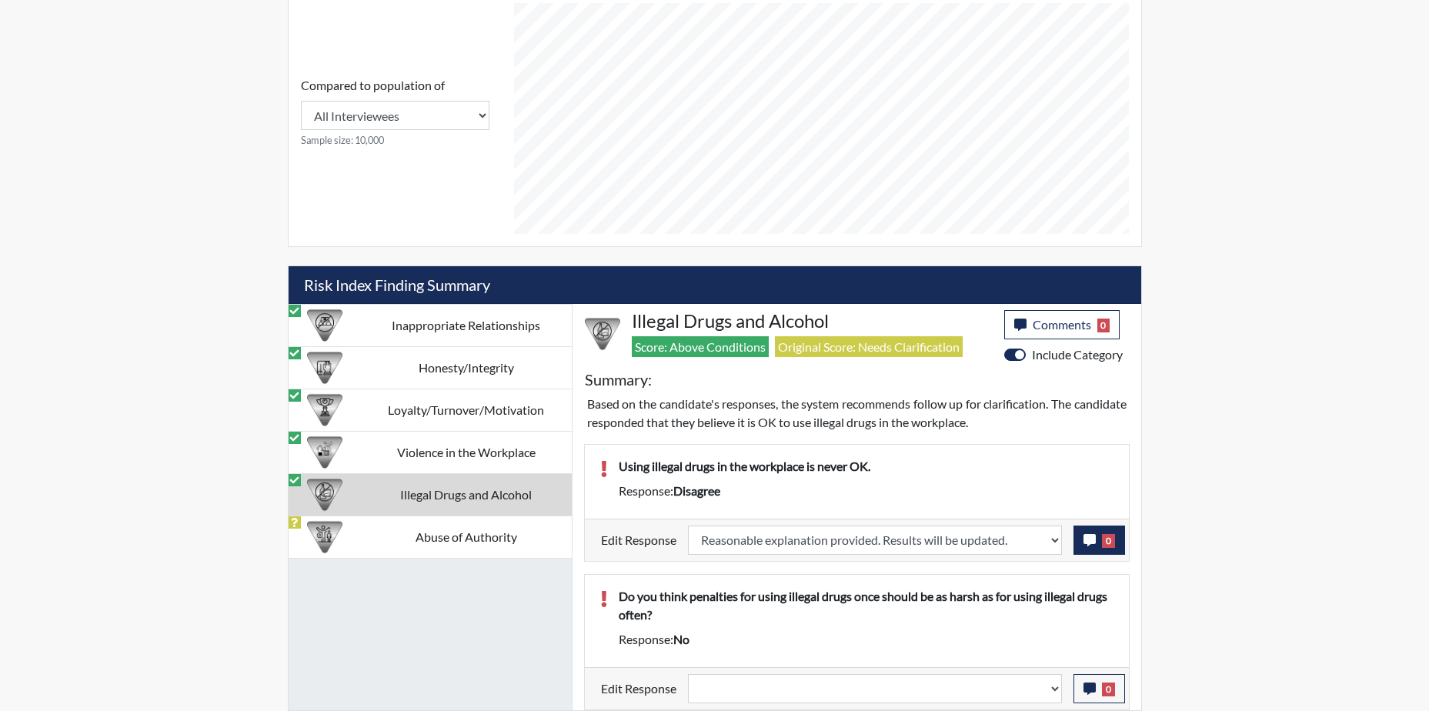
scroll to position [256, 640]
click at [1092, 541] on icon "button" at bounding box center [1090, 540] width 12 height 12
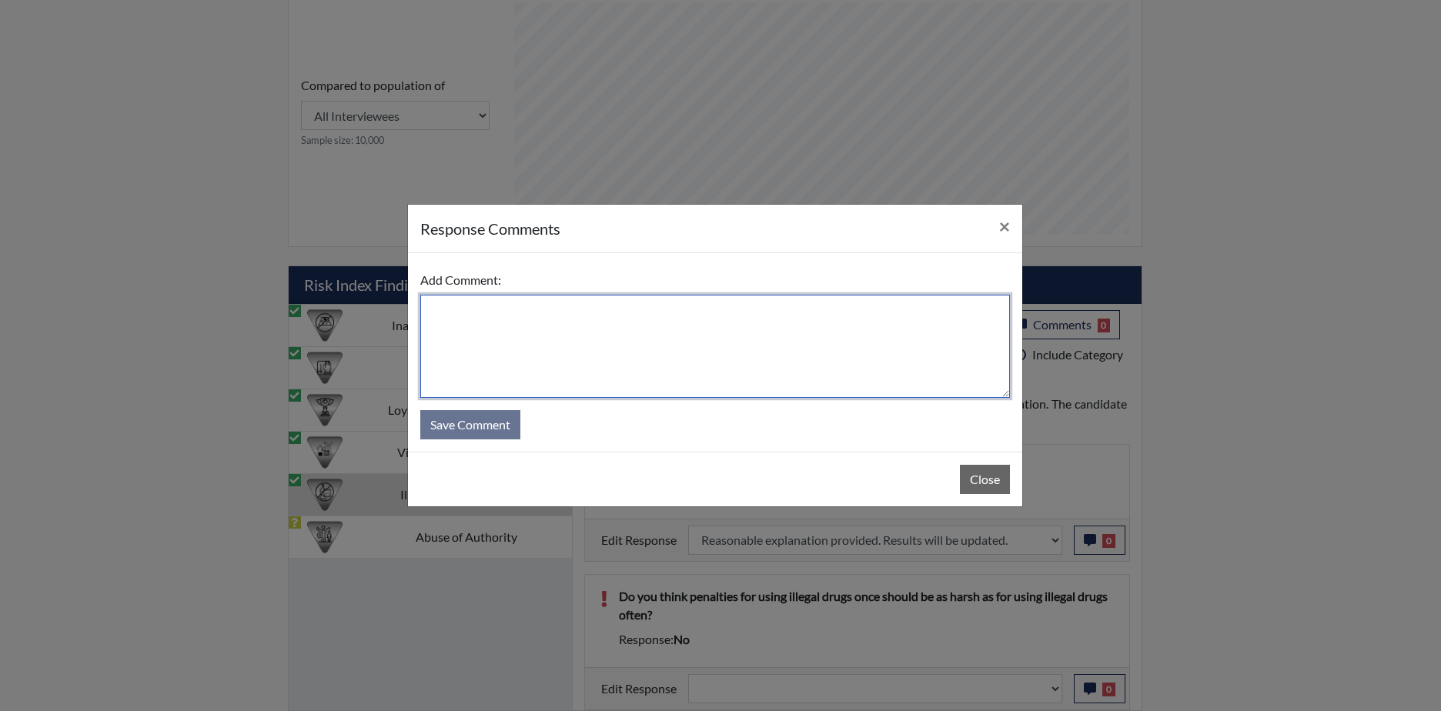
drag, startPoint x: 559, startPoint y: 343, endPoint x: 515, endPoint y: 360, distance: 47.0
click at [559, 344] on textarea at bounding box center [715, 346] width 590 height 103
type textarea "Applicant responded with it is not."
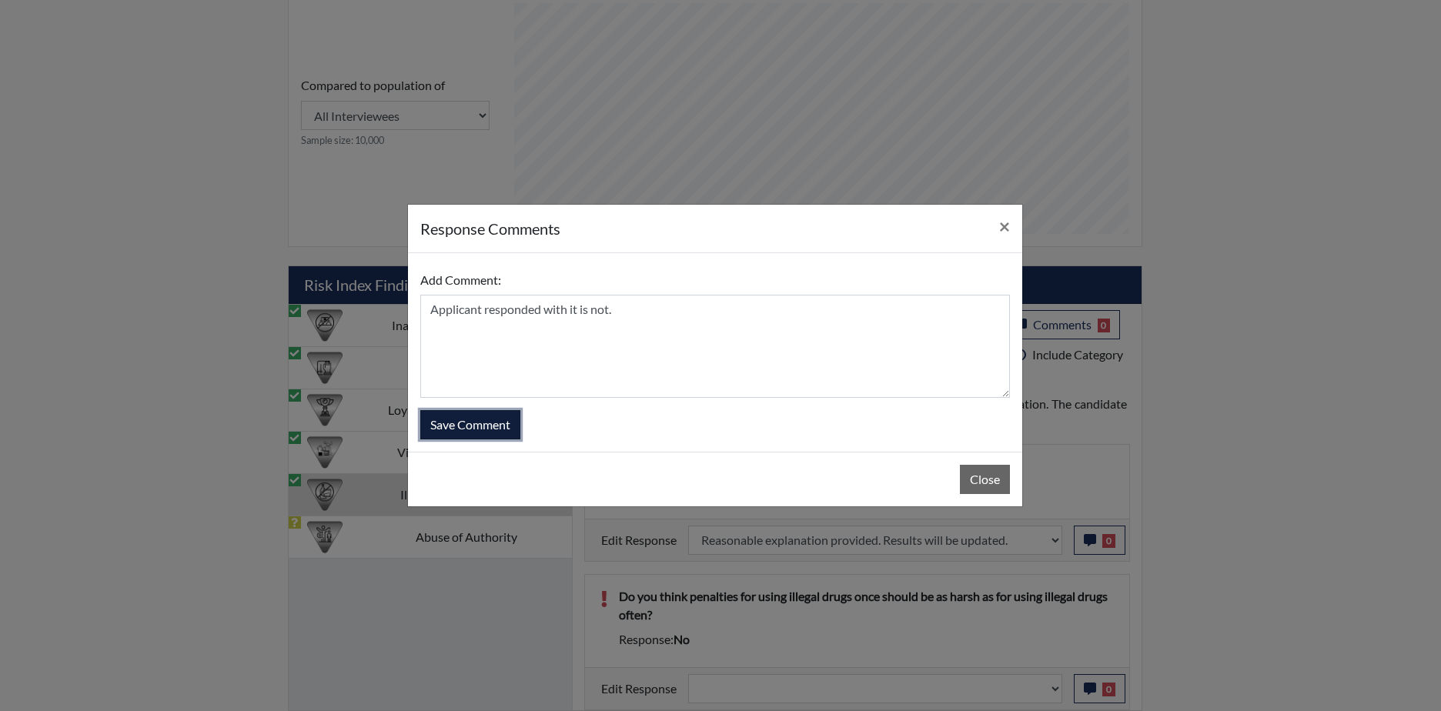
click at [495, 426] on button "Save Comment" at bounding box center [470, 424] width 100 height 29
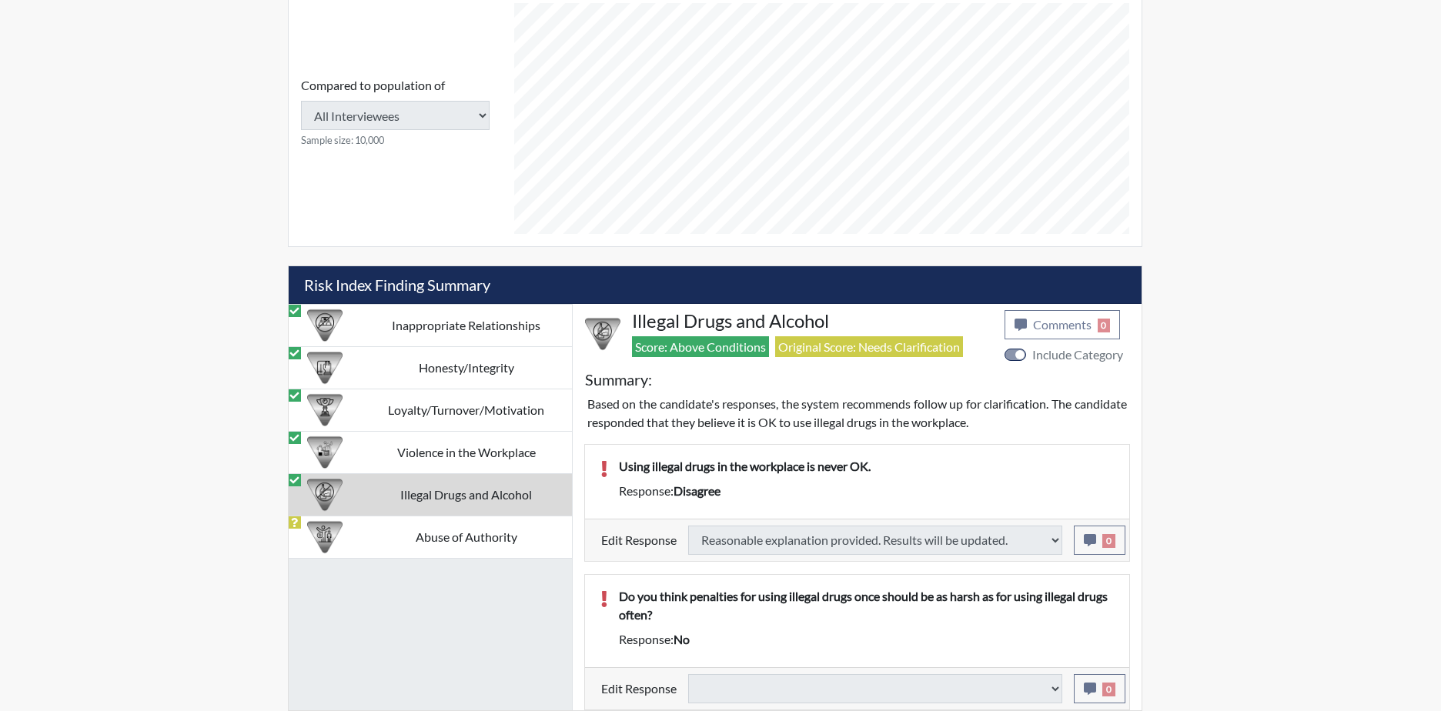
select select
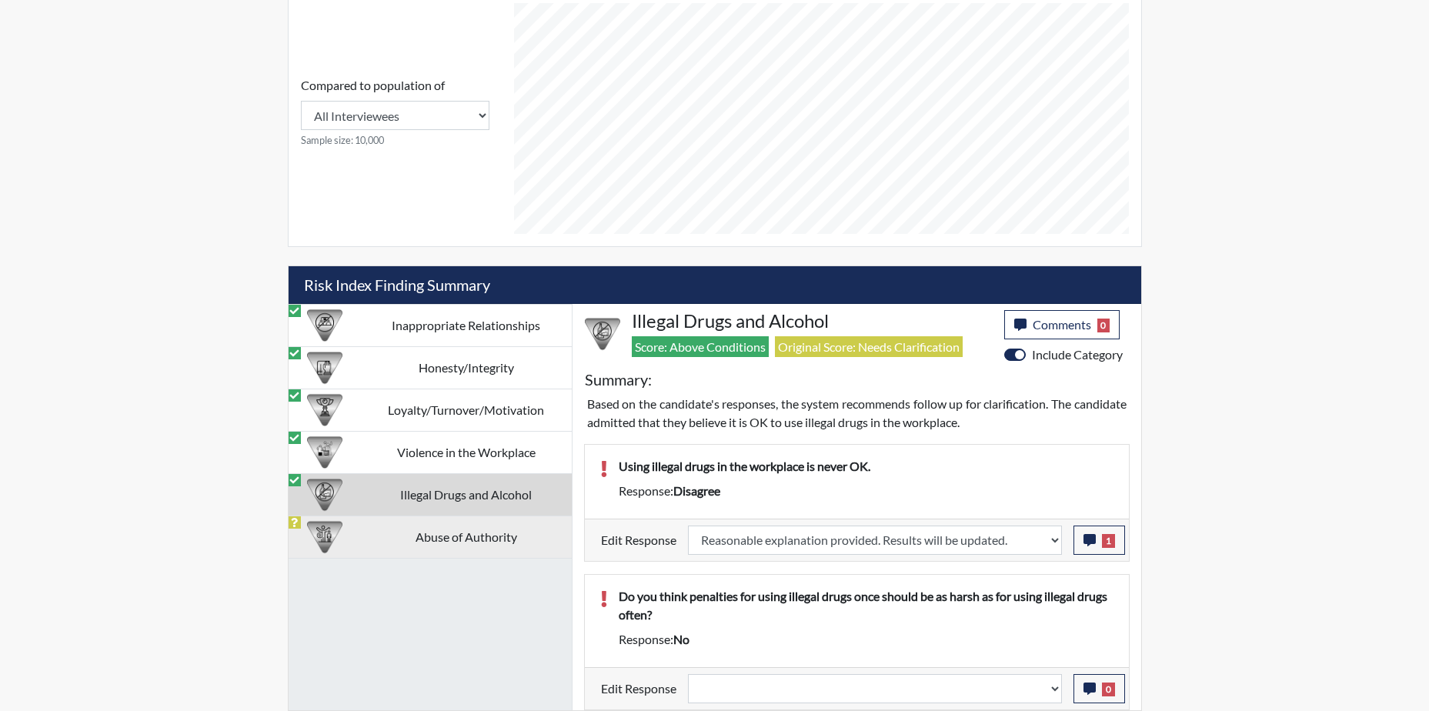
drag, startPoint x: 481, startPoint y: 534, endPoint x: 519, endPoint y: 535, distance: 37.7
click at [481, 533] on td "Abuse of Authority" at bounding box center [466, 537] width 211 height 42
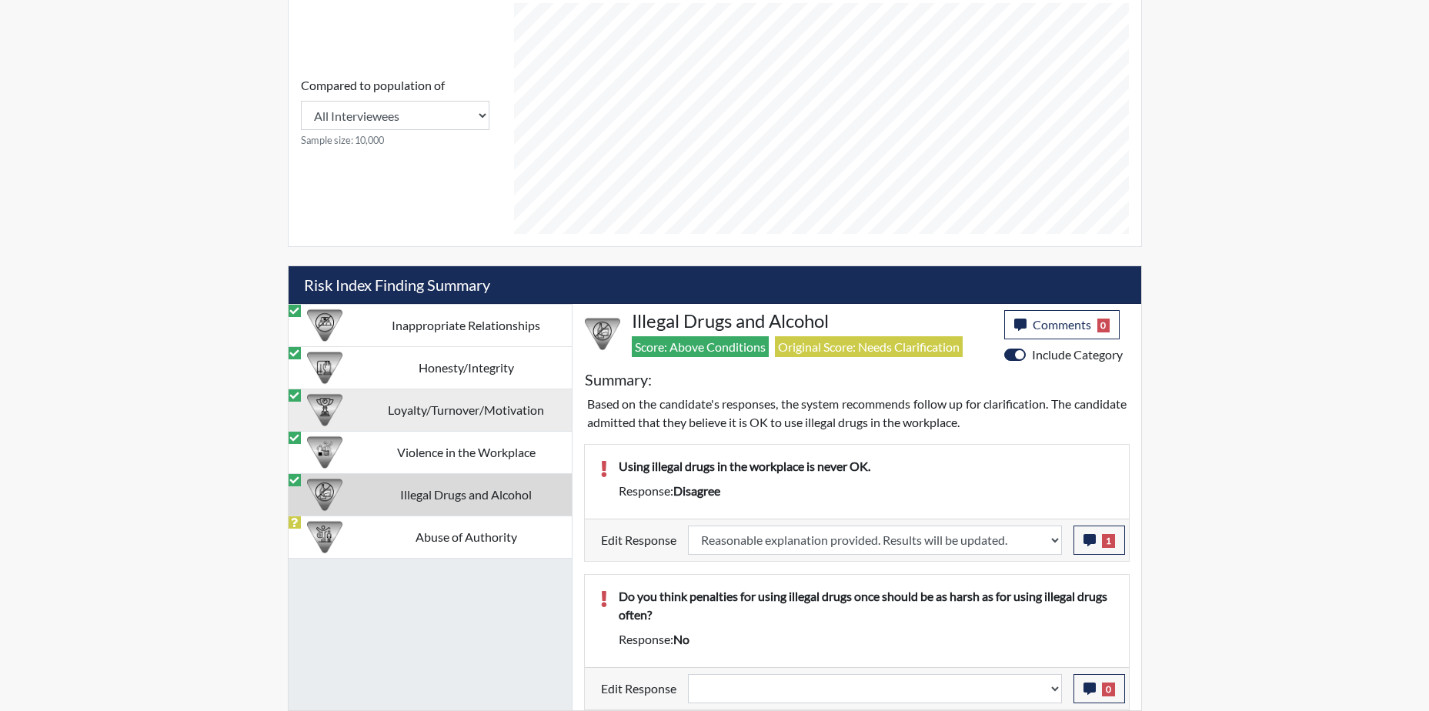
scroll to position [602, 0]
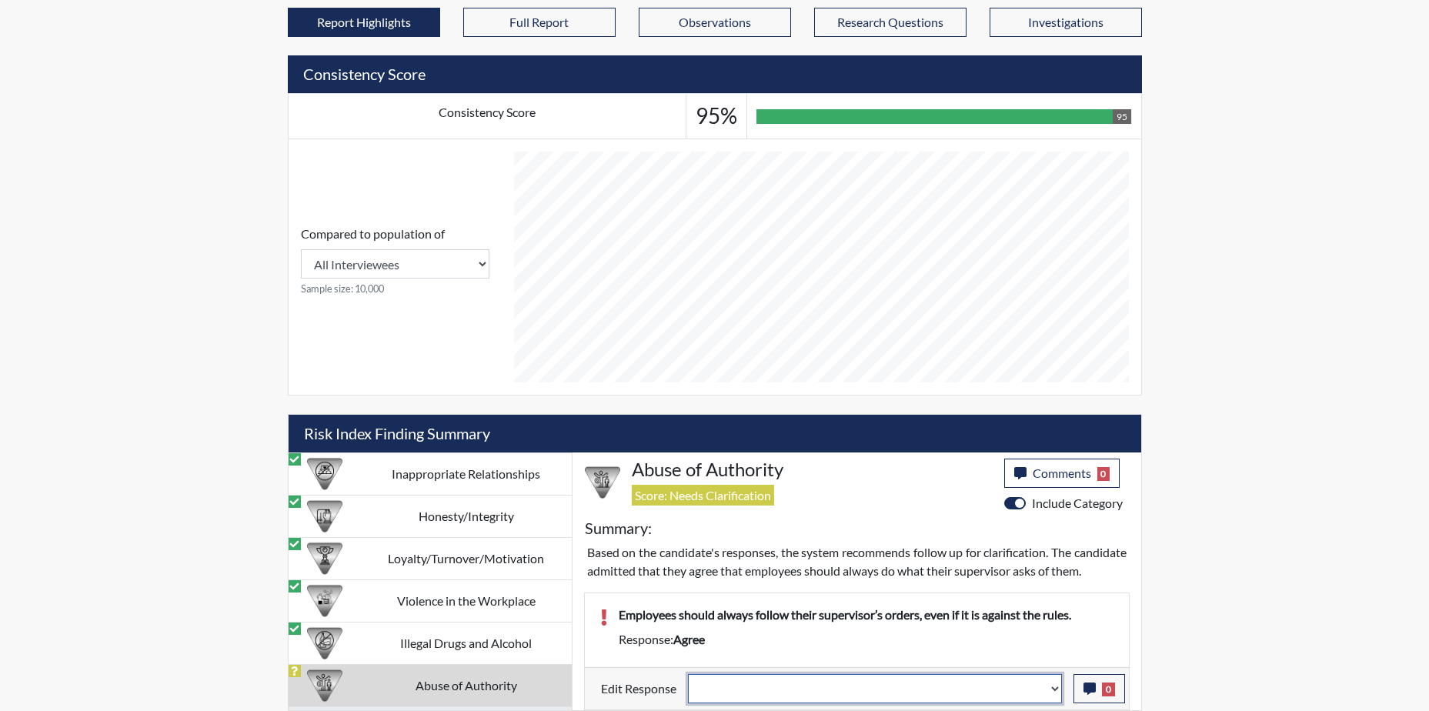
click at [1037, 692] on select "Question is not relevant. Results will be updated. Reasonable explanation provi…" at bounding box center [875, 688] width 374 height 29
select select "reasonable-explanation-provided"
click at [688, 674] on select "Question is not relevant. Results will be updated. Reasonable explanation provi…" at bounding box center [875, 688] width 374 height 29
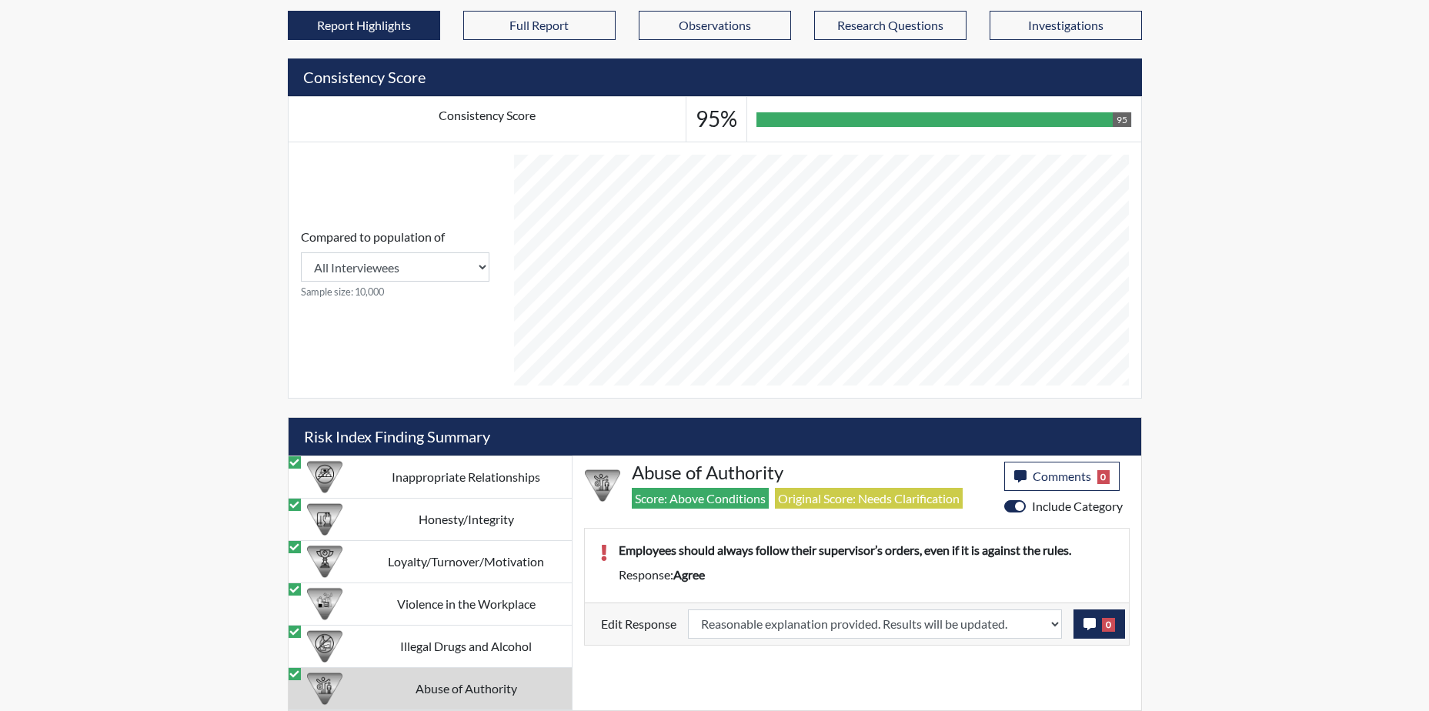
scroll to position [256, 640]
click at [1090, 622] on icon "button" at bounding box center [1090, 624] width 12 height 12
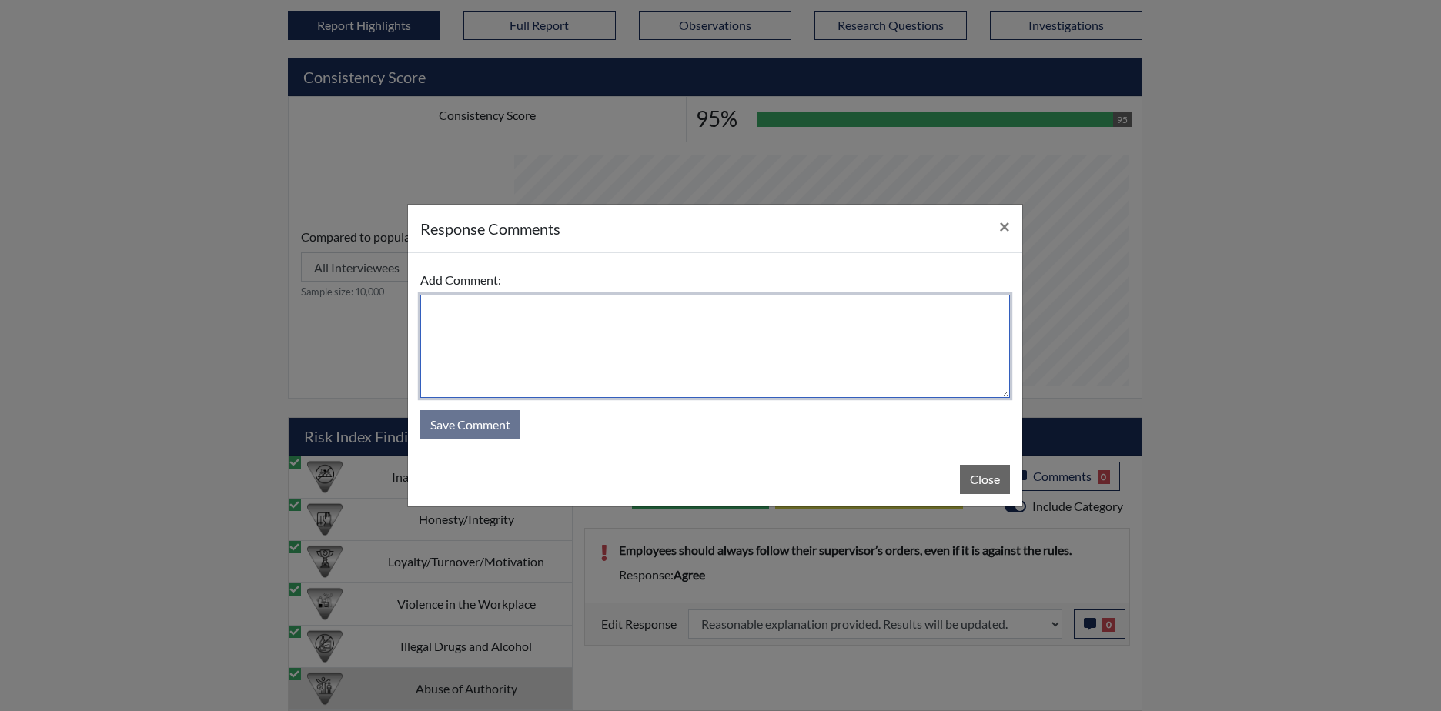
click at [482, 309] on textarea at bounding box center [715, 346] width 590 height 103
type textarea "Applicant answered no and it depends on the certain situations. So it is an in …"
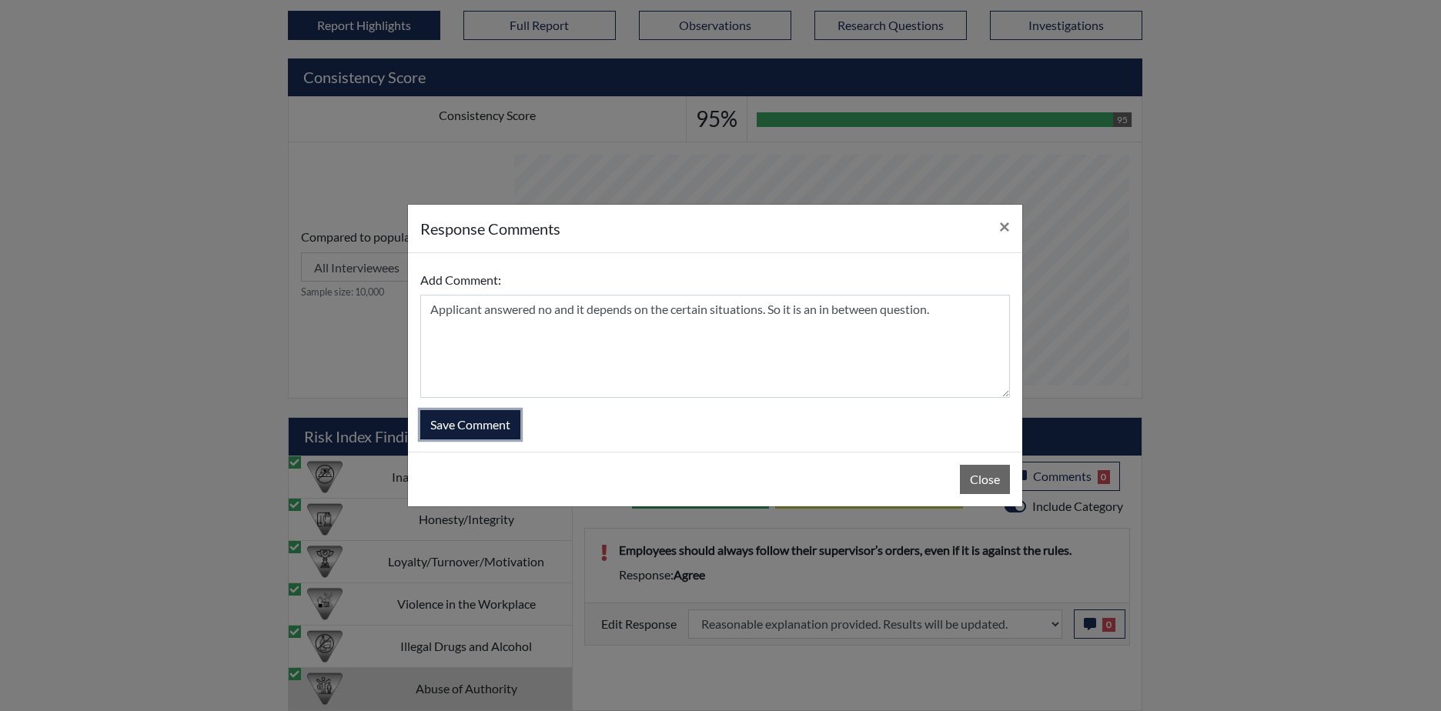
click at [502, 433] on button "Save Comment" at bounding box center [470, 424] width 100 height 29
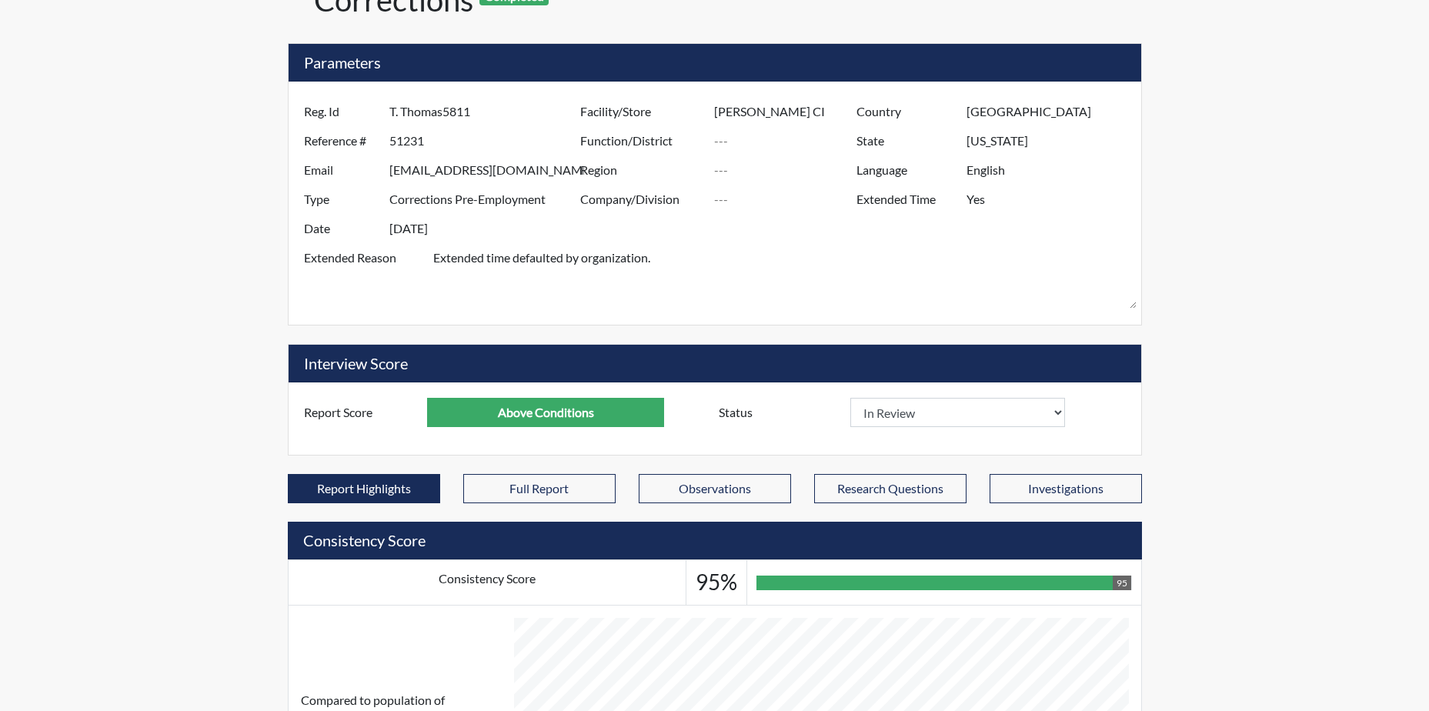
scroll to position [0, 0]
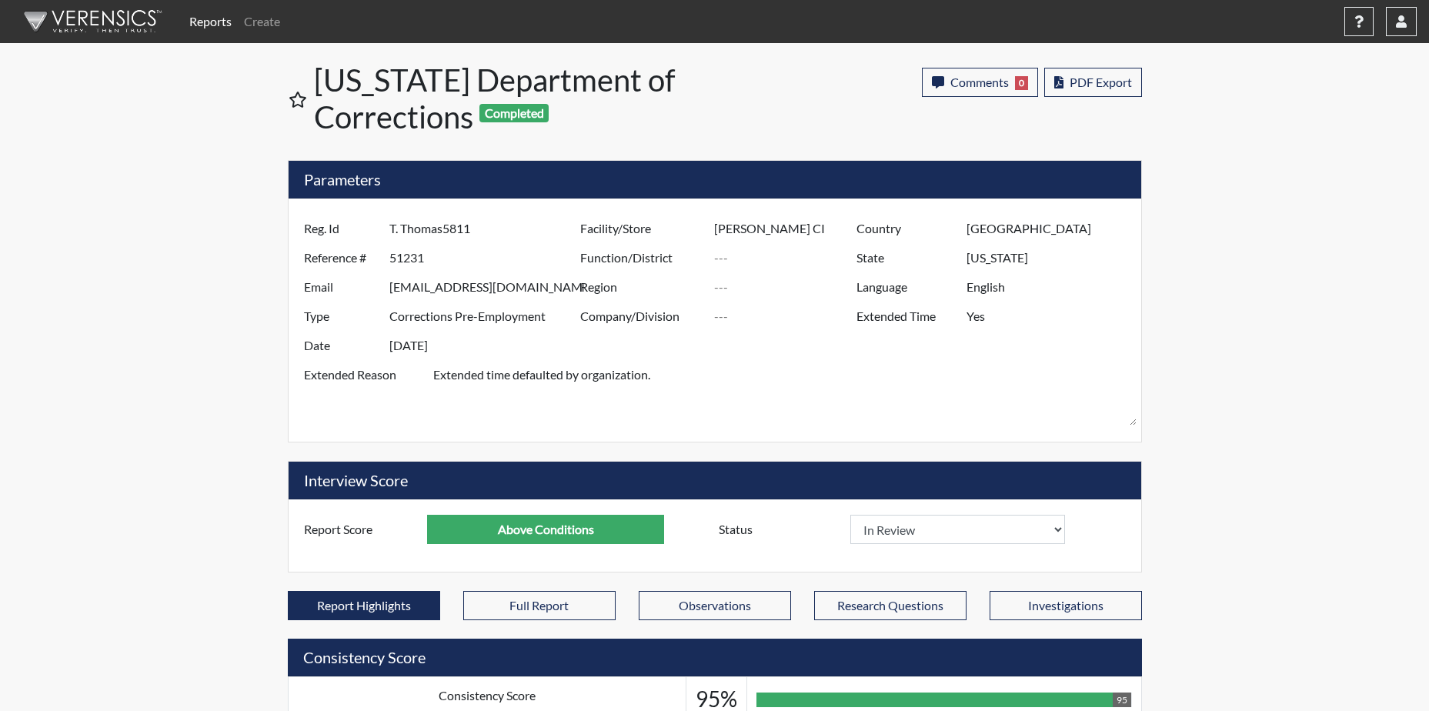
click at [1295, 248] on div "Reports Create Help Center × Verensics Best Practices How to successfully use t…" at bounding box center [714, 646] width 1429 height 1292
